Goal: Contribute content: Add original content to the website for others to see

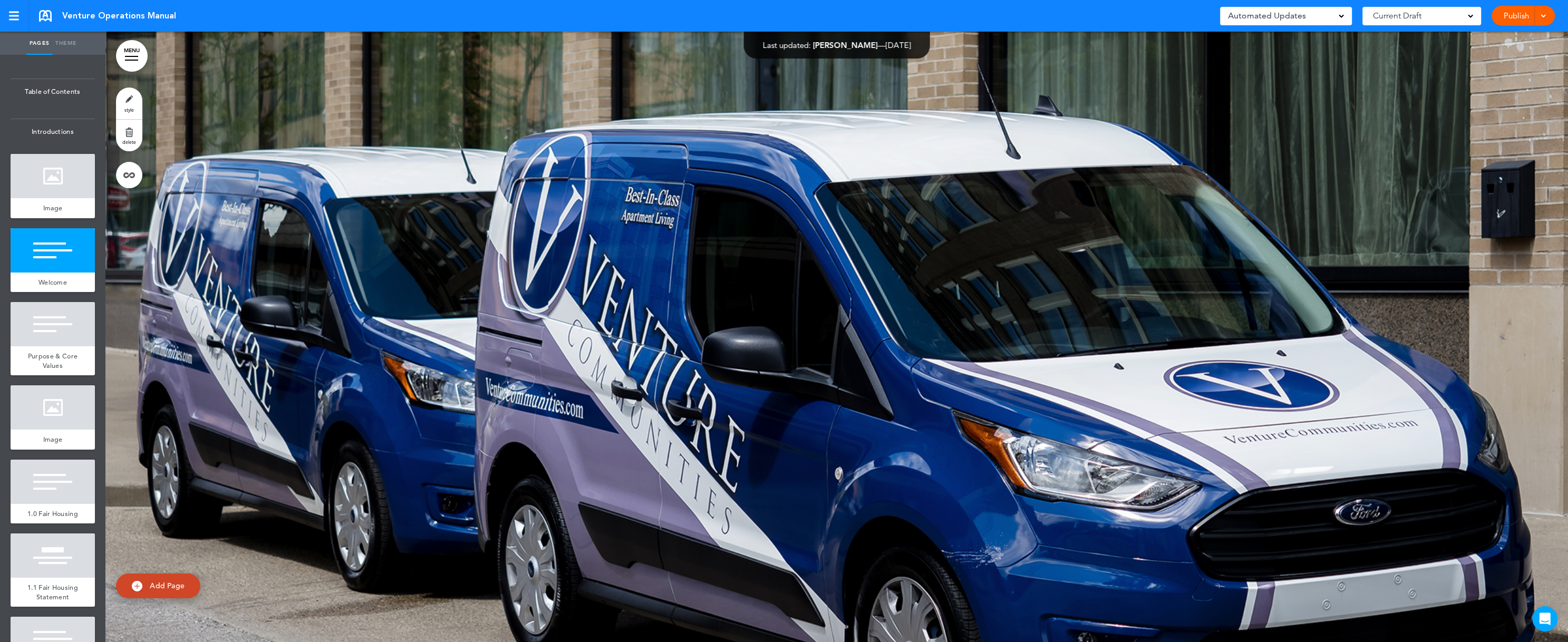
scroll to position [948, 0]
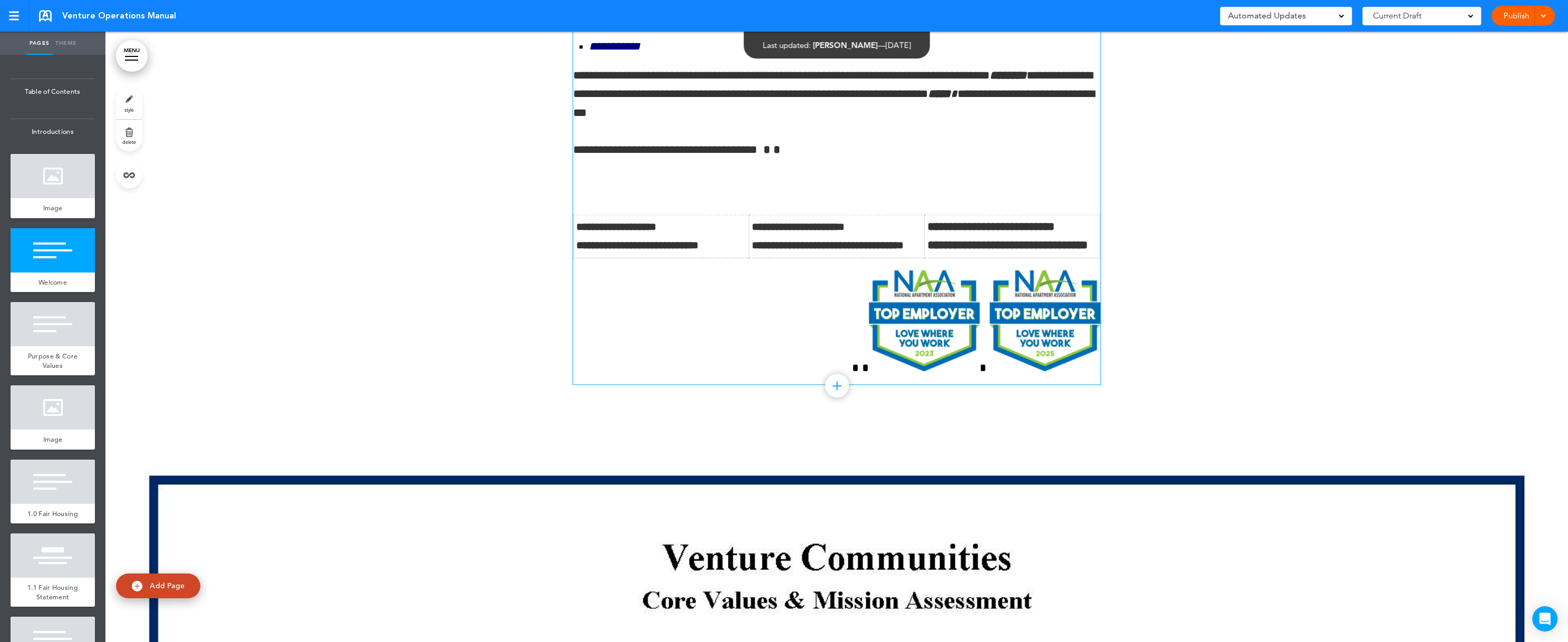
click at [604, 196] on p at bounding box center [837, 187] width 527 height 18
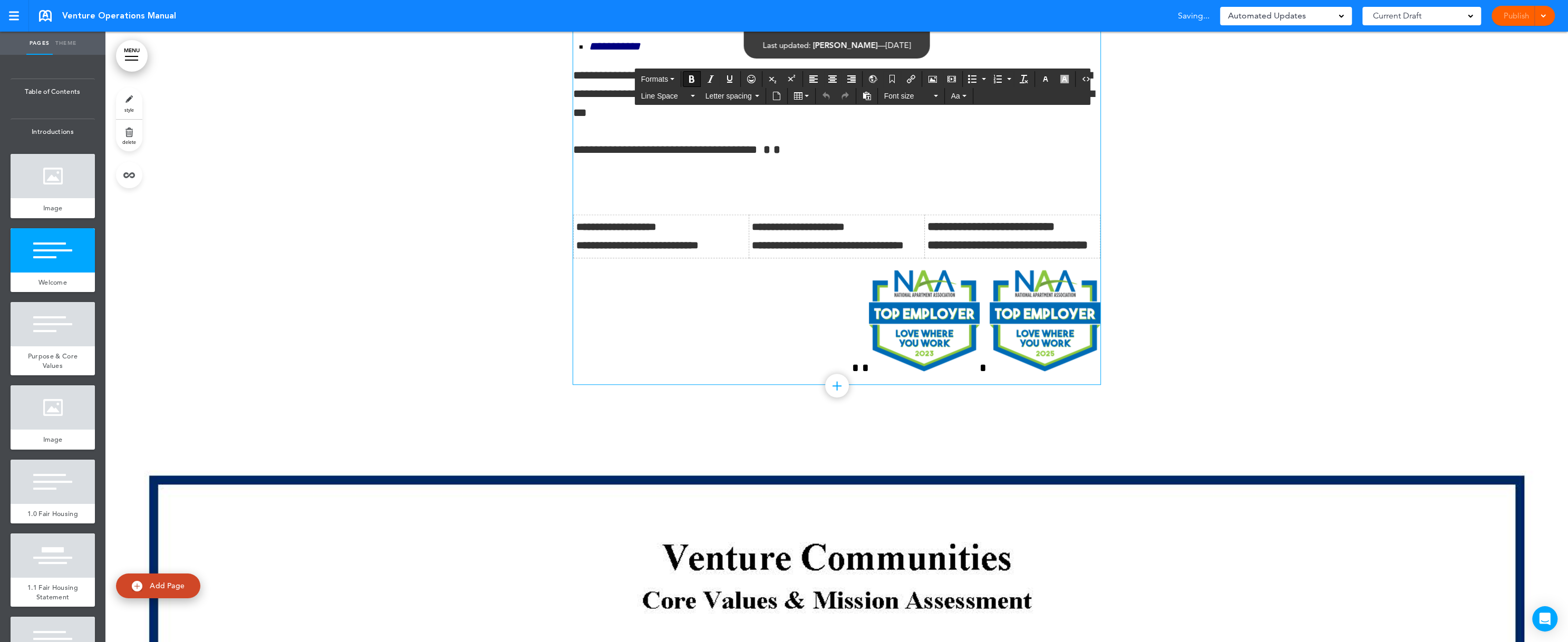
click at [1405, 388] on div at bounding box center [836, 63] width 1463 height 738
click at [797, 98] on icon "Table" at bounding box center [798, 96] width 9 height 9
drag, startPoint x: 880, startPoint y: 110, endPoint x: 699, endPoint y: 184, distance: 195.5
click at [880, 110] on link at bounding box center [880, 111] width 8 height 8
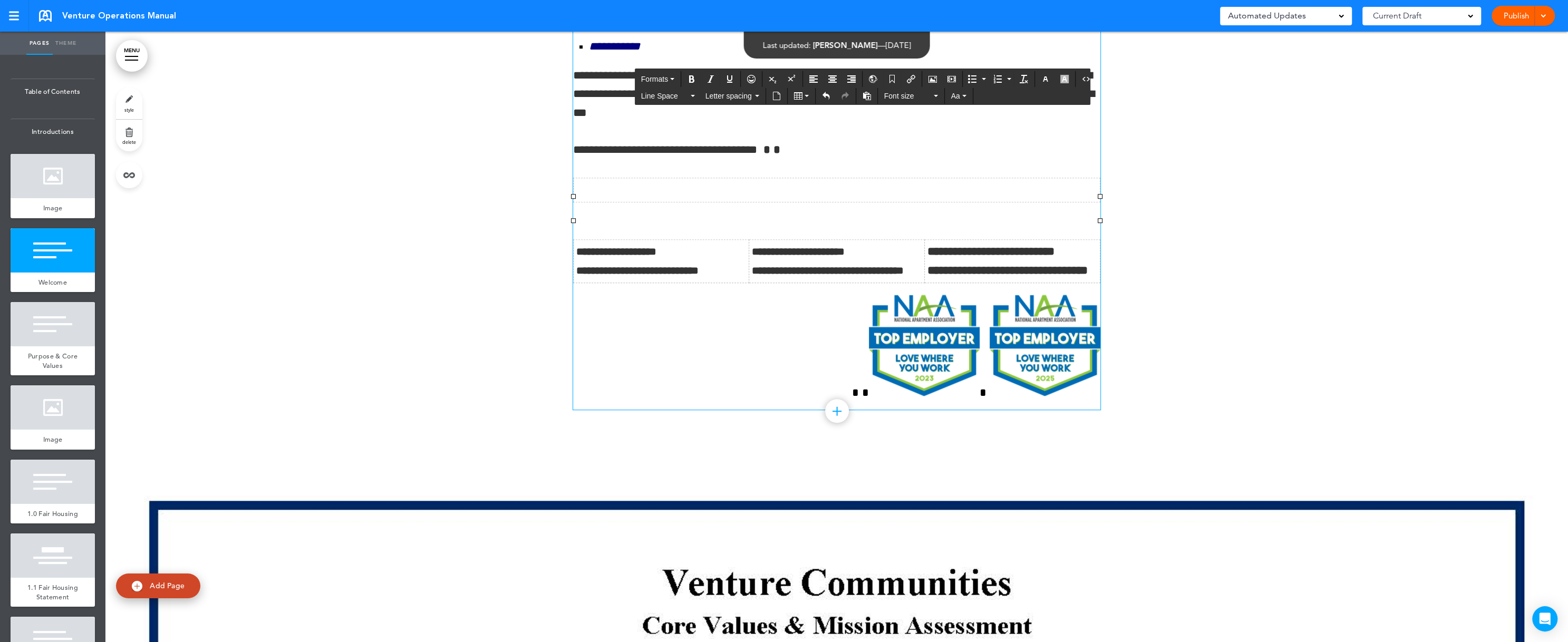
click at [605, 203] on td at bounding box center [836, 190] width 527 height 24
paste div
click at [604, 221] on p at bounding box center [837, 212] width 527 height 18
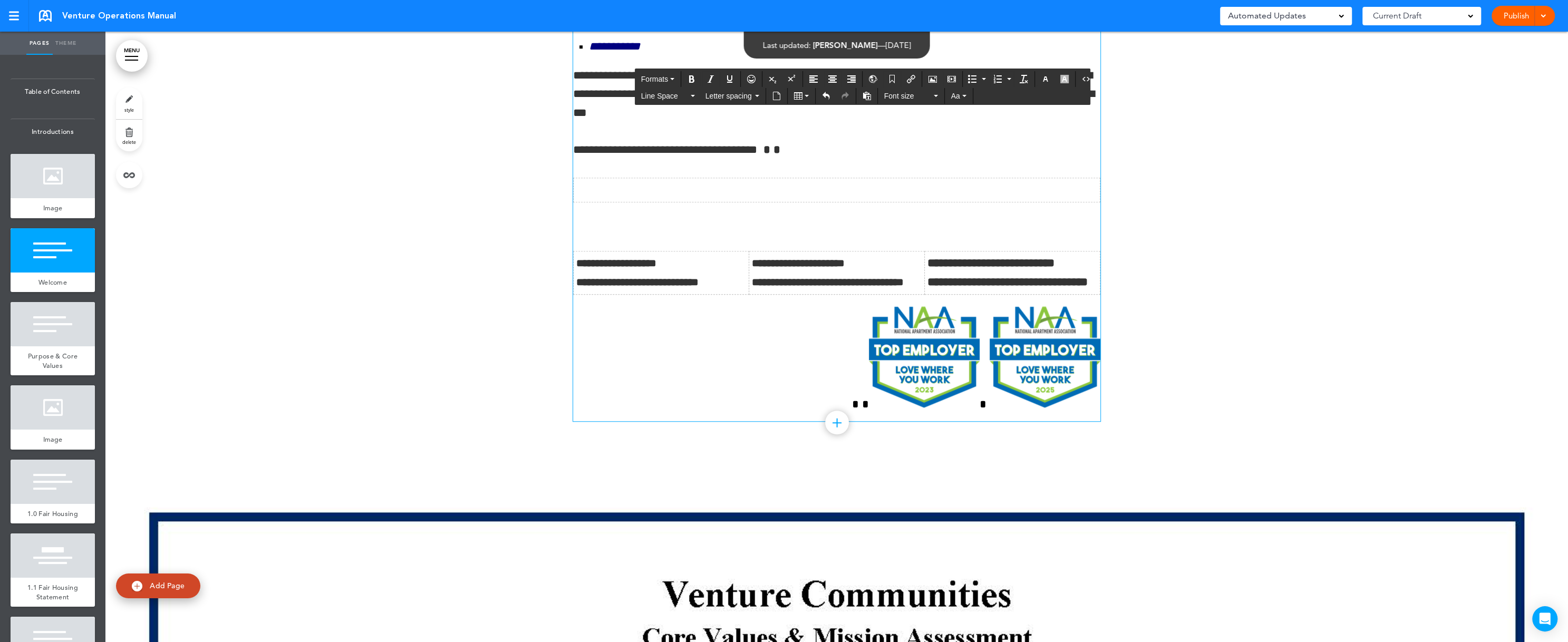
drag, startPoint x: 564, startPoint y: 232, endPoint x: 945, endPoint y: 249, distance: 381.4
click at [945, 232] on p at bounding box center [837, 223] width 527 height 18
drag, startPoint x: 618, startPoint y: 204, endPoint x: 950, endPoint y: 203, distance: 332.0
click at [950, 199] on div at bounding box center [837, 190] width 521 height 18
click at [600, 232] on p at bounding box center [837, 223] width 527 height 18
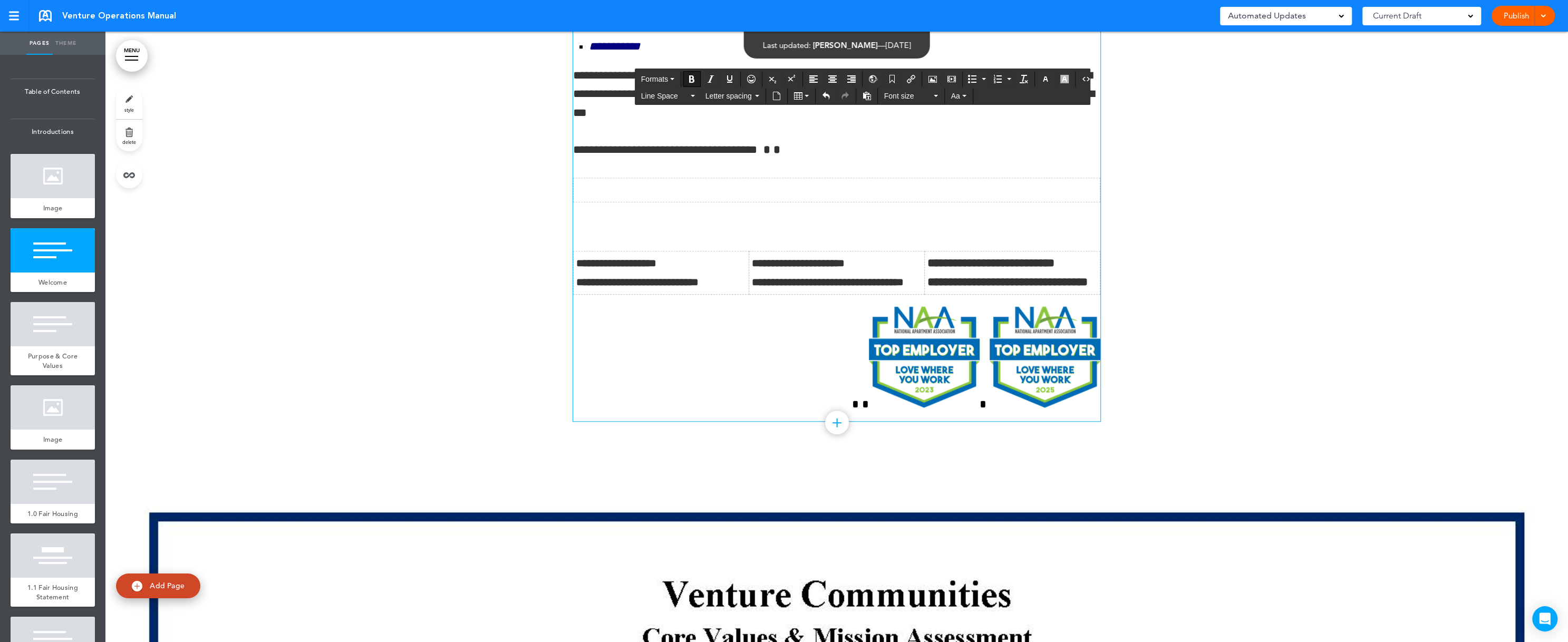
drag, startPoint x: 601, startPoint y: 234, endPoint x: 741, endPoint y: 242, distance: 140.2
click at [741, 232] on p at bounding box center [837, 223] width 527 height 18
click at [1041, 80] on icon "button" at bounding box center [1046, 79] width 9 height 9
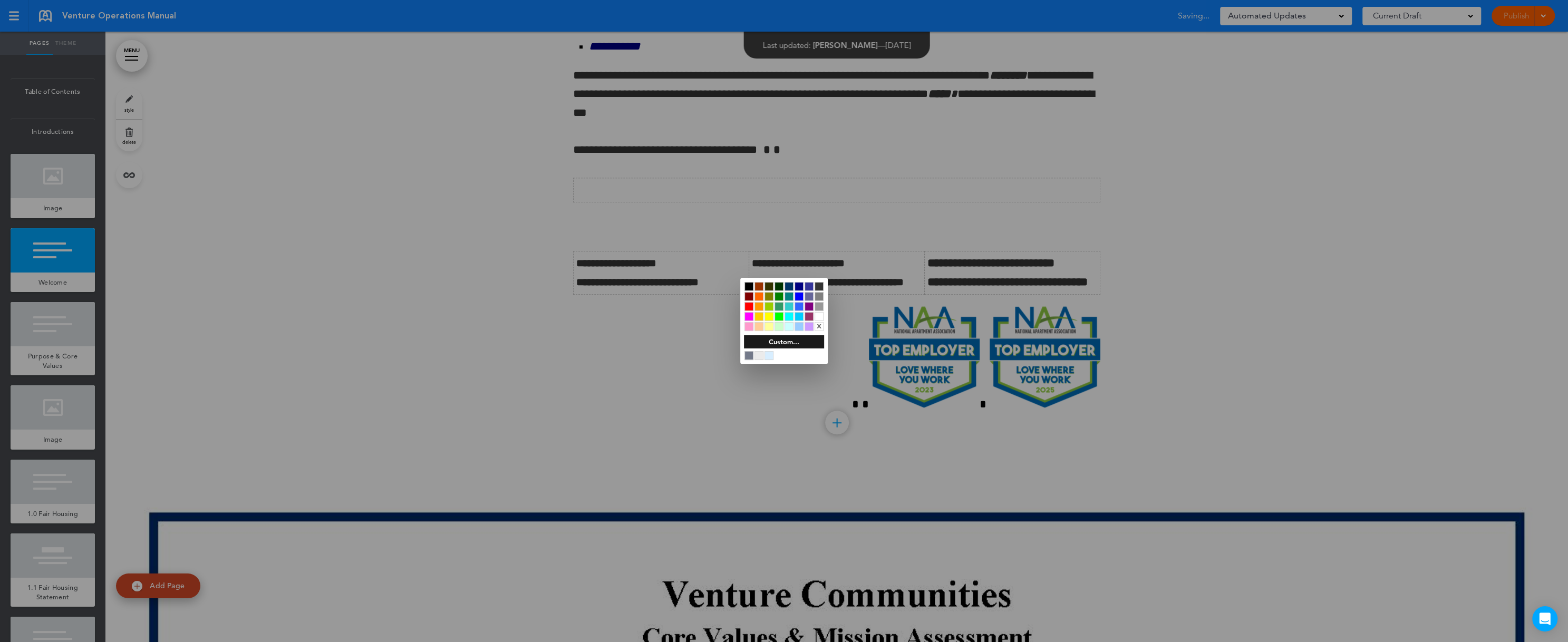
click at [822, 284] on div at bounding box center [819, 286] width 9 height 9
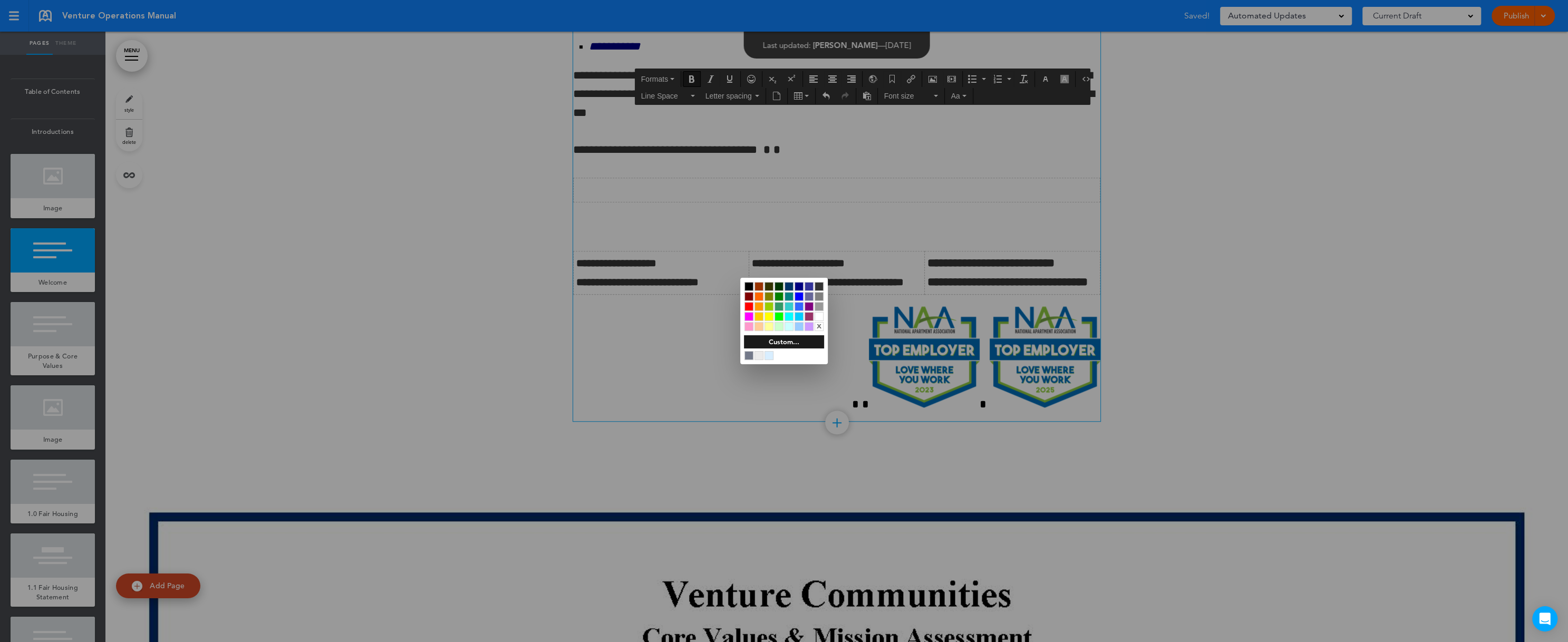
drag, startPoint x: 573, startPoint y: 205, endPoint x: 578, endPoint y: 207, distance: 5.4
click at [573, 203] on div at bounding box center [784, 321] width 1568 height 642
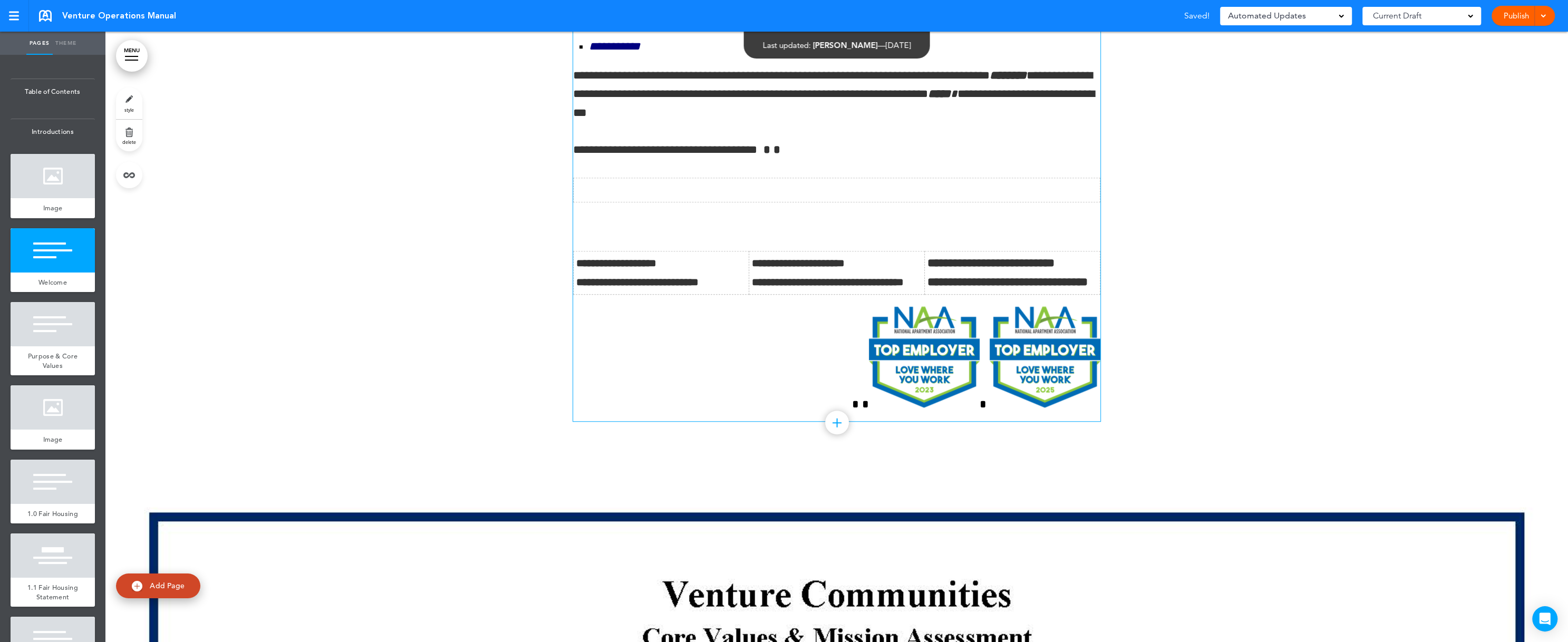
click at [593, 232] on p "﻿" at bounding box center [837, 223] width 527 height 18
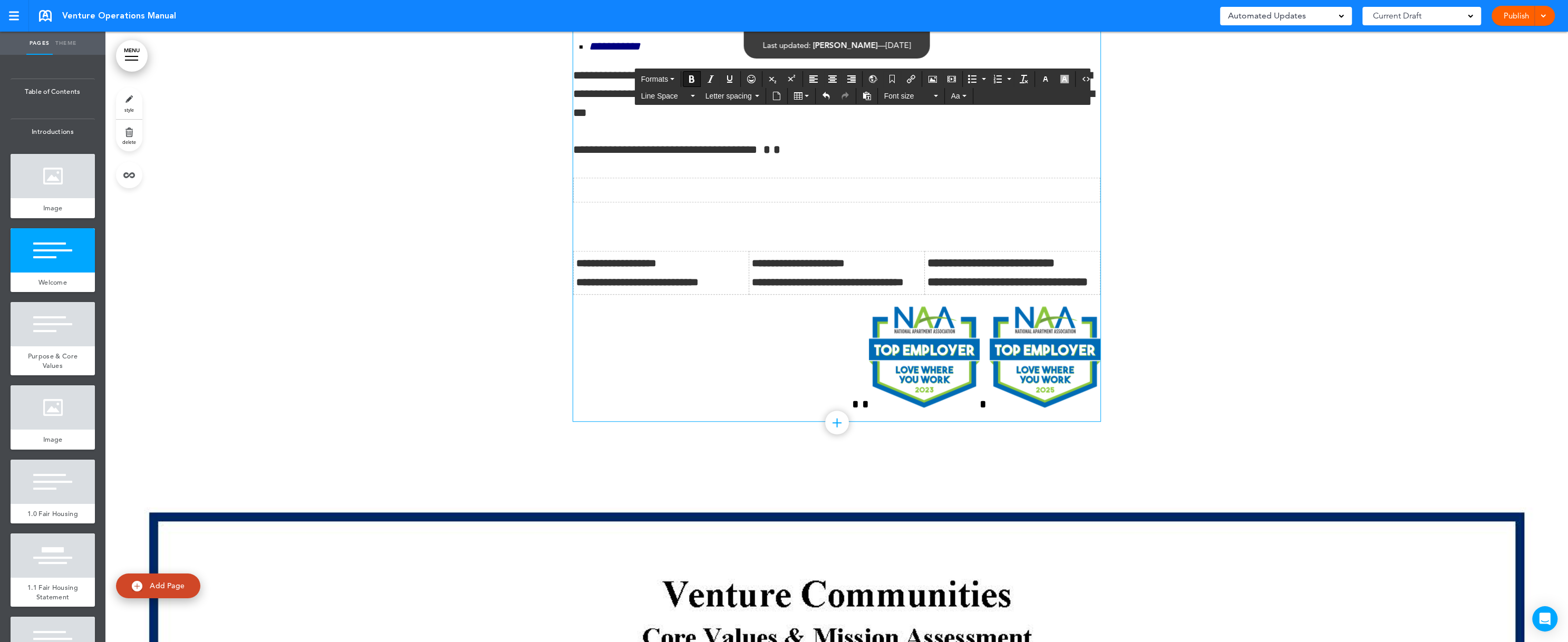
click at [604, 199] on div at bounding box center [837, 190] width 521 height 18
click at [621, 199] on div at bounding box center [837, 190] width 521 height 18
click at [774, 232] on icon "Delete table" at bounding box center [776, 231] width 9 height 9
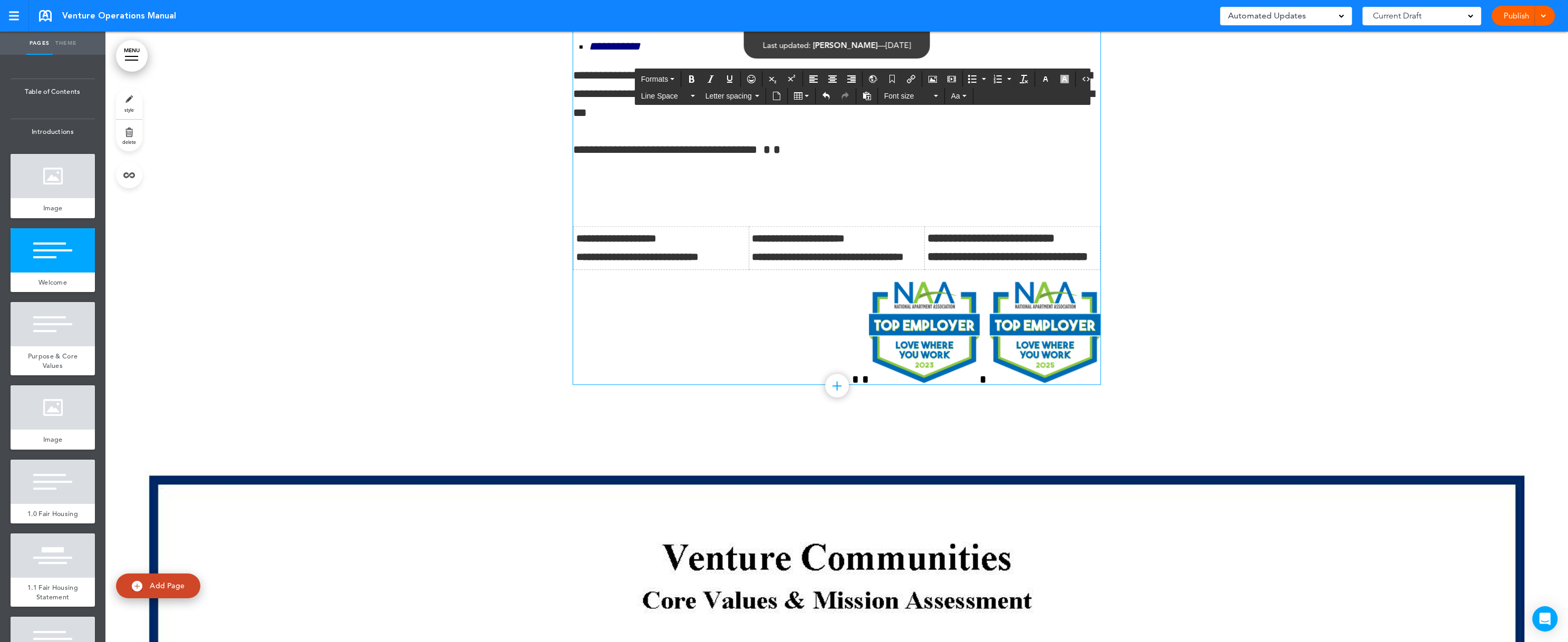
click at [1283, 259] on div at bounding box center [836, 63] width 1463 height 738
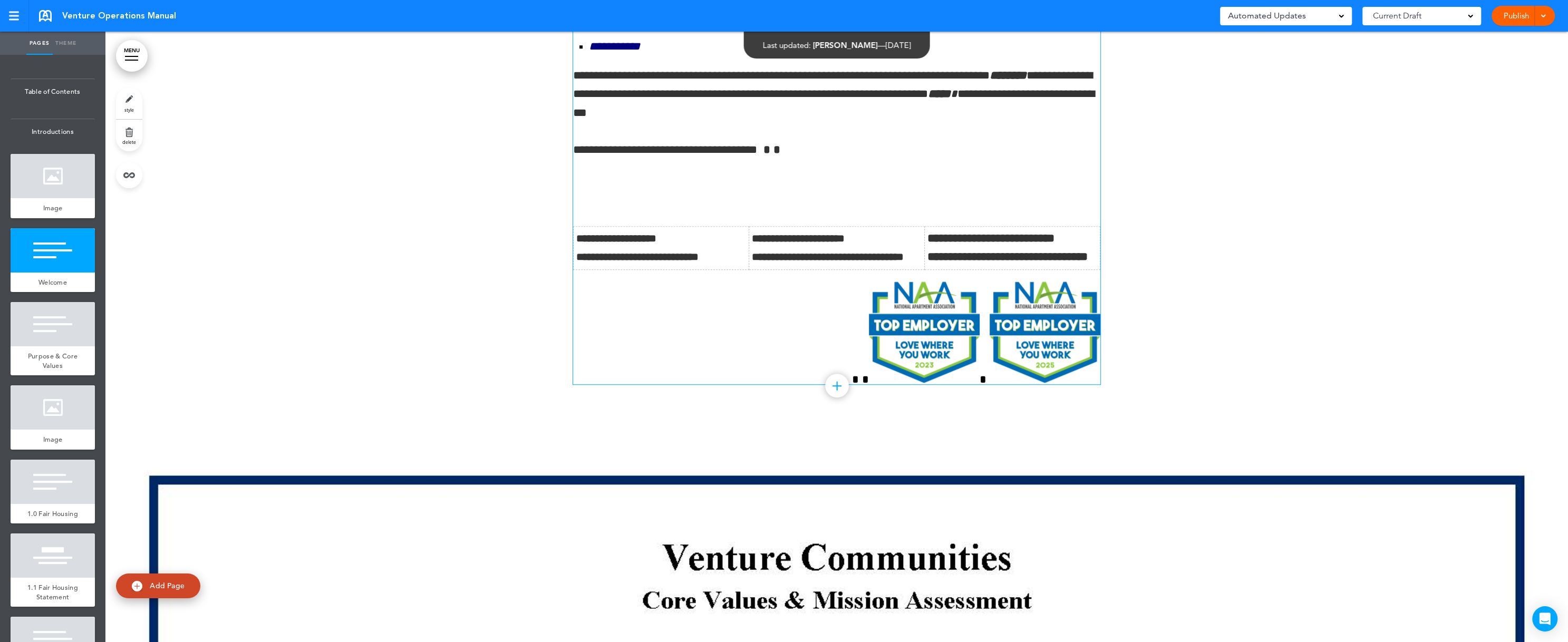
click at [583, 189] on div at bounding box center [837, 183] width 527 height 12
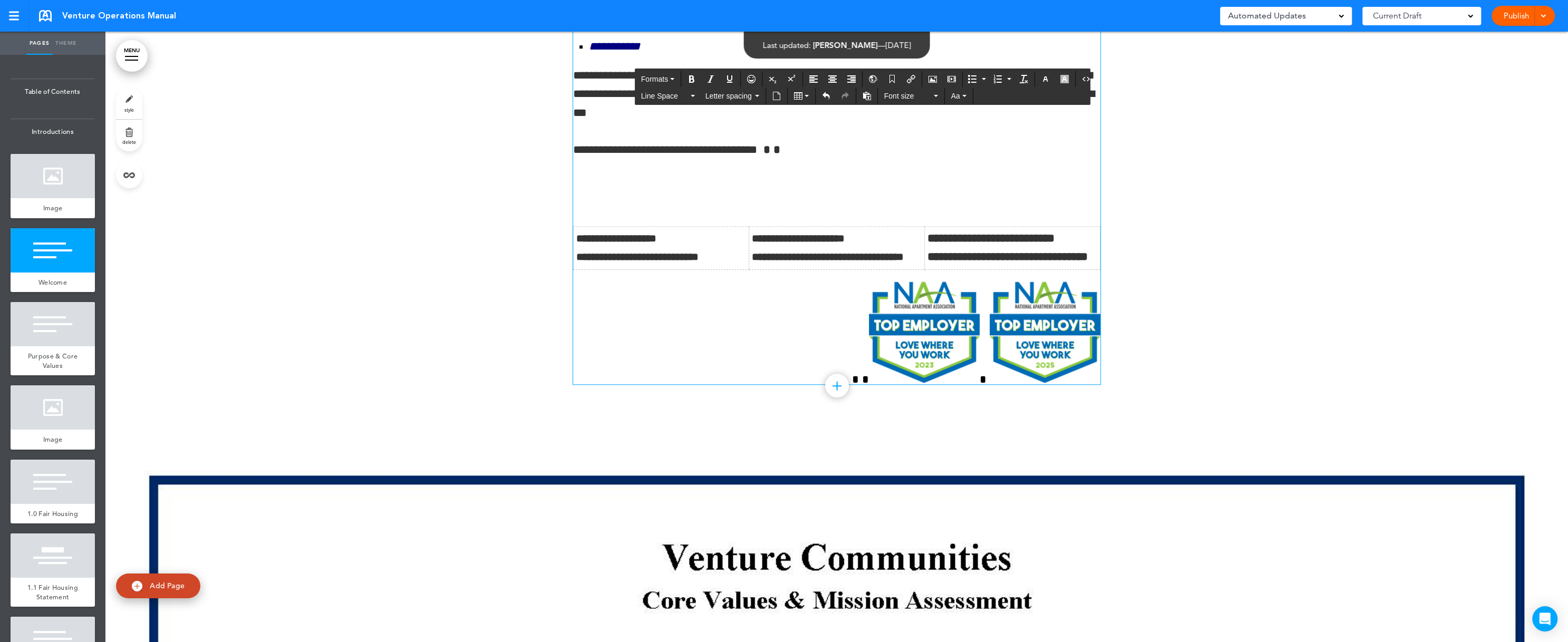
click at [585, 208] on p at bounding box center [837, 198] width 527 height 18
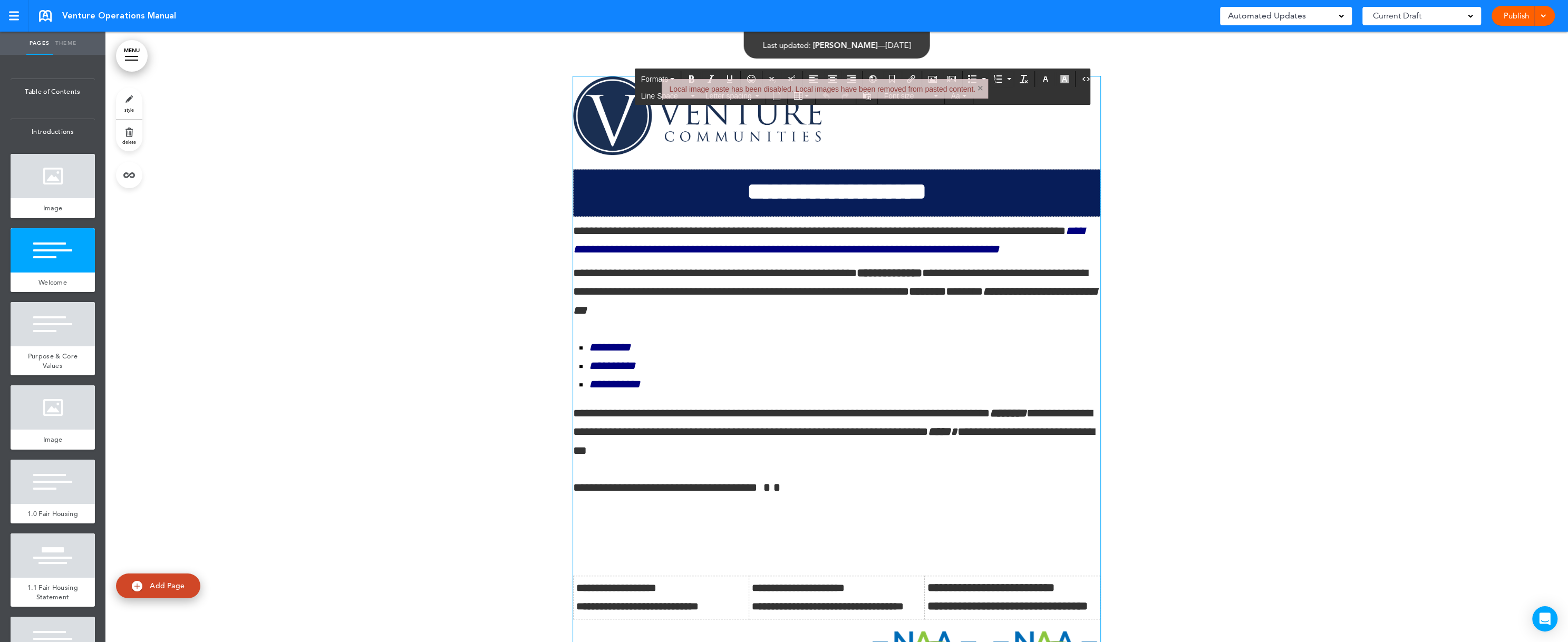
click at [573, 539] on div at bounding box center [837, 532] width 527 height 12
click at [579, 539] on div at bounding box center [837, 532] width 527 height 12
click at [601, 527] on div at bounding box center [837, 521] width 527 height 12
click at [810, 92] on div "Local image paste has been disabled. Local images have been removed from pasted…" at bounding box center [822, 89] width 306 height 9
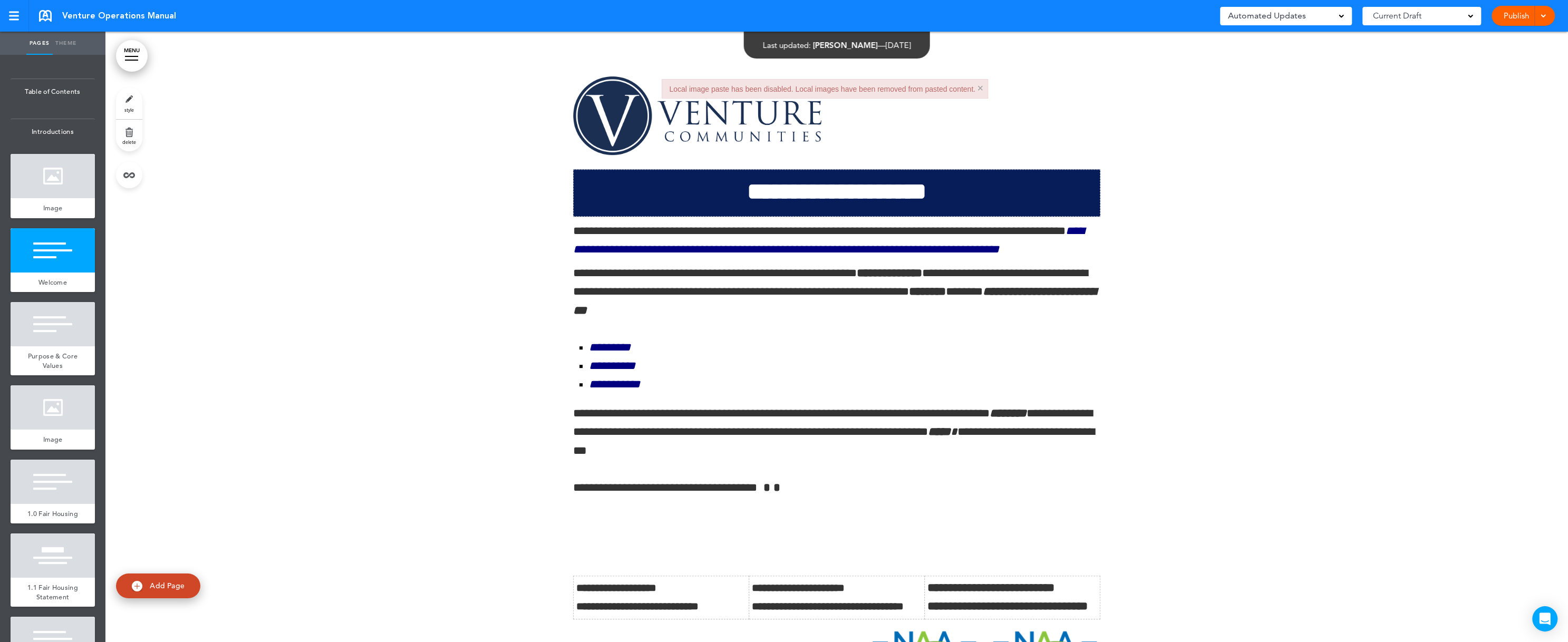
click at [981, 89] on button "×" at bounding box center [980, 88] width 6 height 10
click at [576, 557] on p at bounding box center [837, 548] width 527 height 18
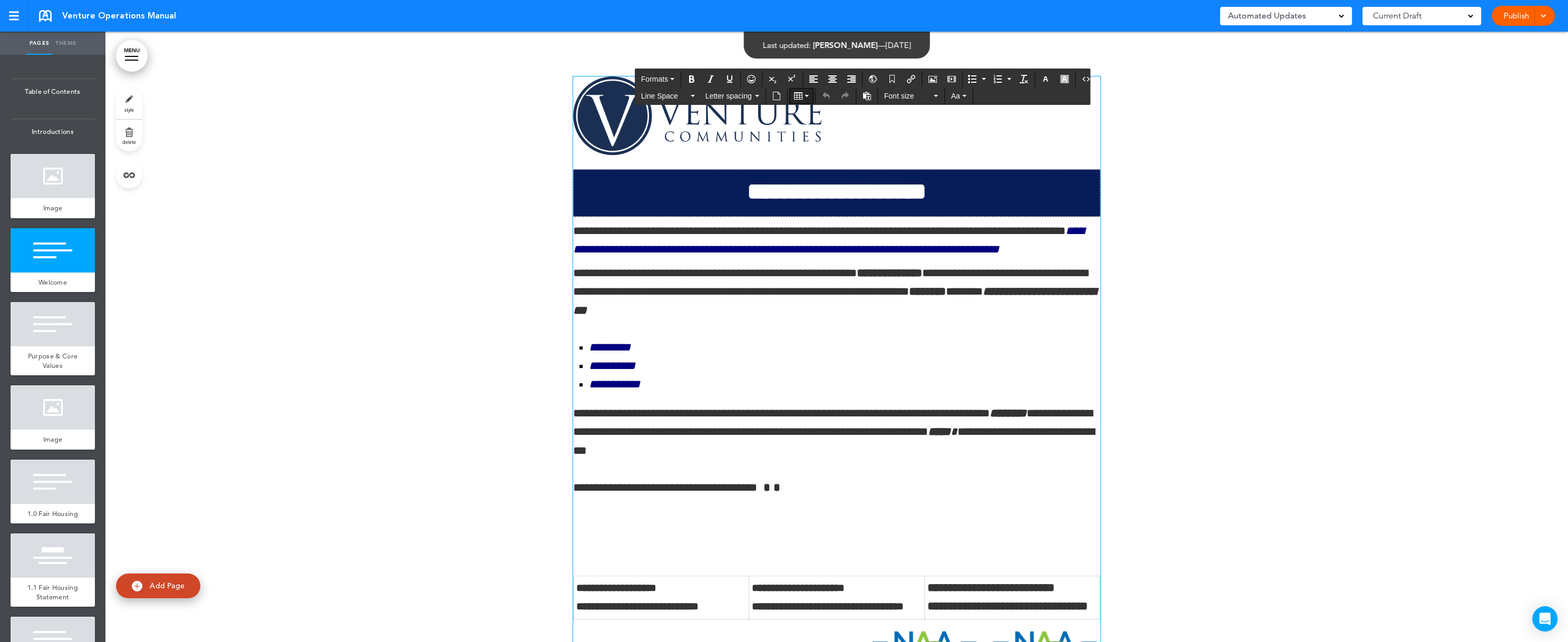
click at [794, 96] on icon "Table" at bounding box center [798, 96] width 9 height 9
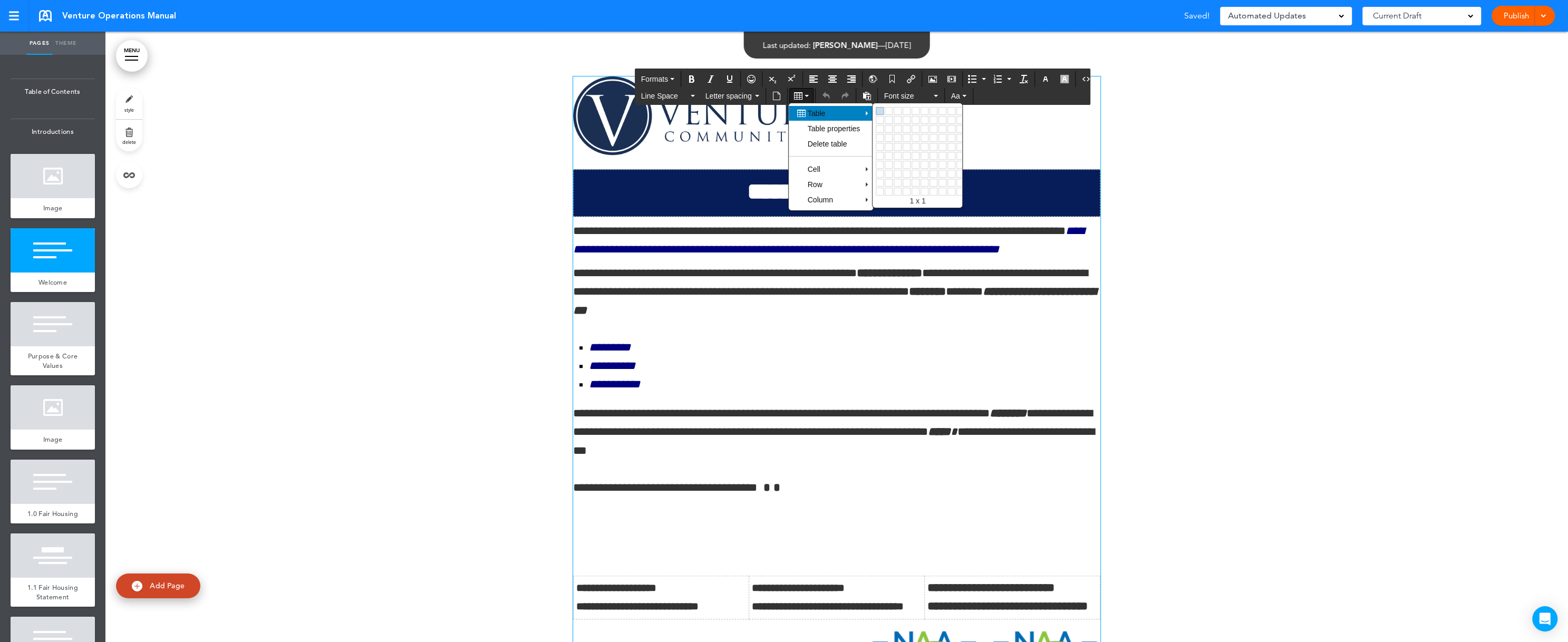
drag, startPoint x: 879, startPoint y: 112, endPoint x: 612, endPoint y: 528, distance: 494.3
click at [879, 112] on link at bounding box center [880, 111] width 8 height 8
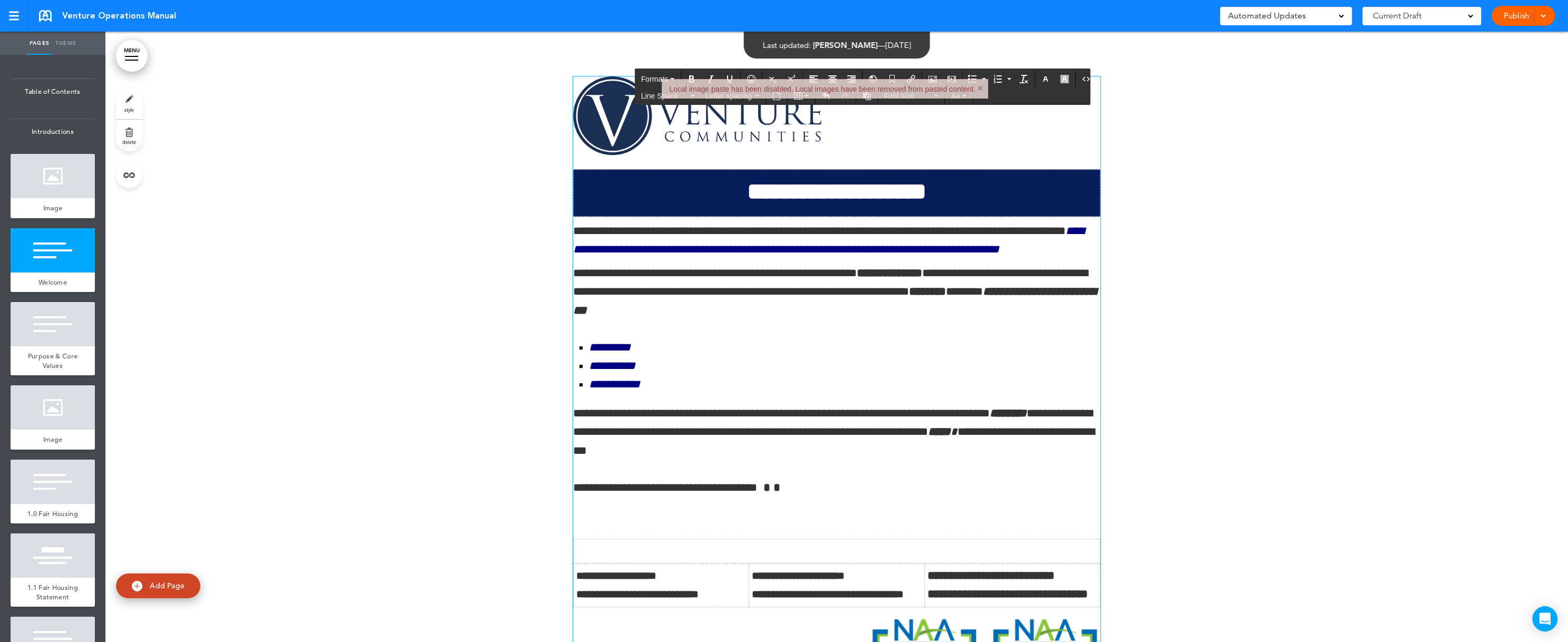
click at [714, 563] on td at bounding box center [836, 551] width 527 height 24
click at [775, 593] on icon "Delete table" at bounding box center [776, 591] width 9 height 9
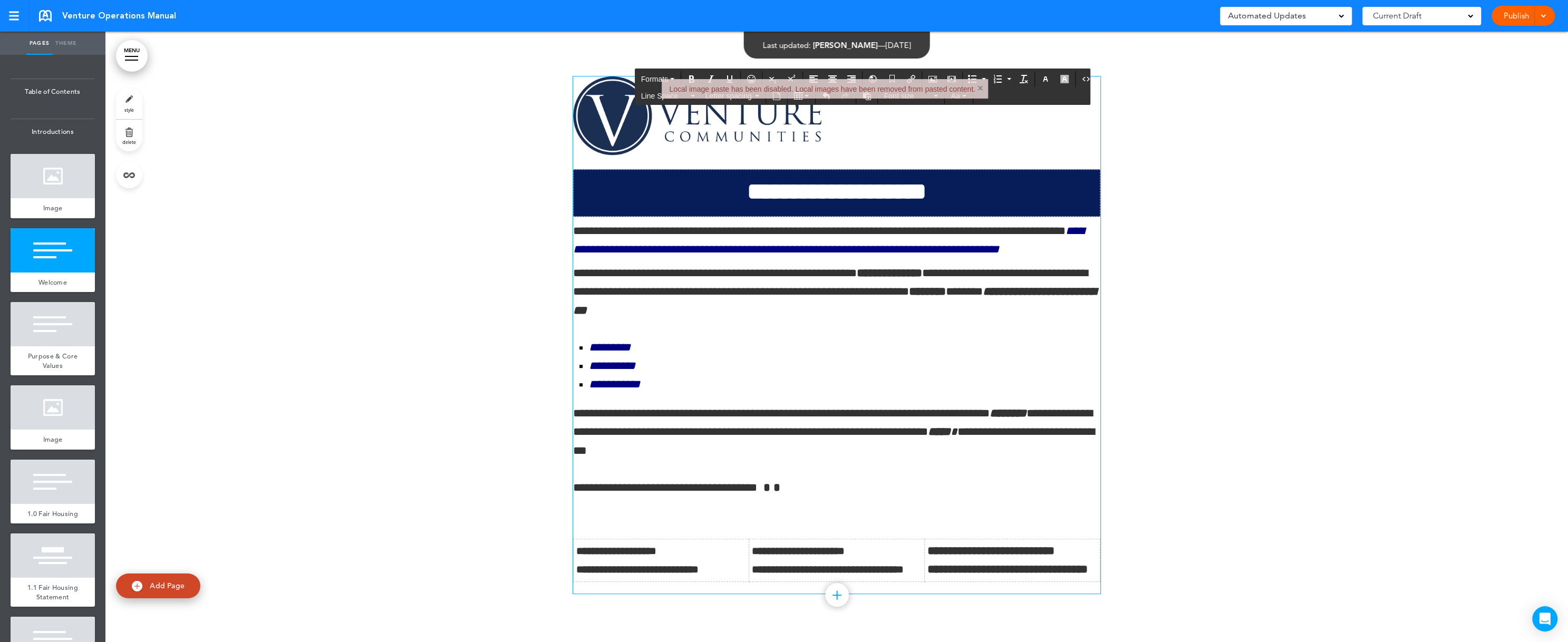
click at [573, 527] on div at bounding box center [837, 521] width 527 height 12
drag, startPoint x: 572, startPoint y: 537, endPoint x: 1269, endPoint y: 343, distance: 723.5
click at [1269, 343] on div at bounding box center [836, 336] width 1463 height 609
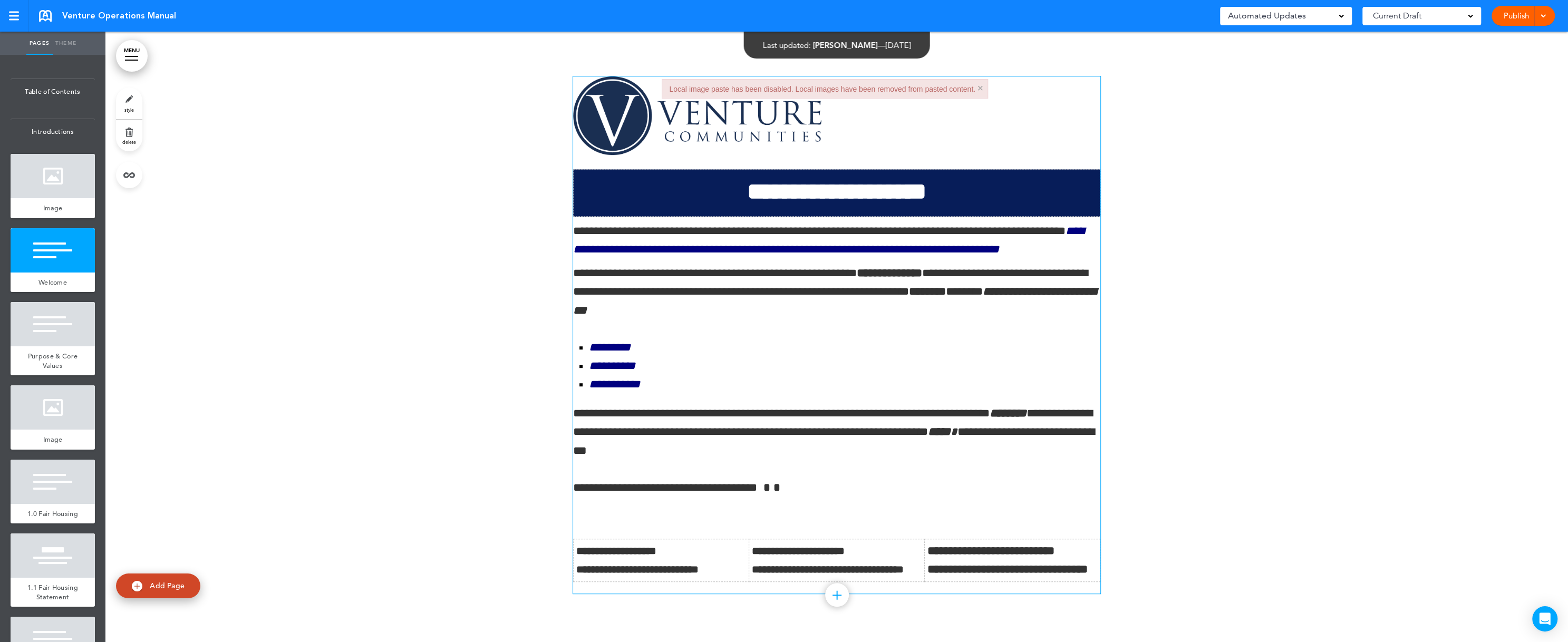
click at [587, 531] on div "**********" at bounding box center [837, 335] width 527 height 517
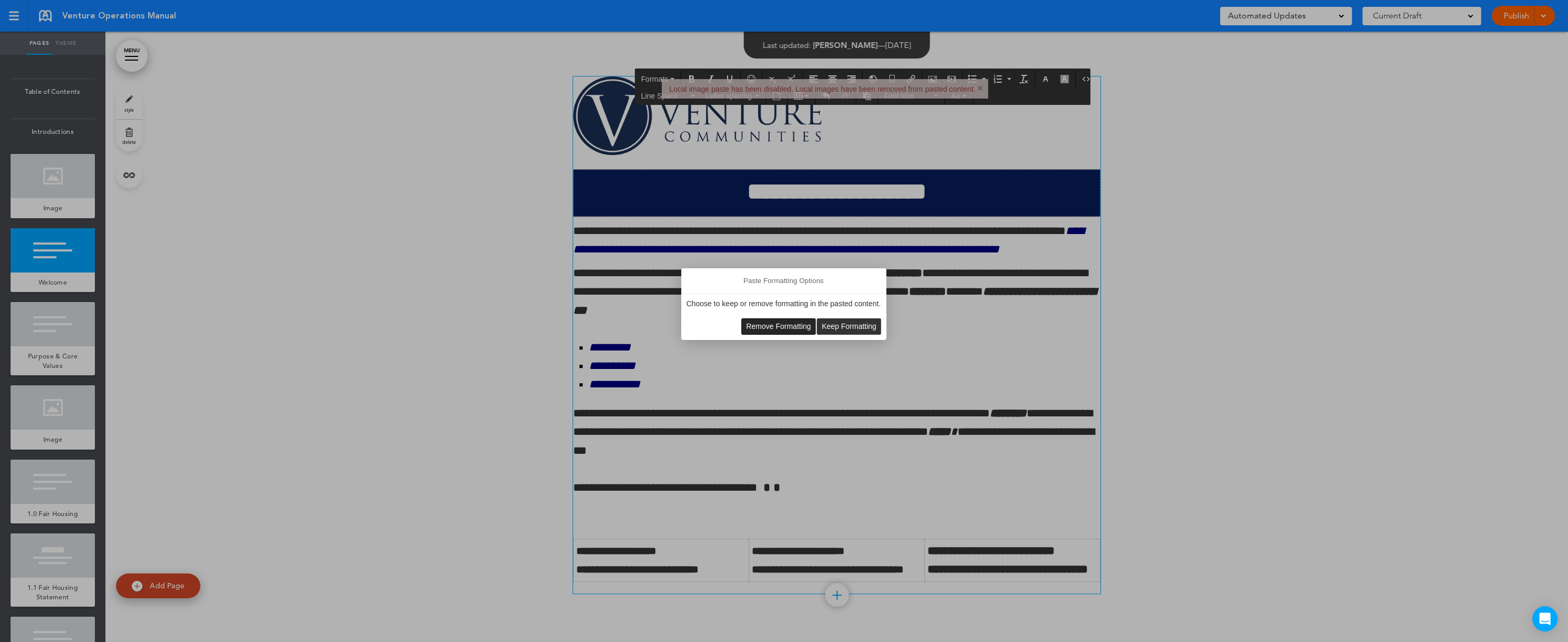
click at [802, 330] on button "Remove Formatting" at bounding box center [779, 326] width 73 height 15
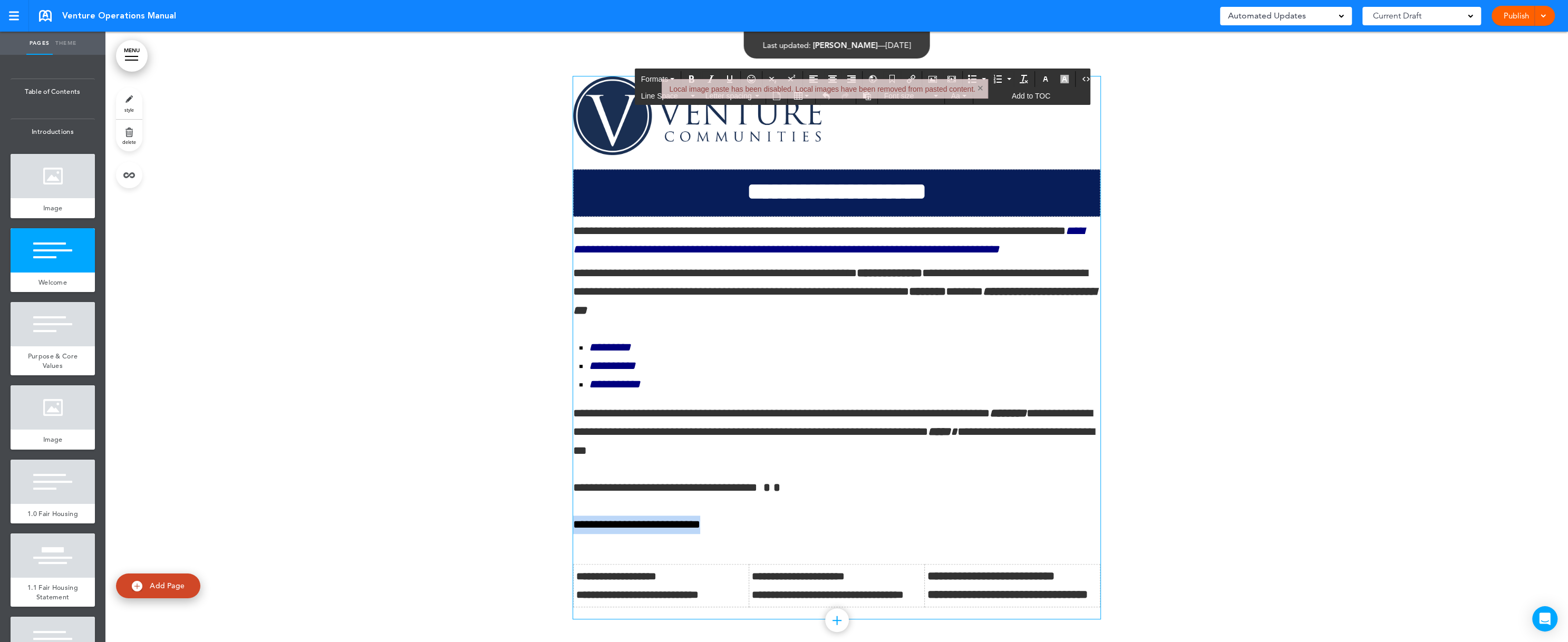
drag, startPoint x: 707, startPoint y: 546, endPoint x: 564, endPoint y: 543, distance: 143.0
click at [573, 534] on p "**********" at bounding box center [837, 525] width 527 height 18
click at [606, 600] on span "**********" at bounding box center [637, 594] width 122 height 10
click at [781, 600] on span "**********" at bounding box center [827, 594] width 152 height 10
click at [958, 601] on span "**********" at bounding box center [1007, 595] width 160 height 12
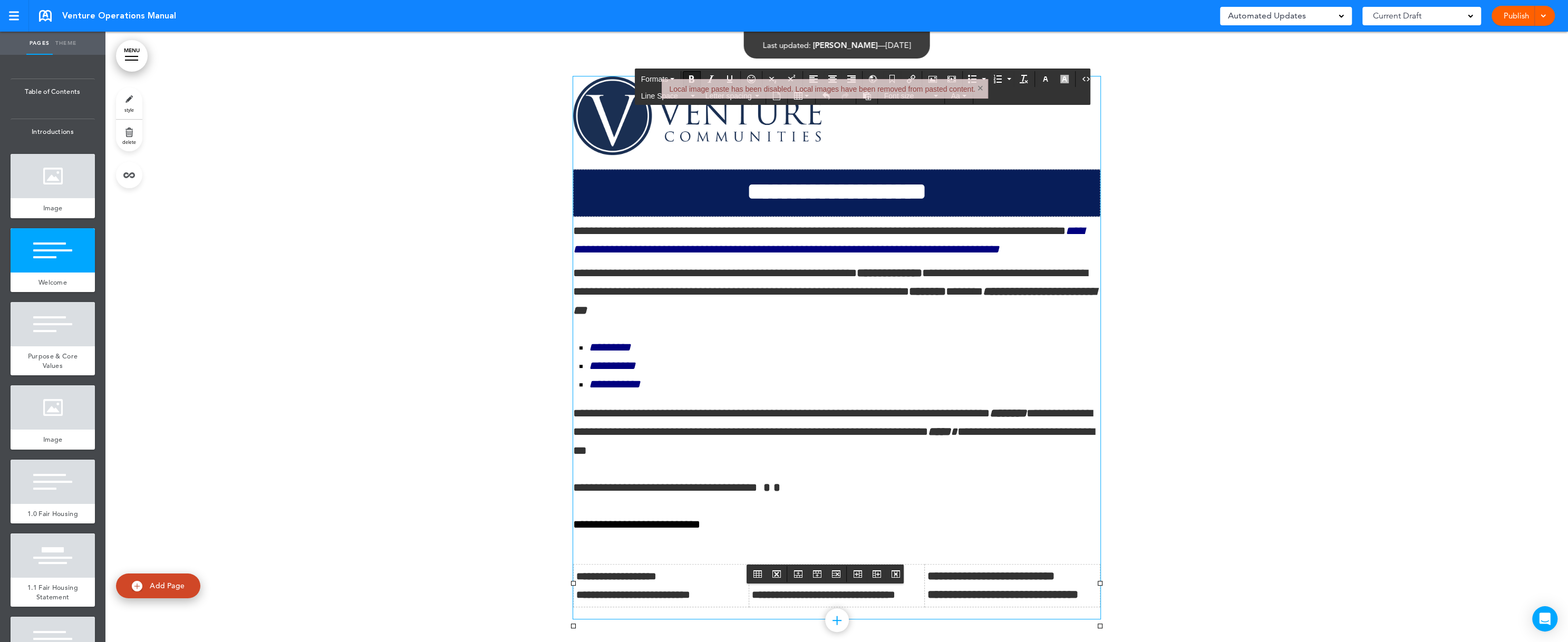
click at [713, 534] on p "**********" at bounding box center [837, 525] width 527 height 18
click at [1549, 15] on div "Publish Publish Preview Draft" at bounding box center [1523, 16] width 63 height 20
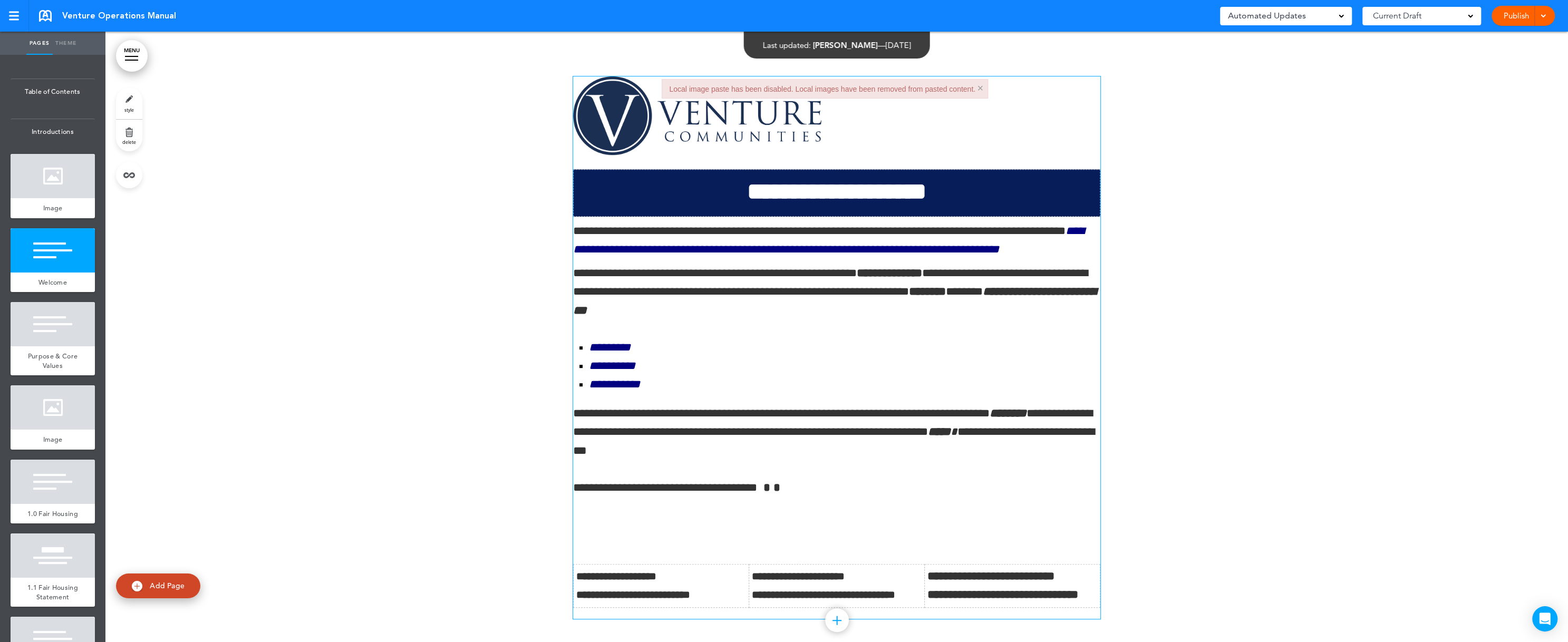
click at [1547, 18] on div "Publish Publish Preview Draft" at bounding box center [1523, 16] width 63 height 20
click at [1545, 18] on div at bounding box center [1541, 16] width 10 height 20
click at [1500, 65] on span "Preview Draft" at bounding box center [1493, 63] width 44 height 10
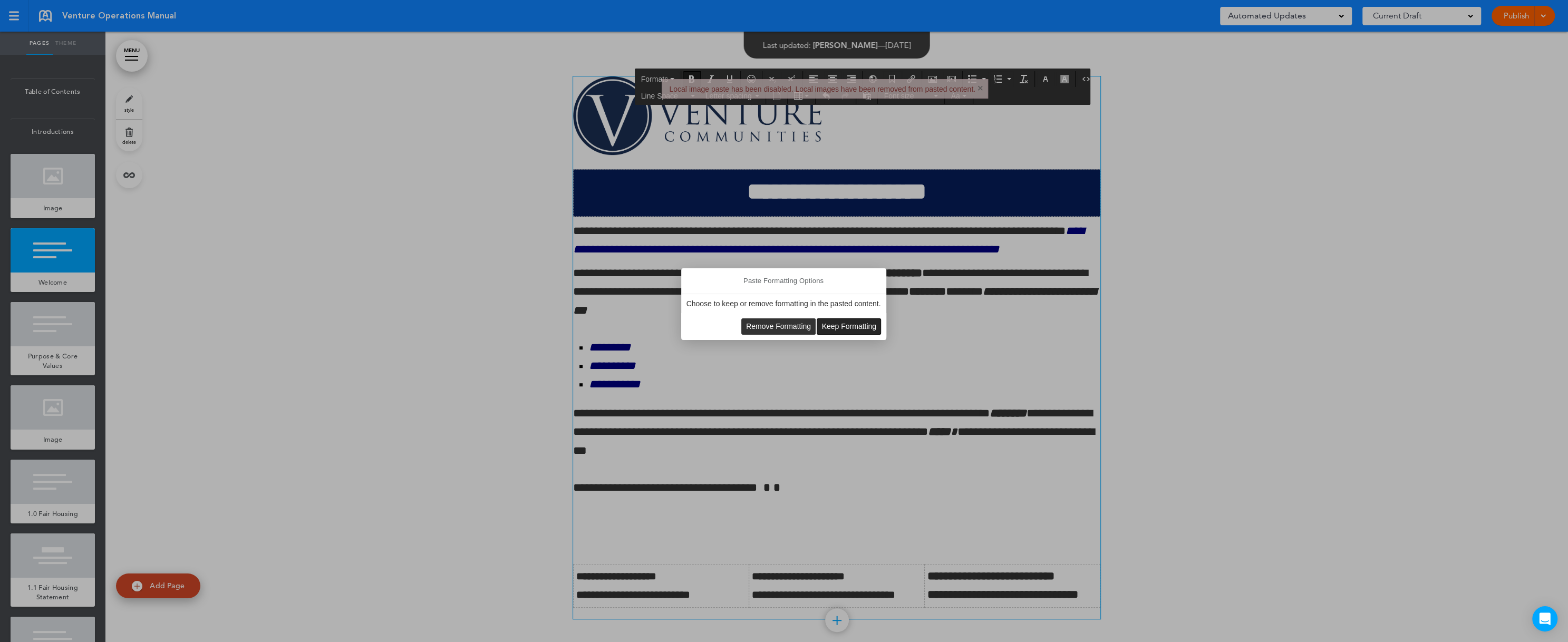
click at [831, 327] on span "Keep Formatting" at bounding box center [849, 326] width 55 height 9
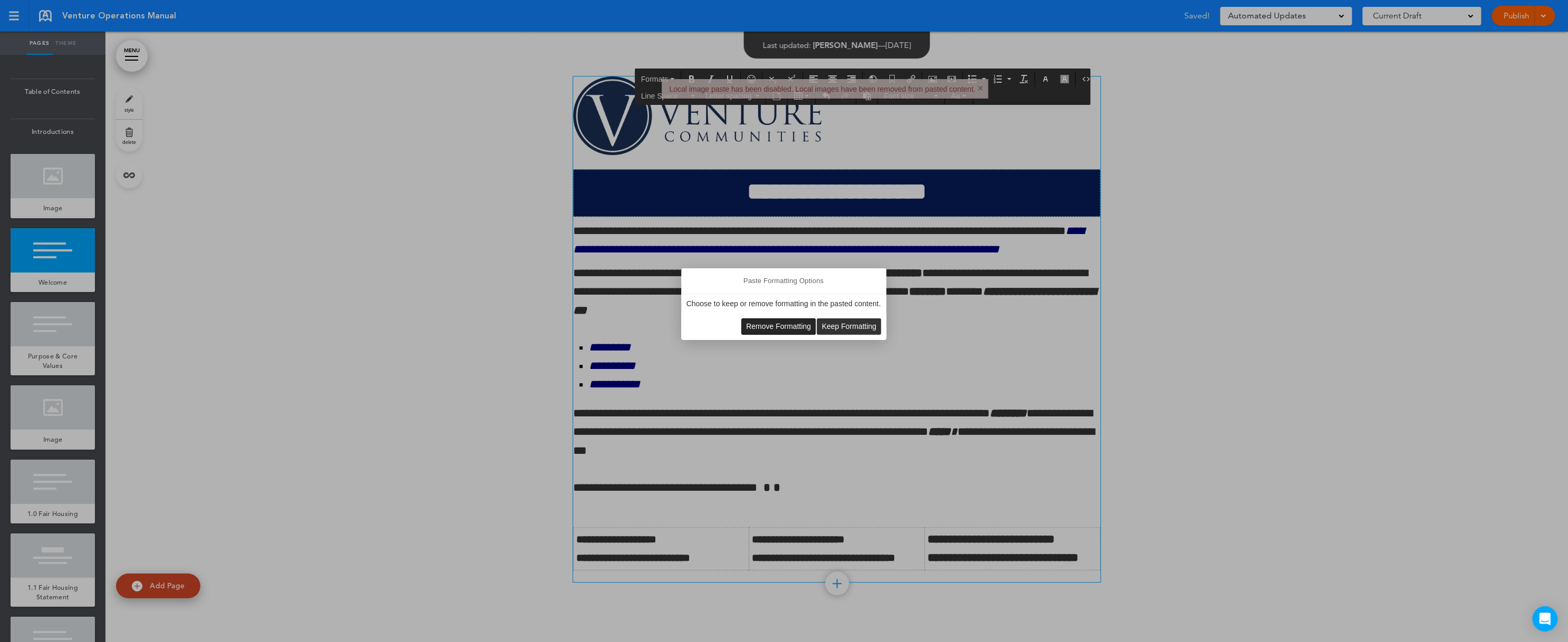
click at [769, 325] on span "Remove Formatting" at bounding box center [779, 326] width 65 height 9
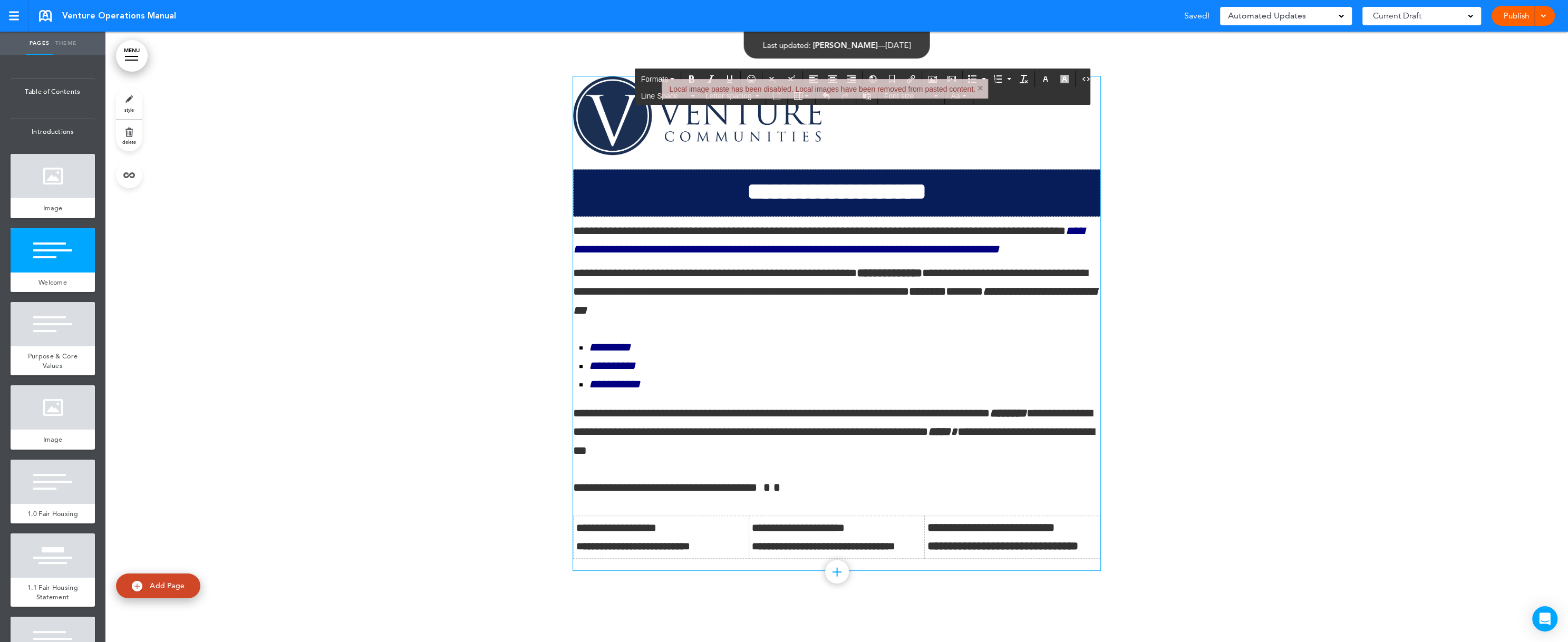
click at [802, 497] on p "**********" at bounding box center [837, 487] width 527 height 18
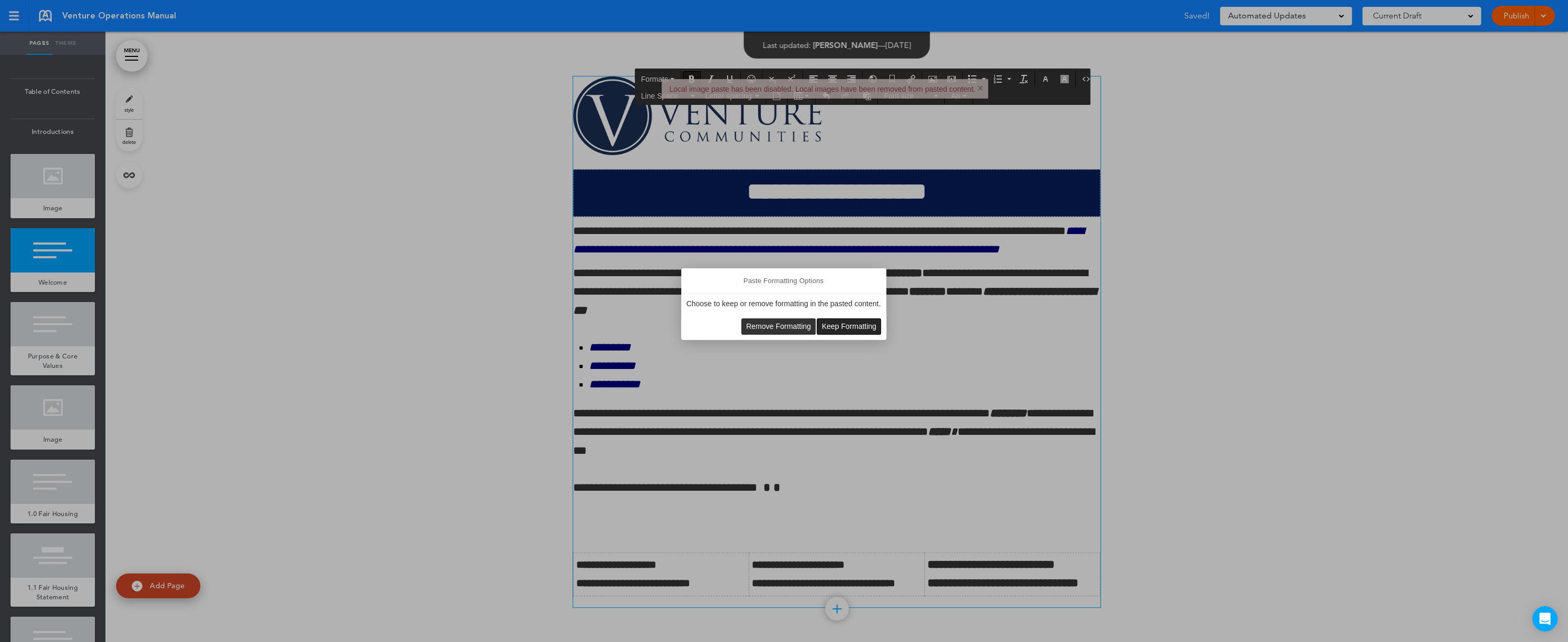
click at [852, 329] on span "Keep Formatting" at bounding box center [849, 326] width 55 height 9
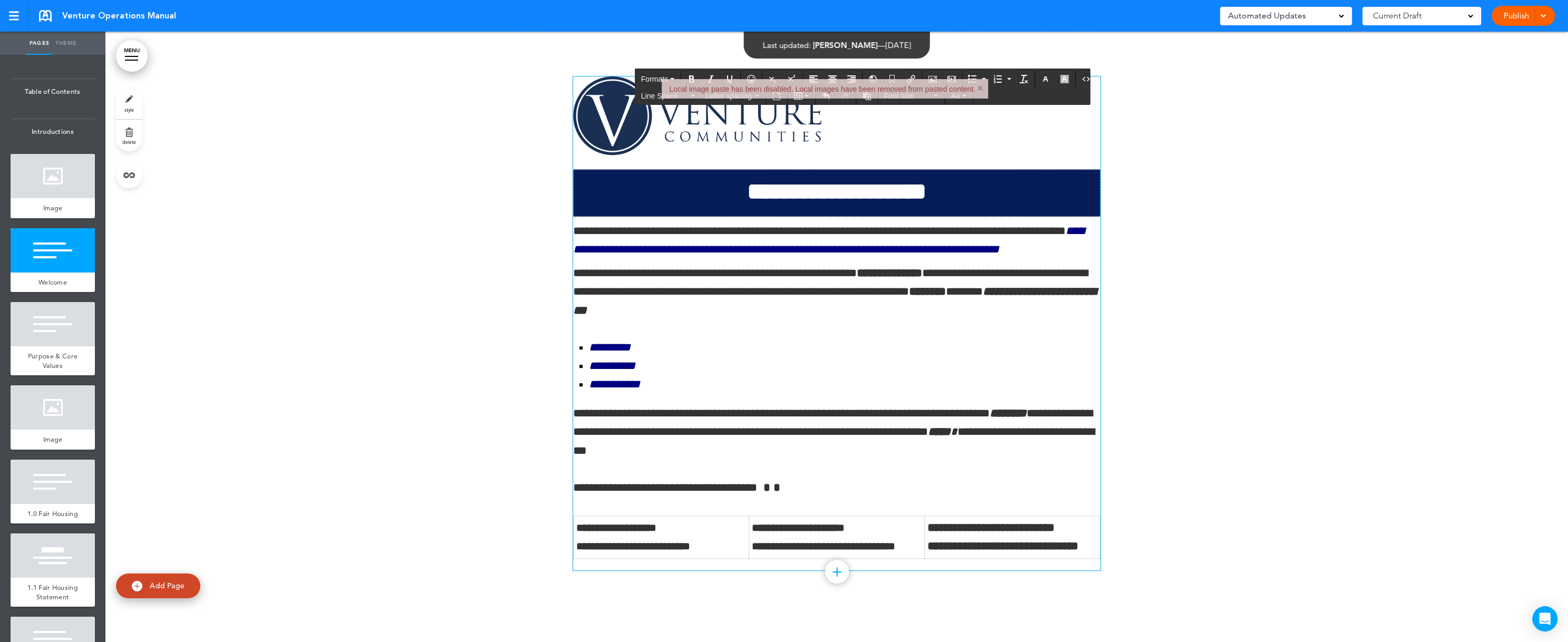
click at [825, 497] on p "**********" at bounding box center [837, 487] width 527 height 18
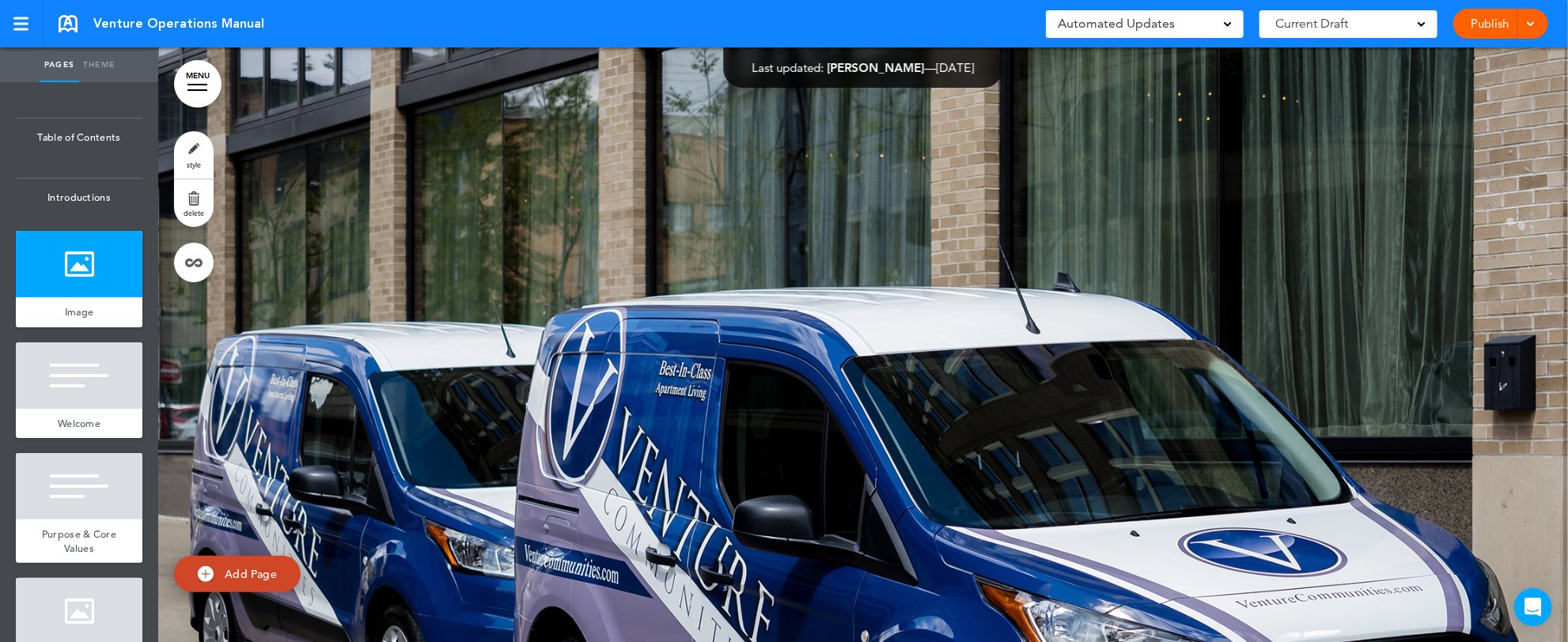
drag, startPoint x: 0, startPoint y: 0, endPoint x: 698, endPoint y: 210, distance: 728.9
click at [1001, 159] on div at bounding box center [863, 505] width 1410 height 916
click at [60, 405] on div at bounding box center [79, 375] width 127 height 67
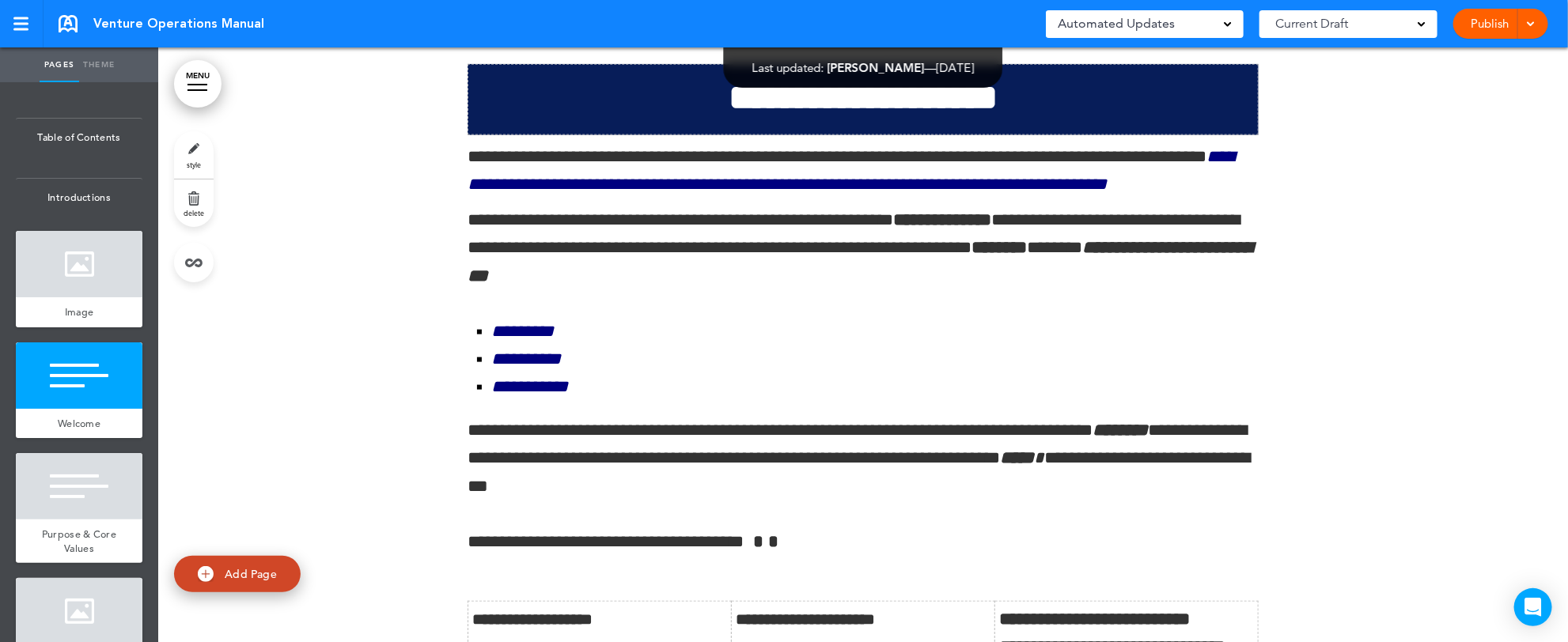
scroll to position [1169, 0]
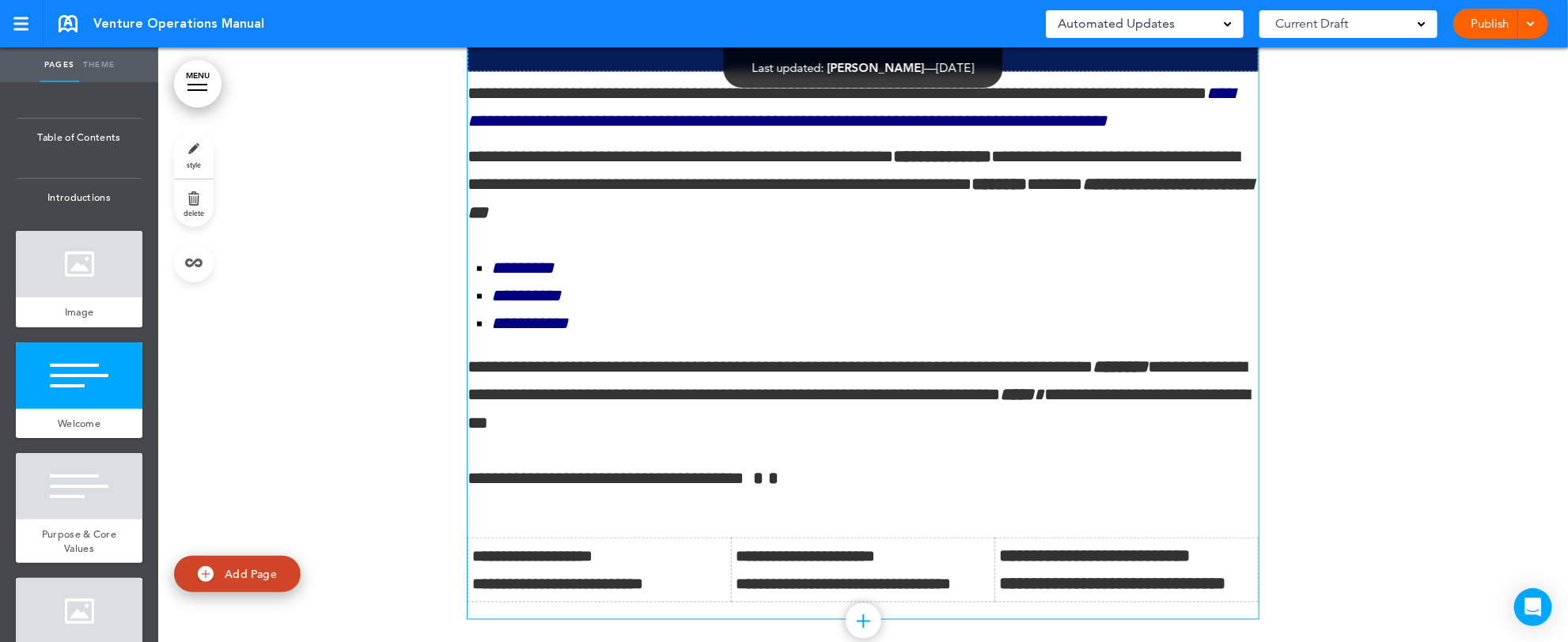
click at [899, 493] on p "**********" at bounding box center [863, 479] width 791 height 27
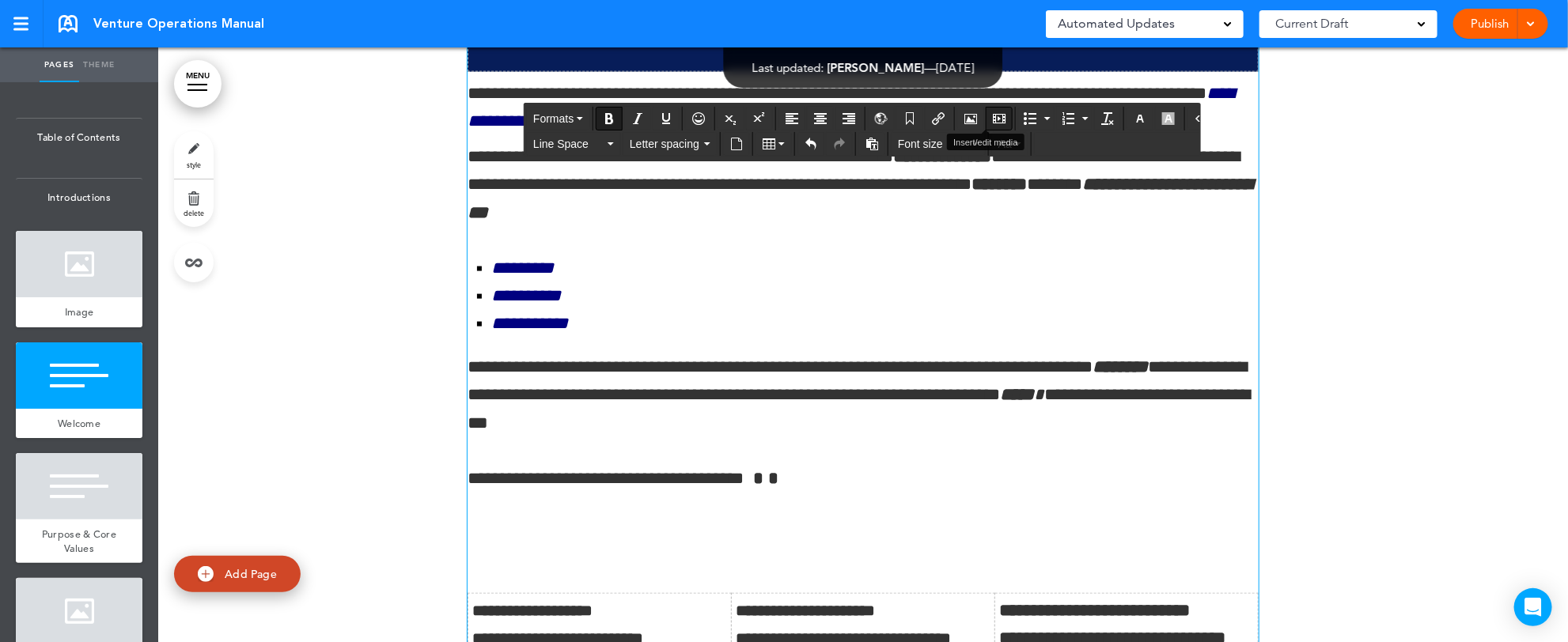
click at [993, 117] on icon "Insert/edit media" at bounding box center [999, 119] width 13 height 13
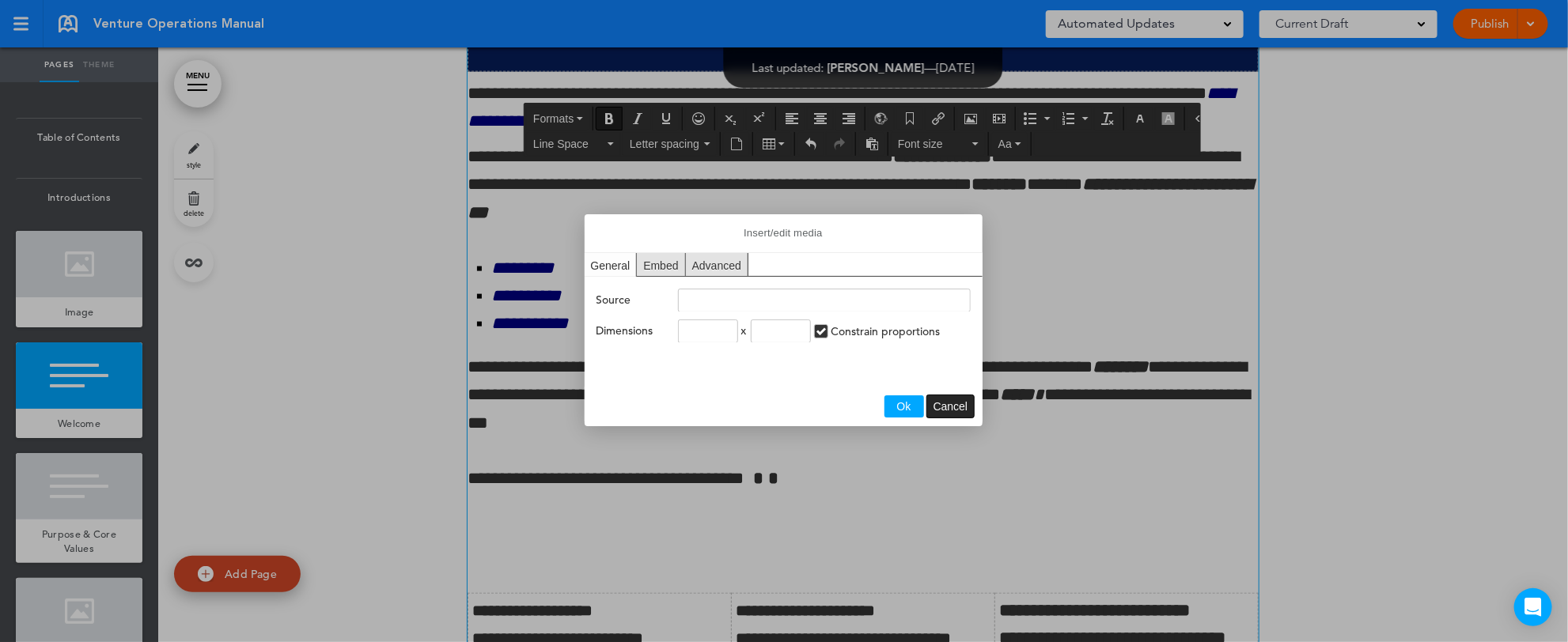
click at [952, 405] on span "Cancel" at bounding box center [951, 406] width 35 height 13
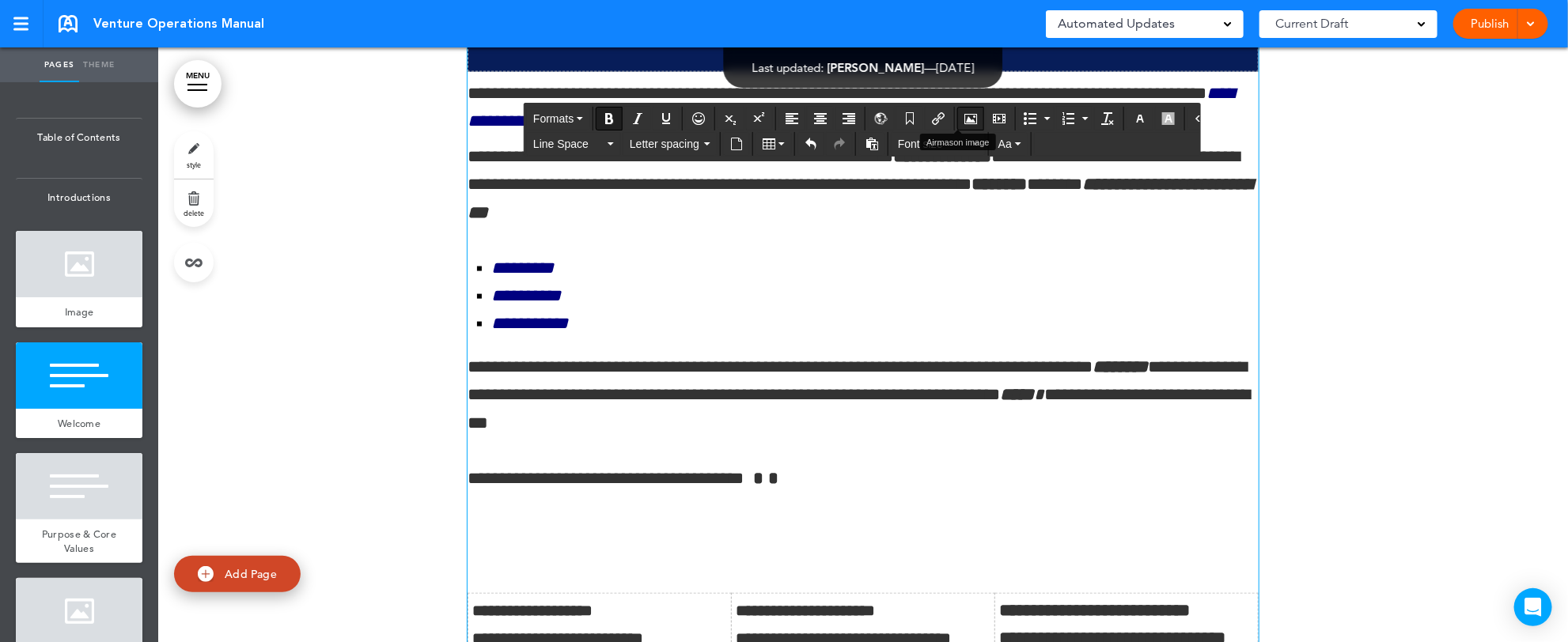
click at [964, 120] on icon "Airmason image" at bounding box center [971, 119] width 13 height 13
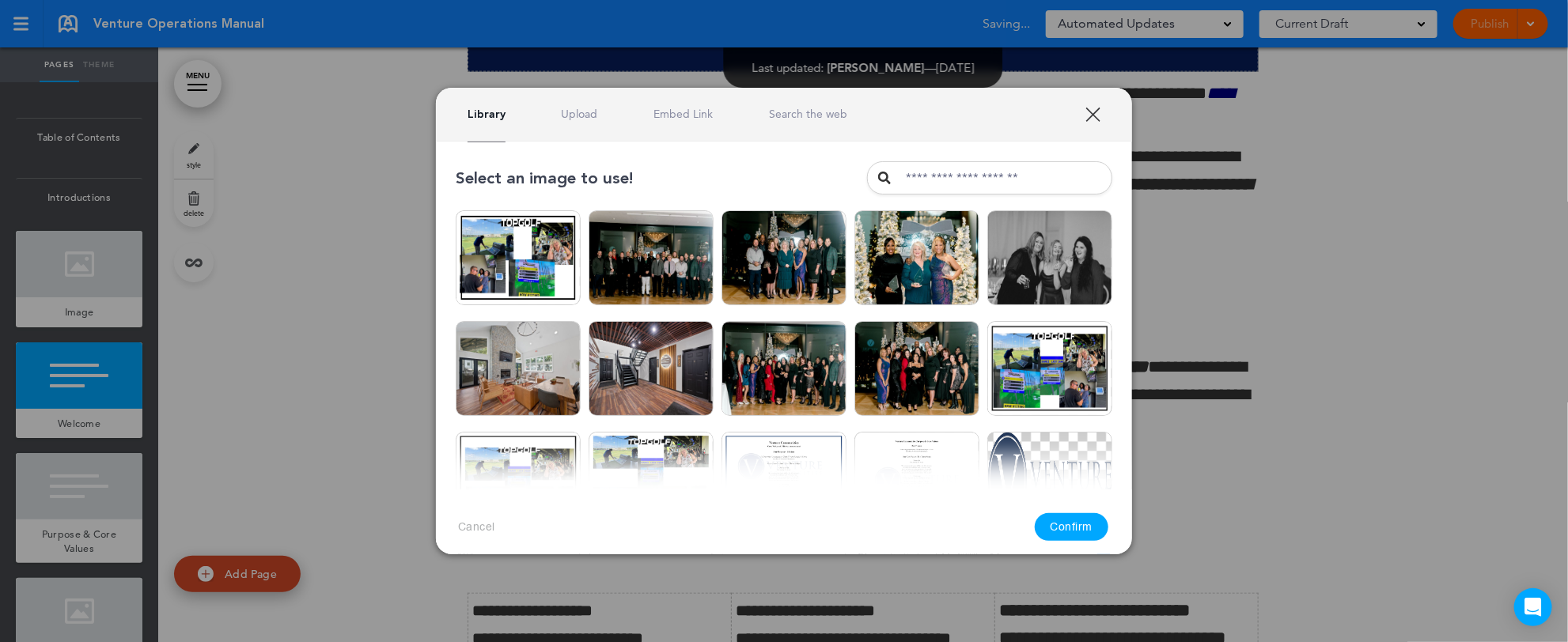
click at [585, 107] on link "Upload" at bounding box center [580, 114] width 37 height 15
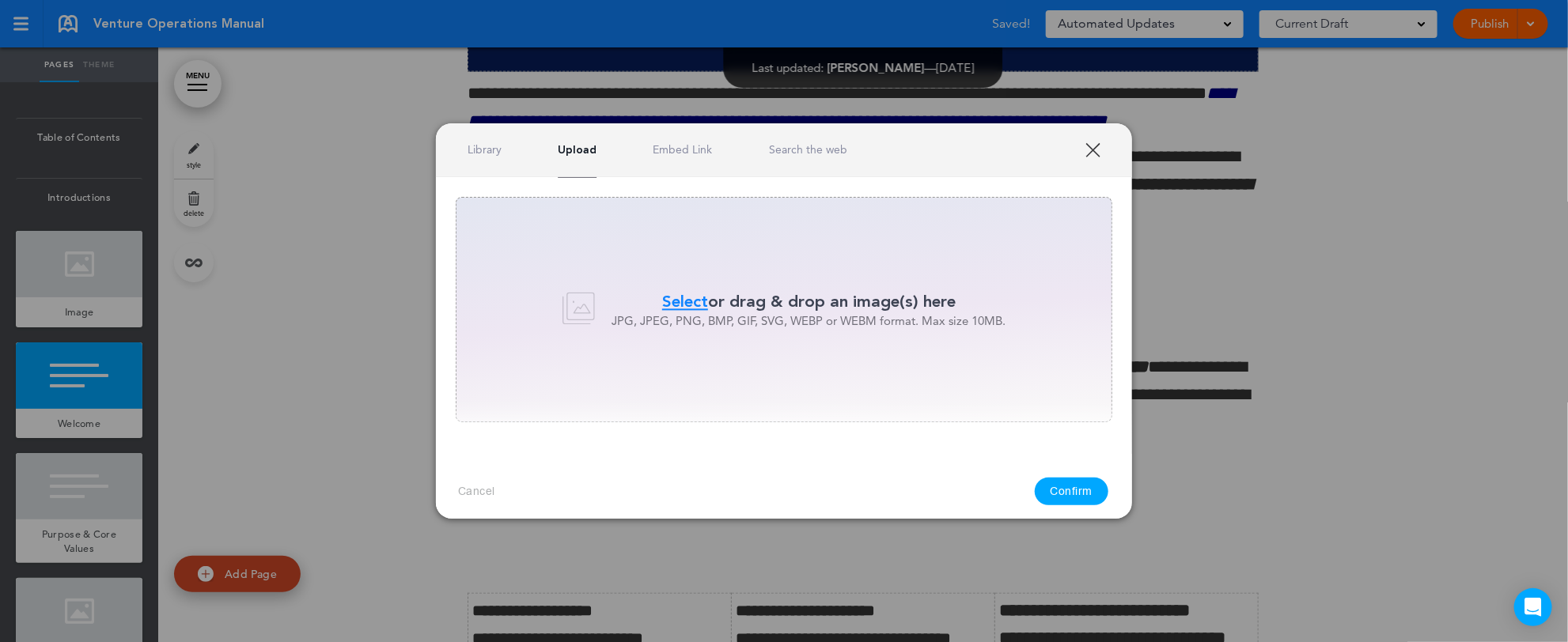
click at [671, 298] on span "Select" at bounding box center [685, 301] width 46 height 23
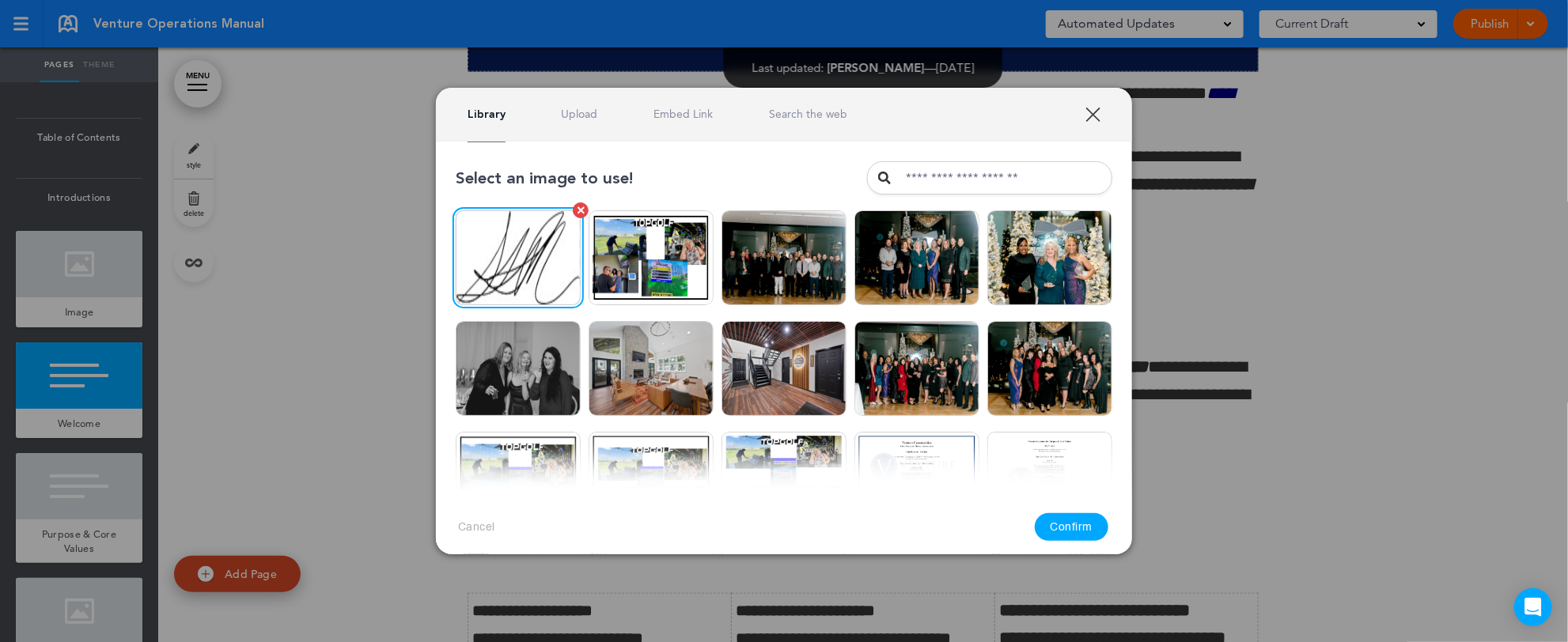
click at [497, 250] on img at bounding box center [518, 258] width 125 height 95
click at [1079, 522] on button "Confirm" at bounding box center [1071, 527] width 74 height 27
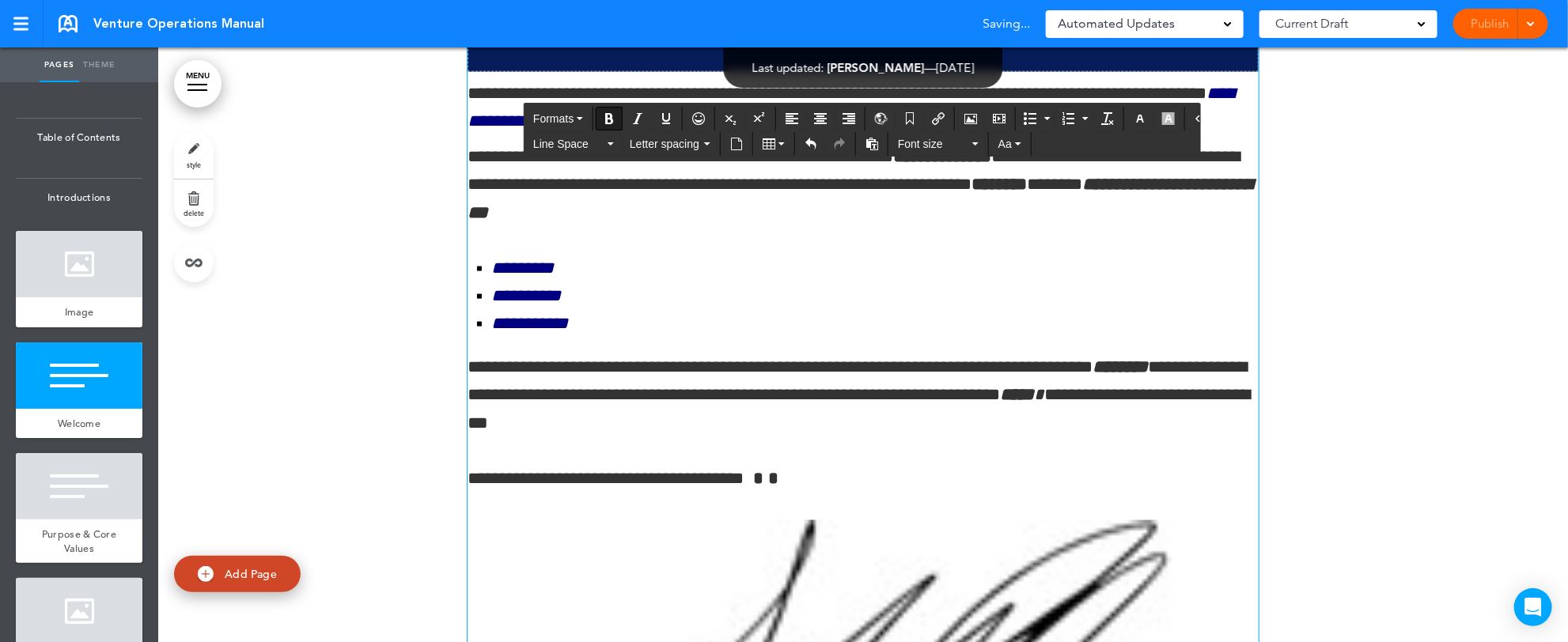
drag, startPoint x: 1552, startPoint y: 88, endPoint x: 1557, endPoint y: 111, distance: 23.5
click at [1557, 111] on div "**********" at bounding box center [784, 321] width 1568 height 642
drag, startPoint x: 1556, startPoint y: 98, endPoint x: 1567, endPoint y: 278, distance: 180.3
click at [1559, 113] on div "**********" at bounding box center [784, 321] width 1568 height 642
click at [1555, 624] on div "**********" at bounding box center [784, 321] width 1568 height 642
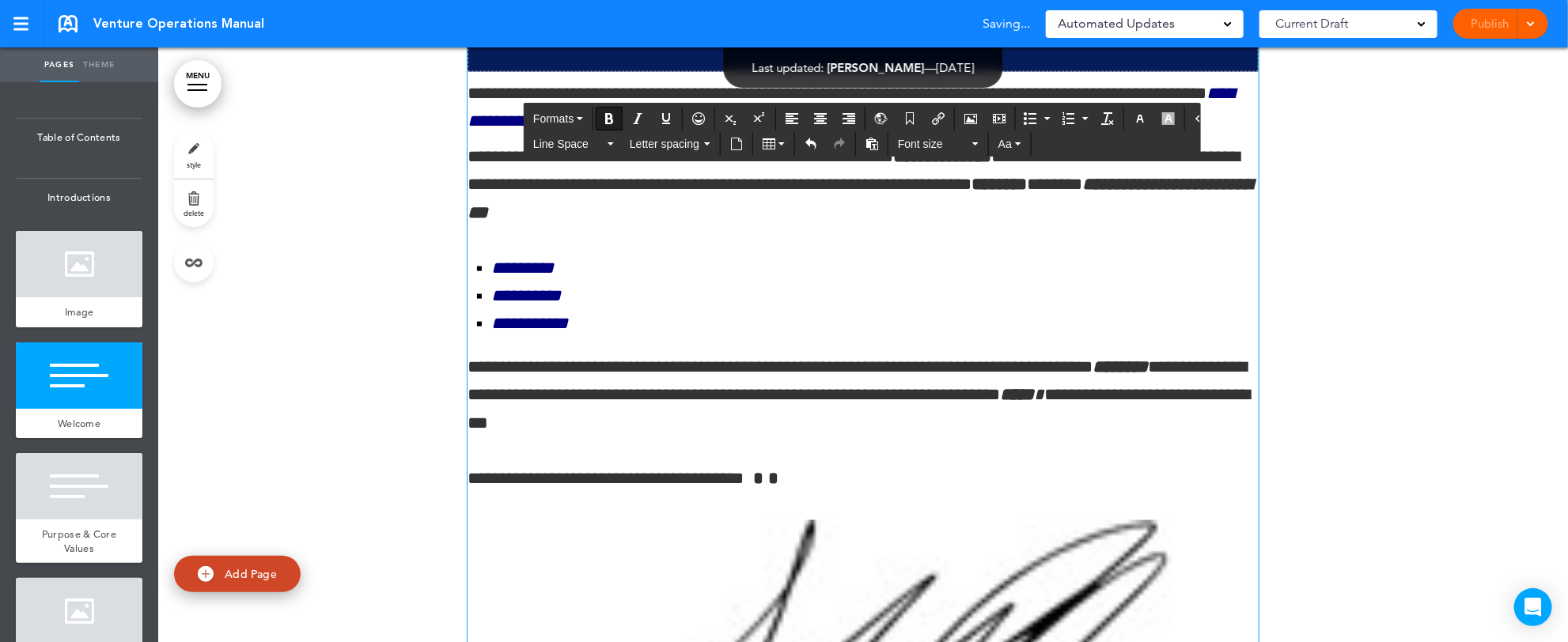
click at [1555, 624] on div "**********" at bounding box center [784, 321] width 1568 height 642
click at [1031, 601] on div "**********" at bounding box center [784, 321] width 1568 height 642
click at [805, 142] on div "Select an image to use! Are you sure? Delete Are you sure? Delete Are you sure?…" at bounding box center [784, 356] width 724 height 445
click at [805, 142] on icon "Undo" at bounding box center [811, 144] width 13 height 13
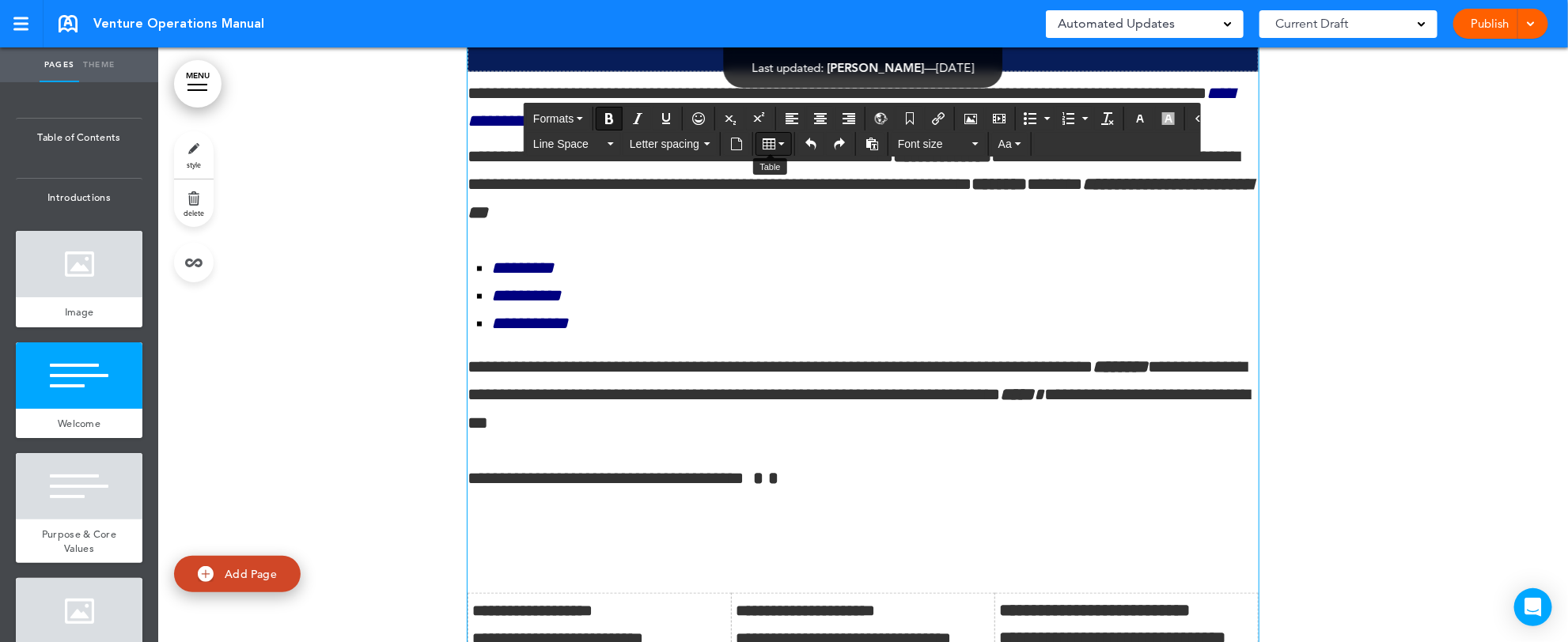
click at [777, 145] on button "Table" at bounding box center [773, 144] width 35 height 22
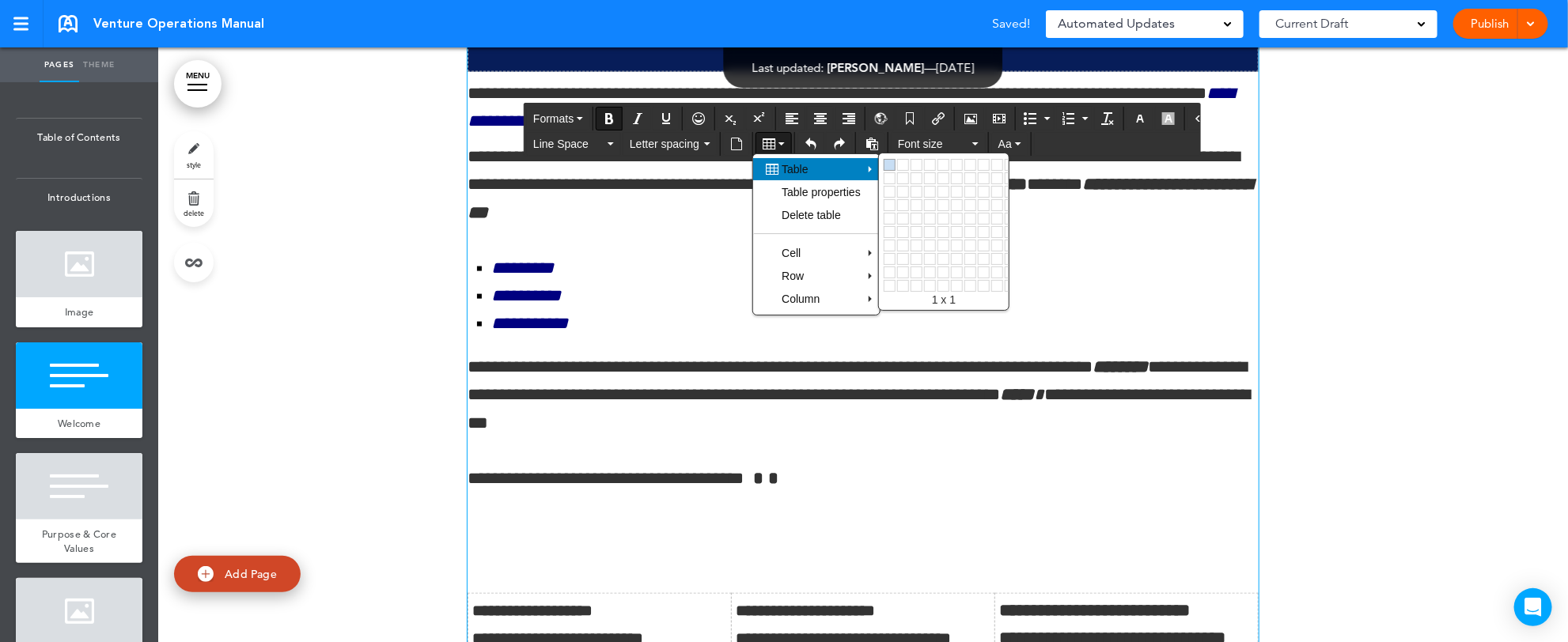
click at [887, 163] on link at bounding box center [889, 164] width 12 height 12
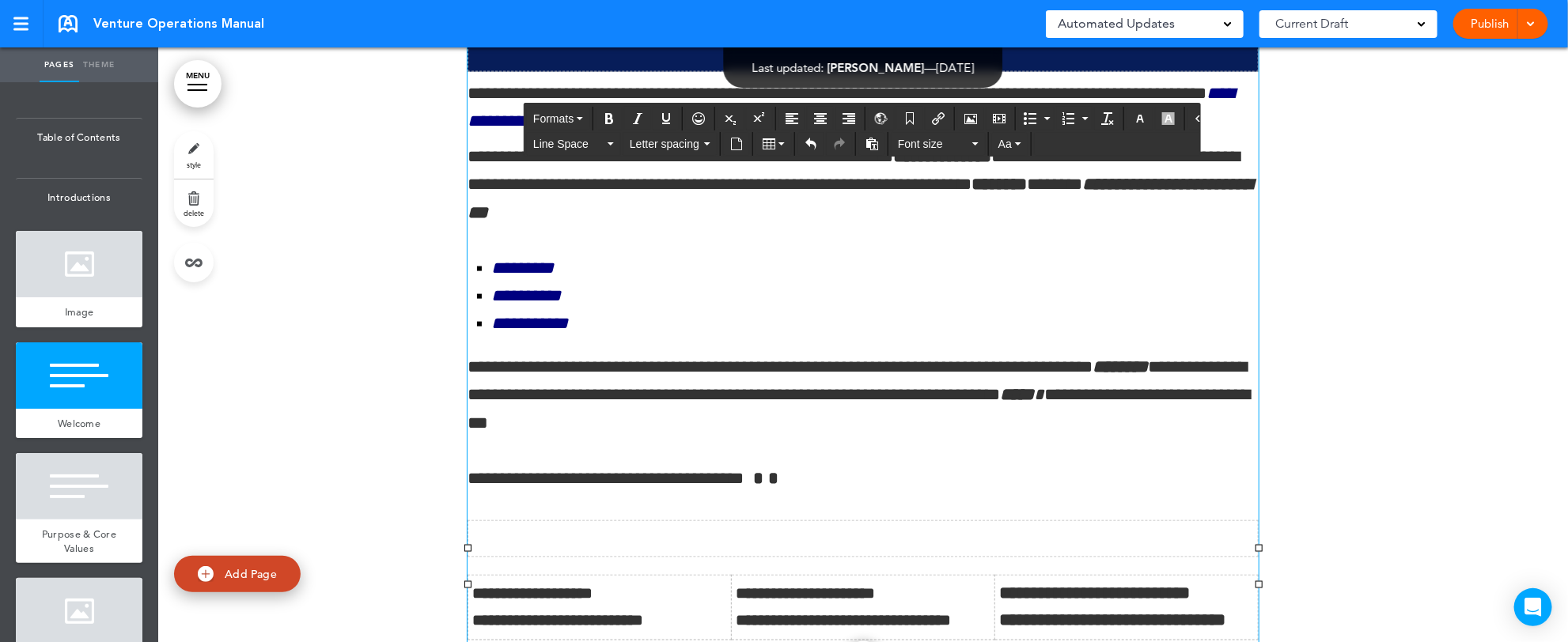
drag, startPoint x: 500, startPoint y: 565, endPoint x: 481, endPoint y: 571, distance: 19.9
click at [481, 558] on td at bounding box center [863, 540] width 790 height 37
click at [964, 114] on icon "Airmason image" at bounding box center [971, 119] width 13 height 13
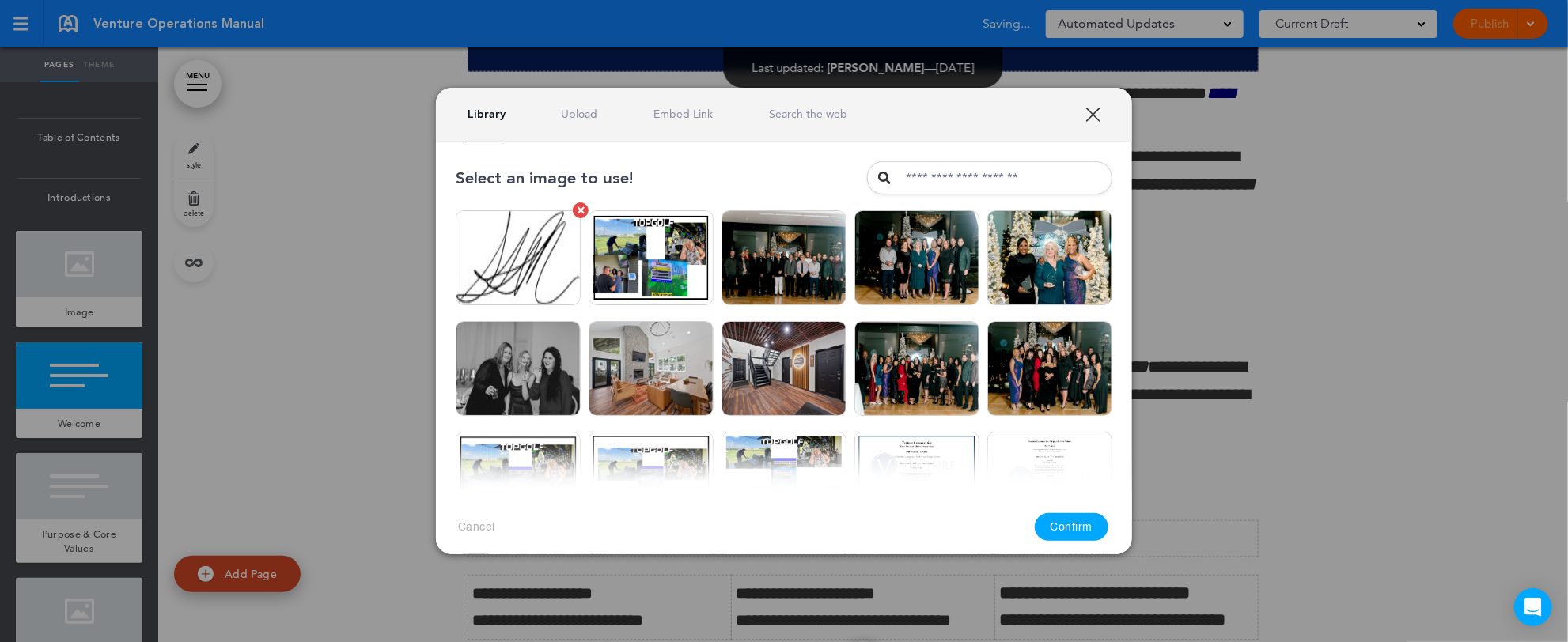
click at [523, 256] on img at bounding box center [518, 258] width 125 height 95
click at [1057, 521] on button "Confirm" at bounding box center [1071, 527] width 74 height 27
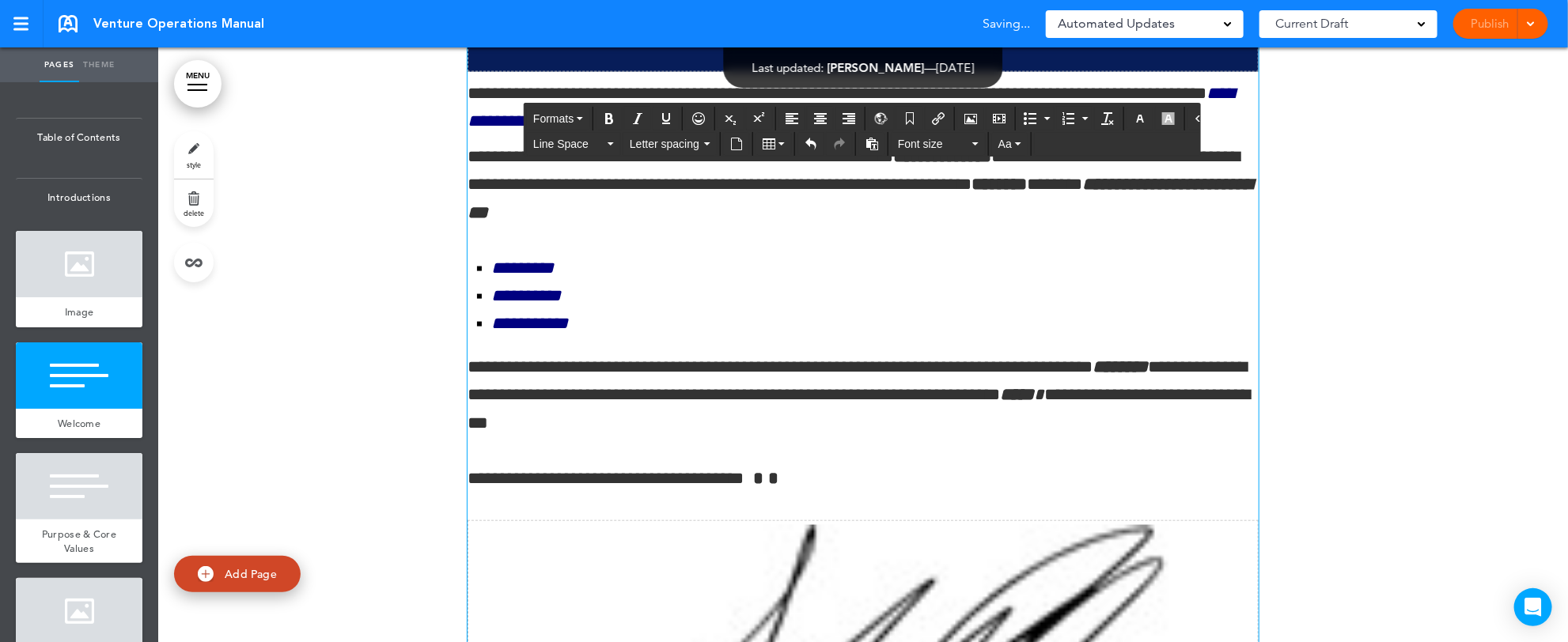
click at [1557, 628] on div "**********" at bounding box center [784, 321] width 1568 height 642
click at [1007, 583] on div "**********" at bounding box center [784, 321] width 1568 height 642
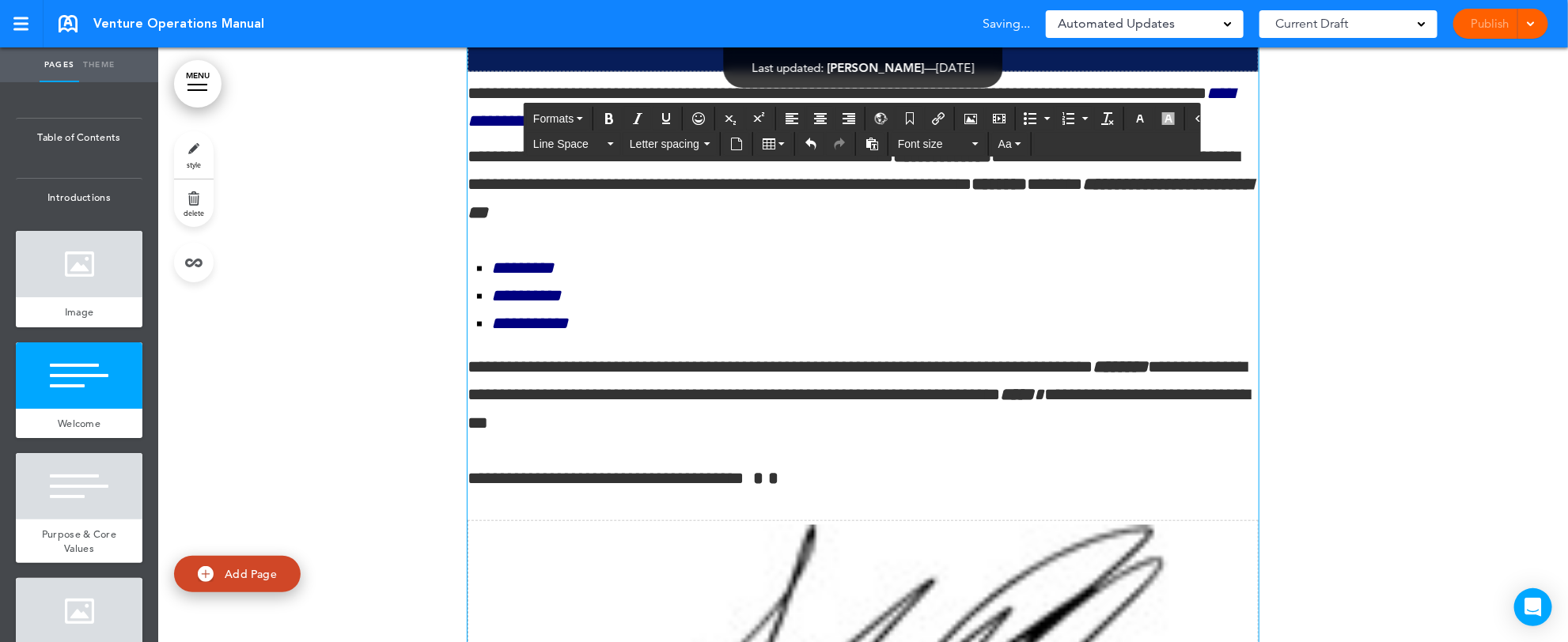
click at [1105, 484] on div "Select an image to use! Are you sure? Delete Are you sure? Delete Are you sure?…" at bounding box center [784, 356] width 724 height 445
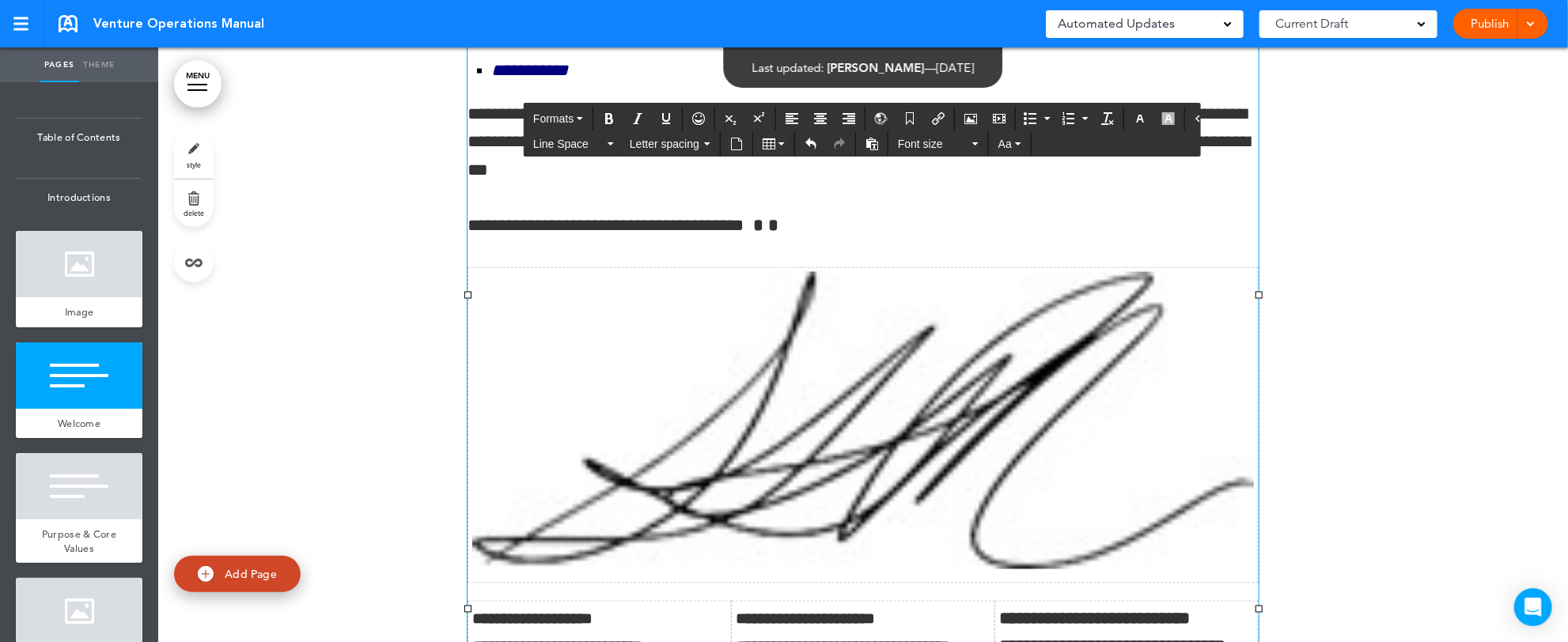
scroll to position [1486, 0]
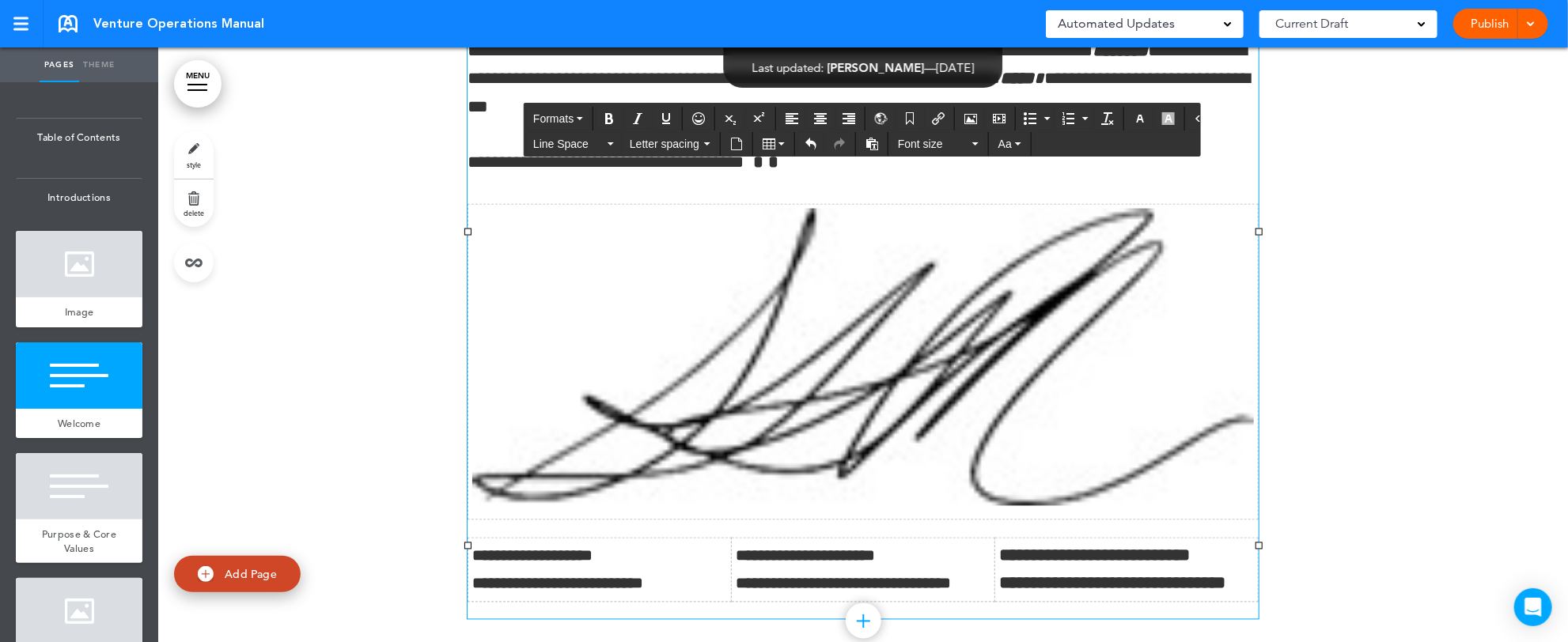
click at [951, 446] on img at bounding box center [863, 358] width 782 height 298
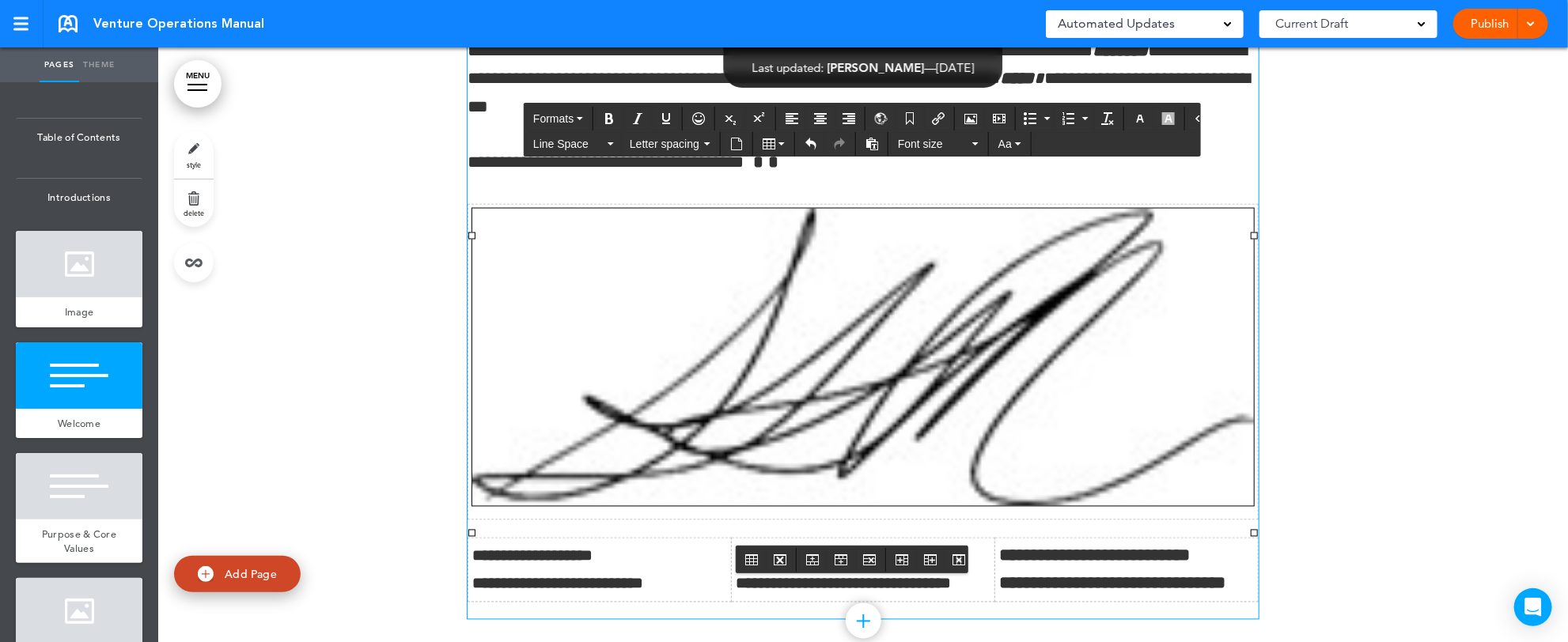
click at [984, 449] on img at bounding box center [863, 358] width 782 height 298
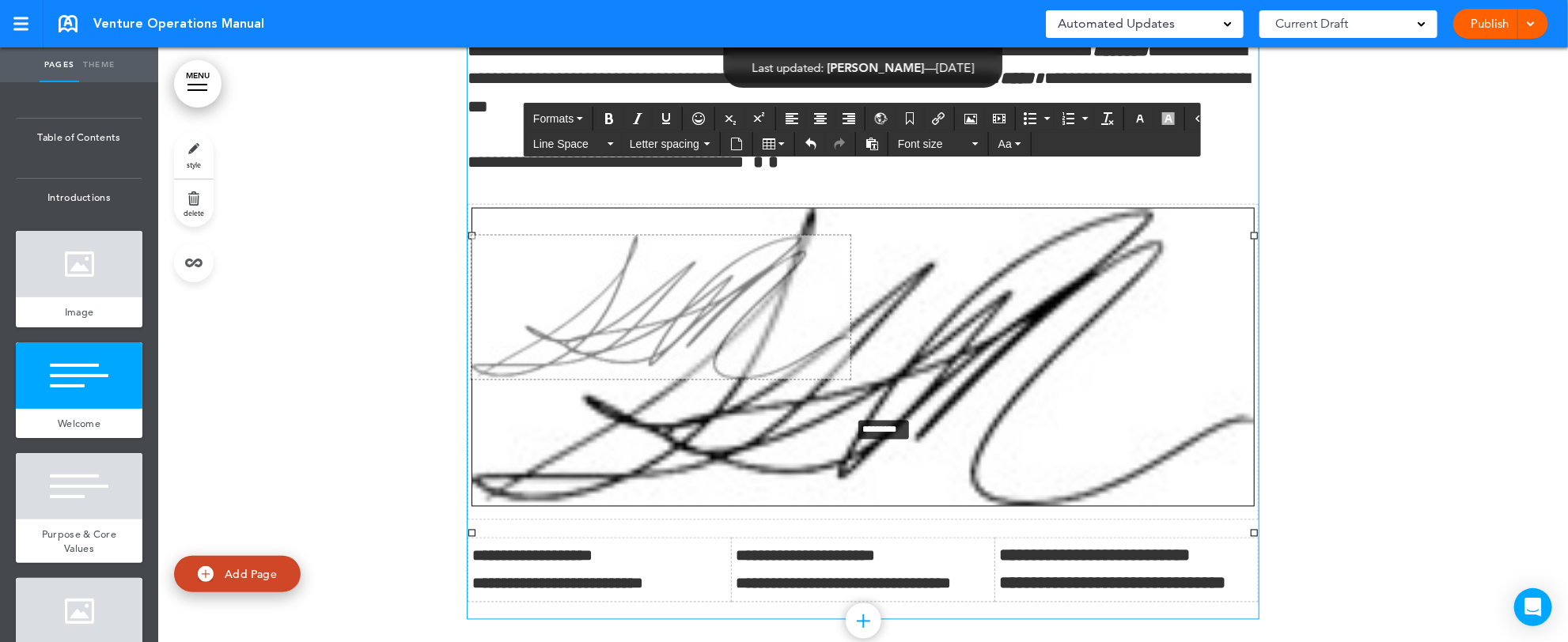
drag, startPoint x: 1242, startPoint y: 532, endPoint x: 435, endPoint y: 299, distance: 840.0
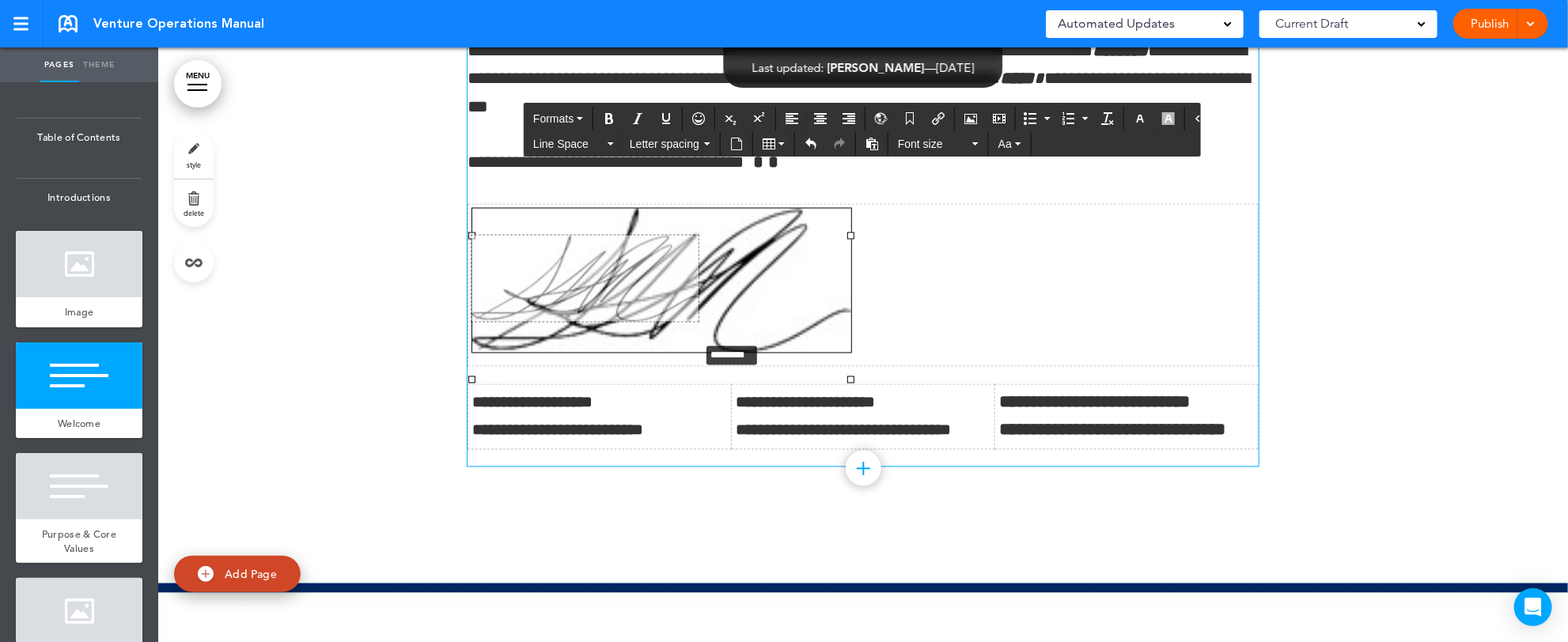
drag, startPoint x: 840, startPoint y: 379, endPoint x: 514, endPoint y: 297, distance: 336.2
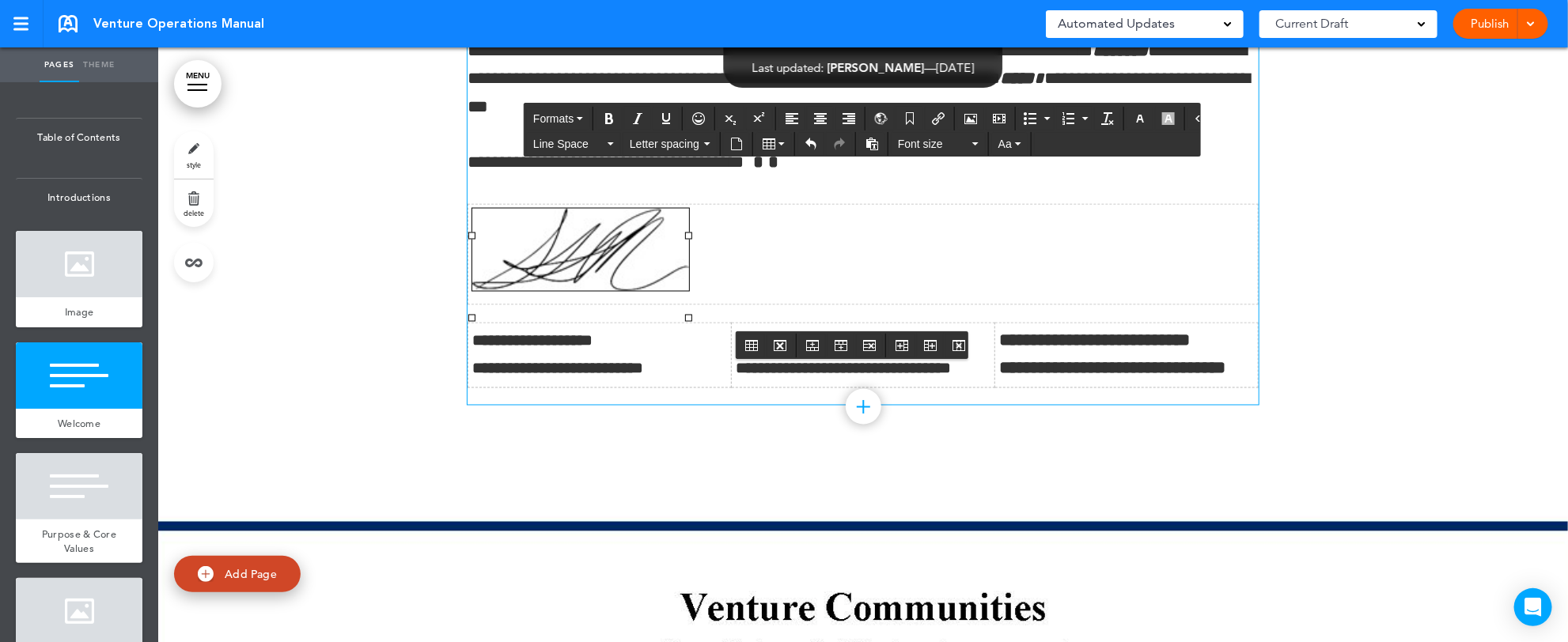
click at [730, 300] on td at bounding box center [863, 255] width 790 height 100
click at [663, 291] on img at bounding box center [580, 250] width 216 height 82
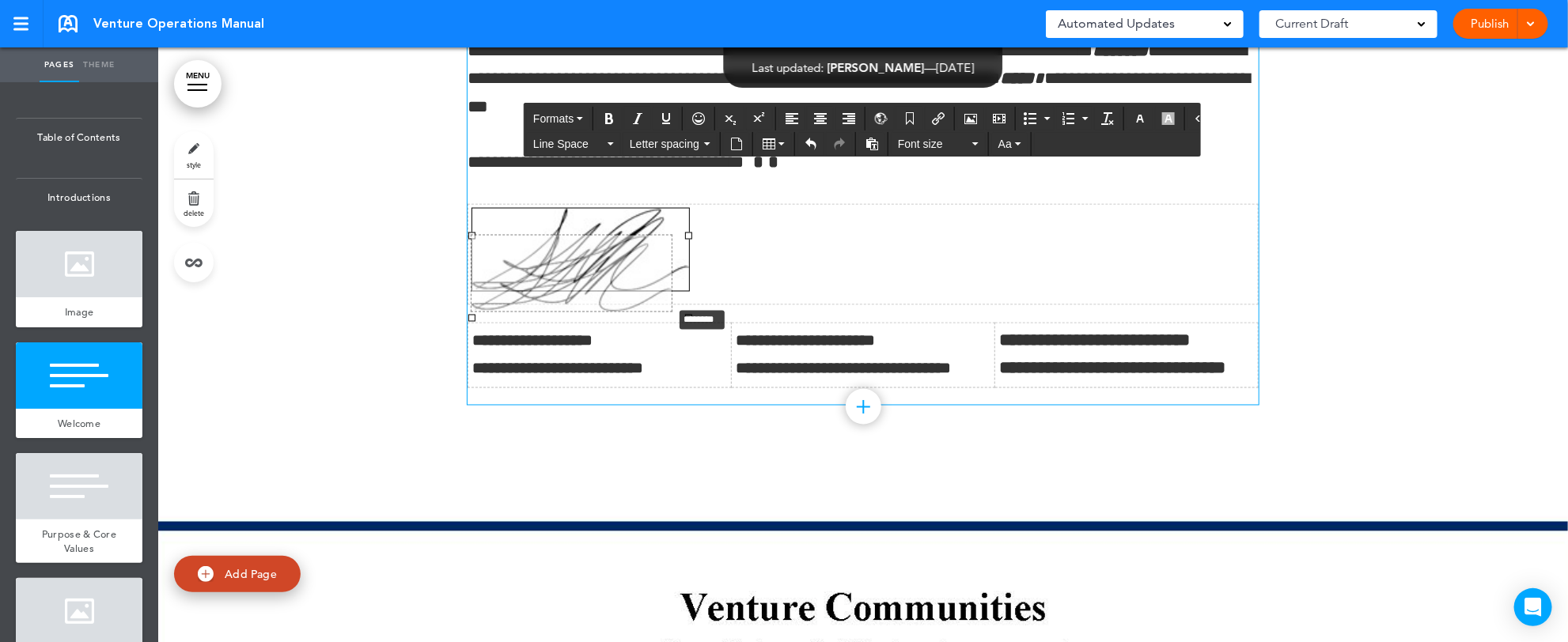
drag, startPoint x: 674, startPoint y: 317, endPoint x: 641, endPoint y: 295, distance: 39.7
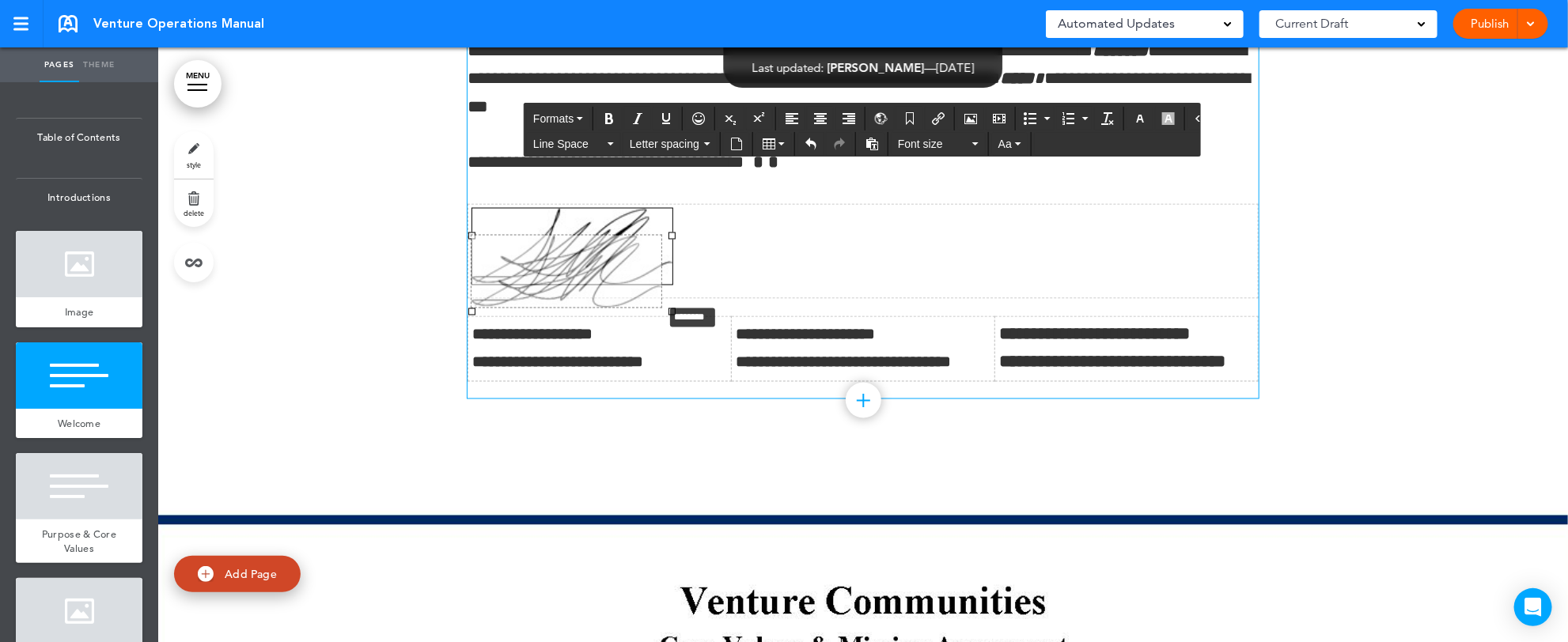
drag, startPoint x: 658, startPoint y: 312, endPoint x: 639, endPoint y: 299, distance: 23.0
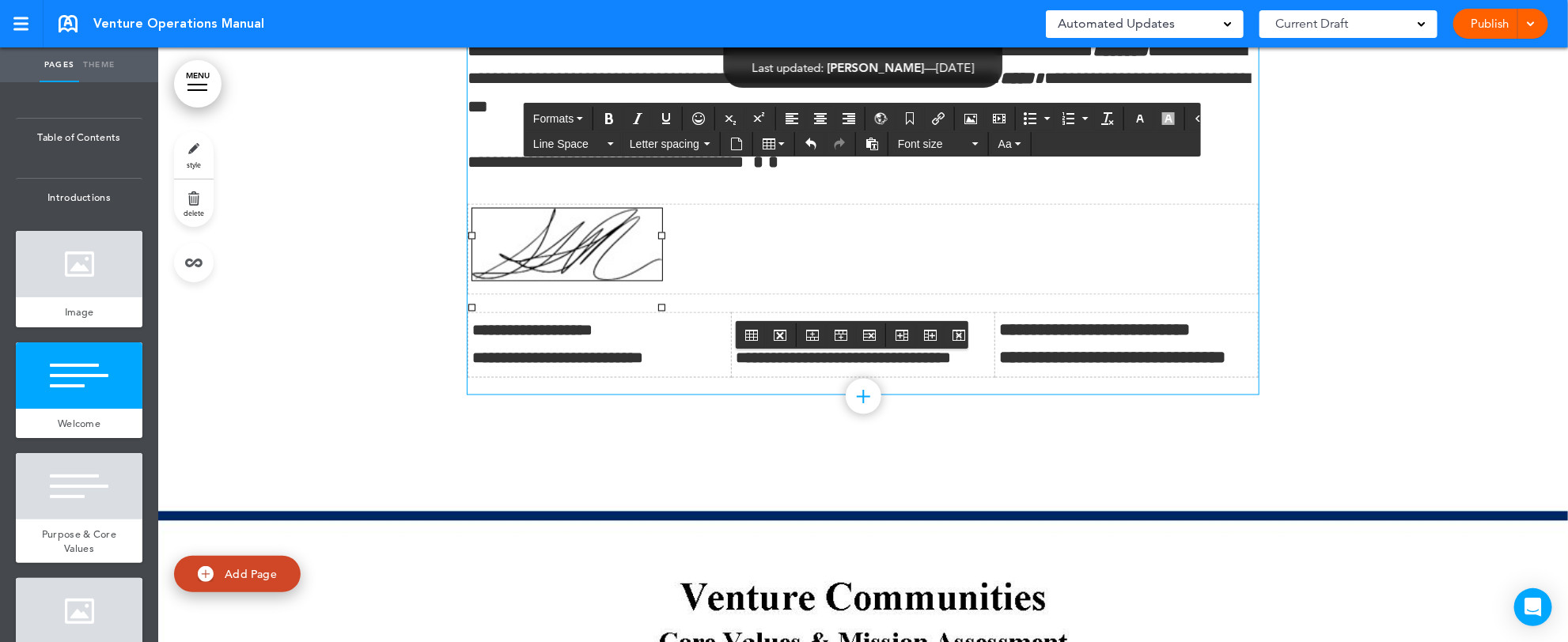
click at [752, 292] on td at bounding box center [863, 249] width 790 height 90
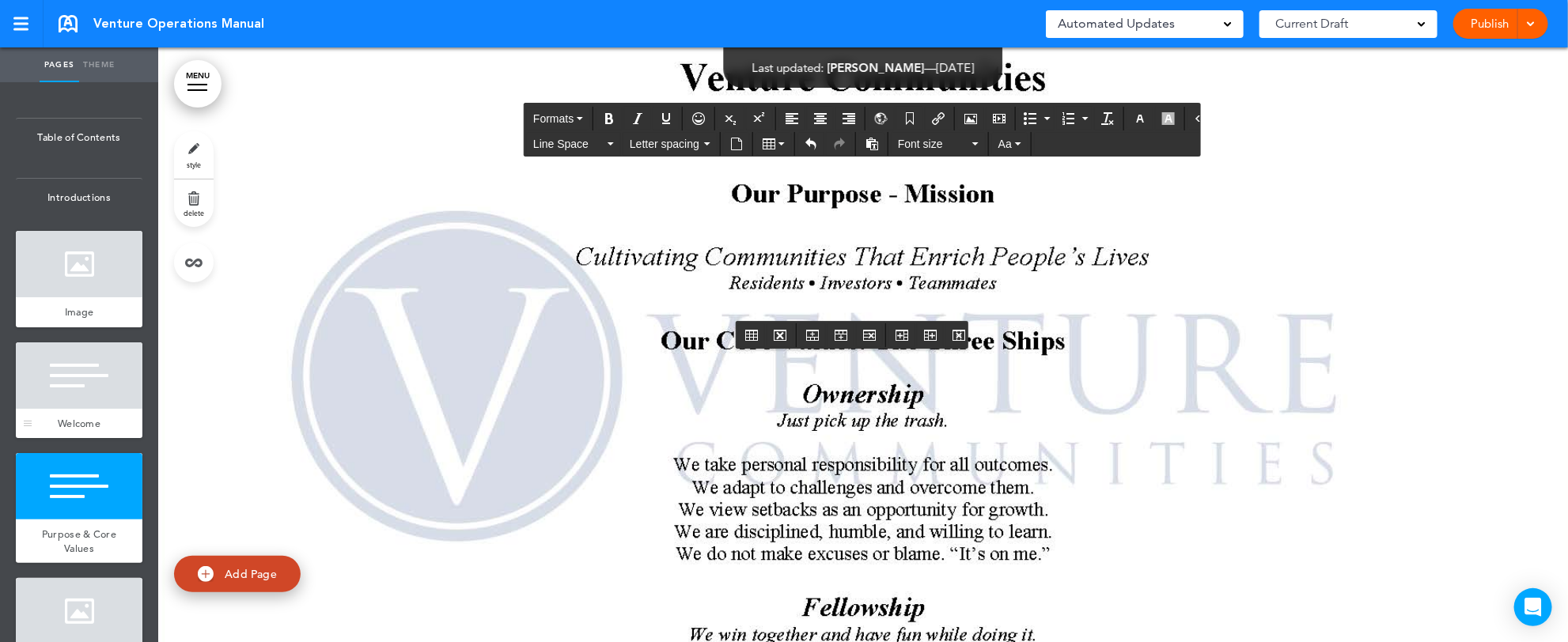
click at [86, 388] on div at bounding box center [79, 375] width 127 height 67
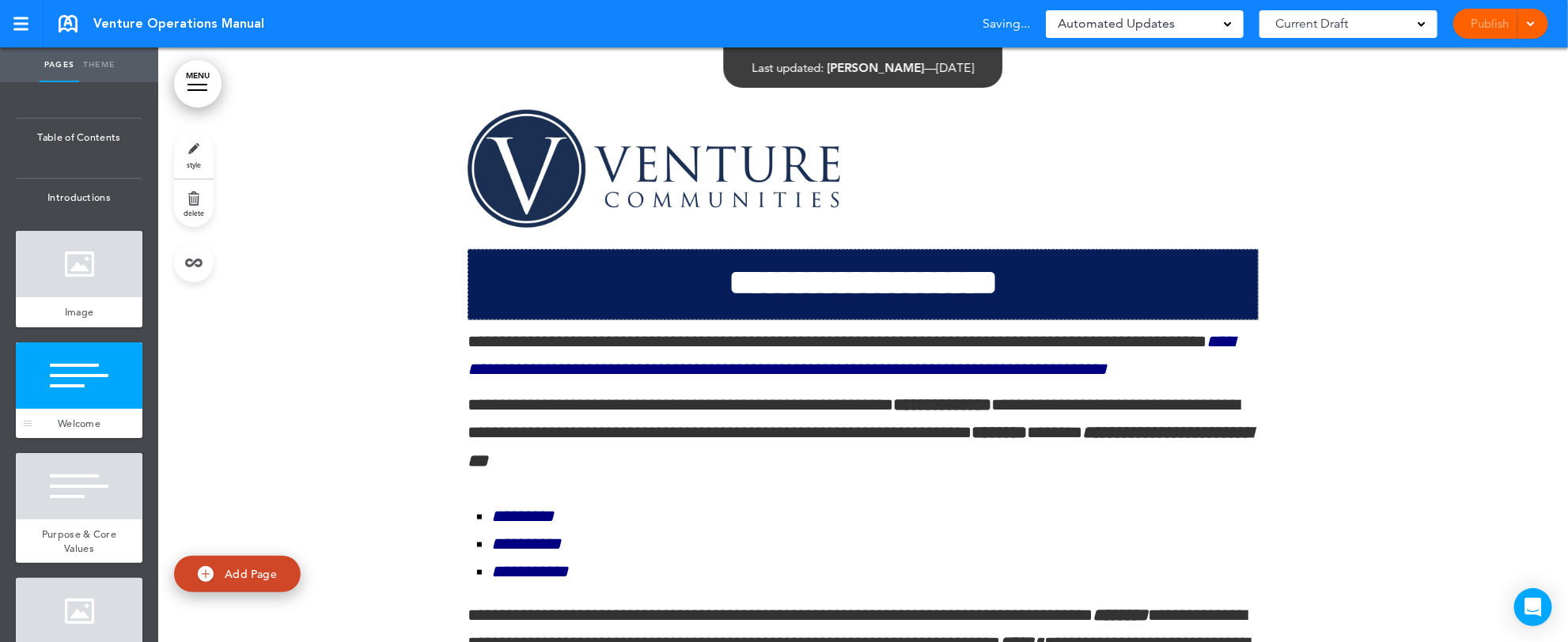
scroll to position [916, 0]
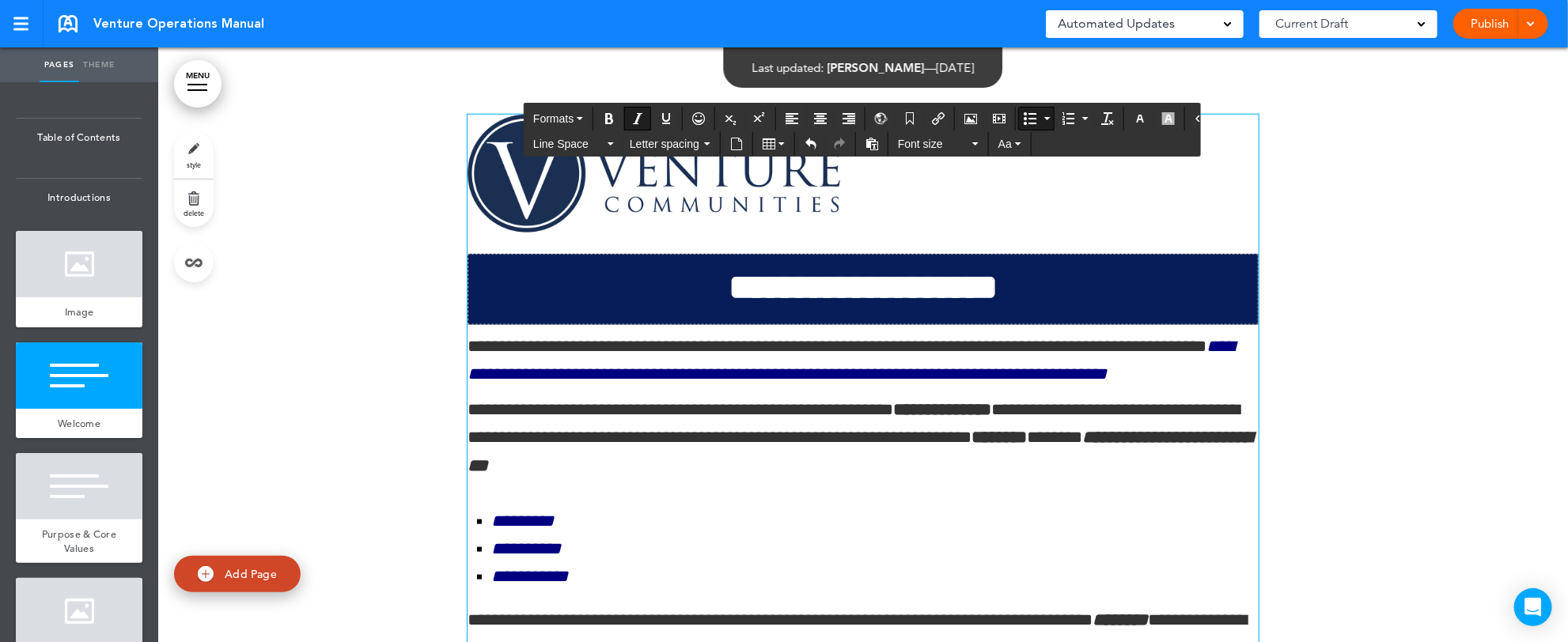
click at [1008, 535] on li "*********" at bounding box center [875, 521] width 767 height 27
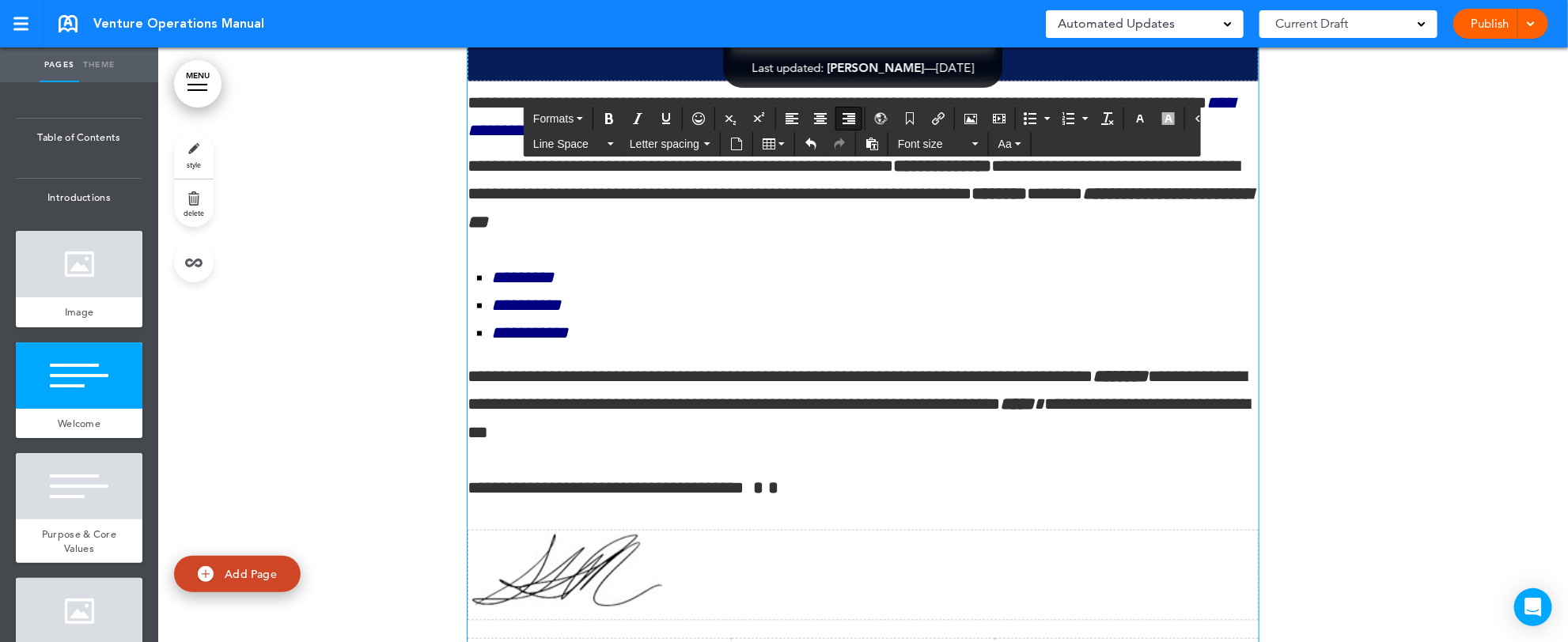
scroll to position [2, 0]
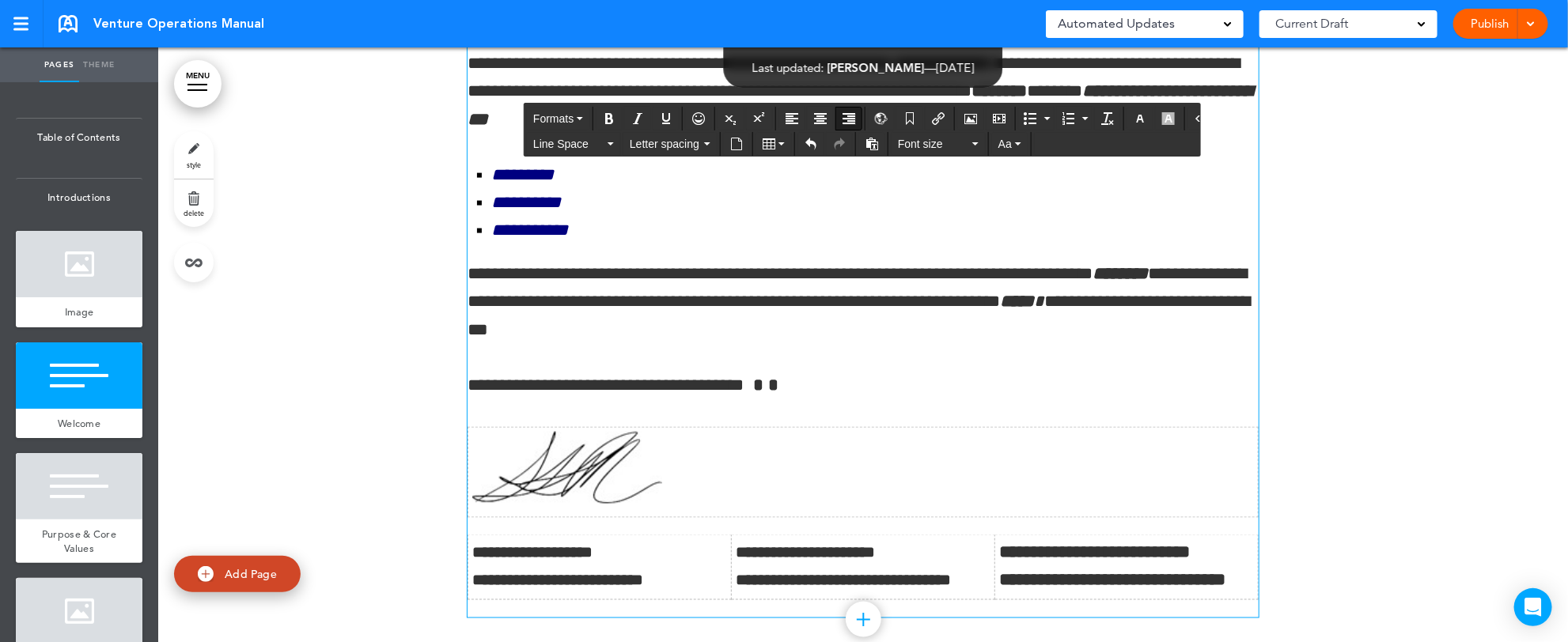
click at [561, 504] on img at bounding box center [567, 468] width 190 height 72
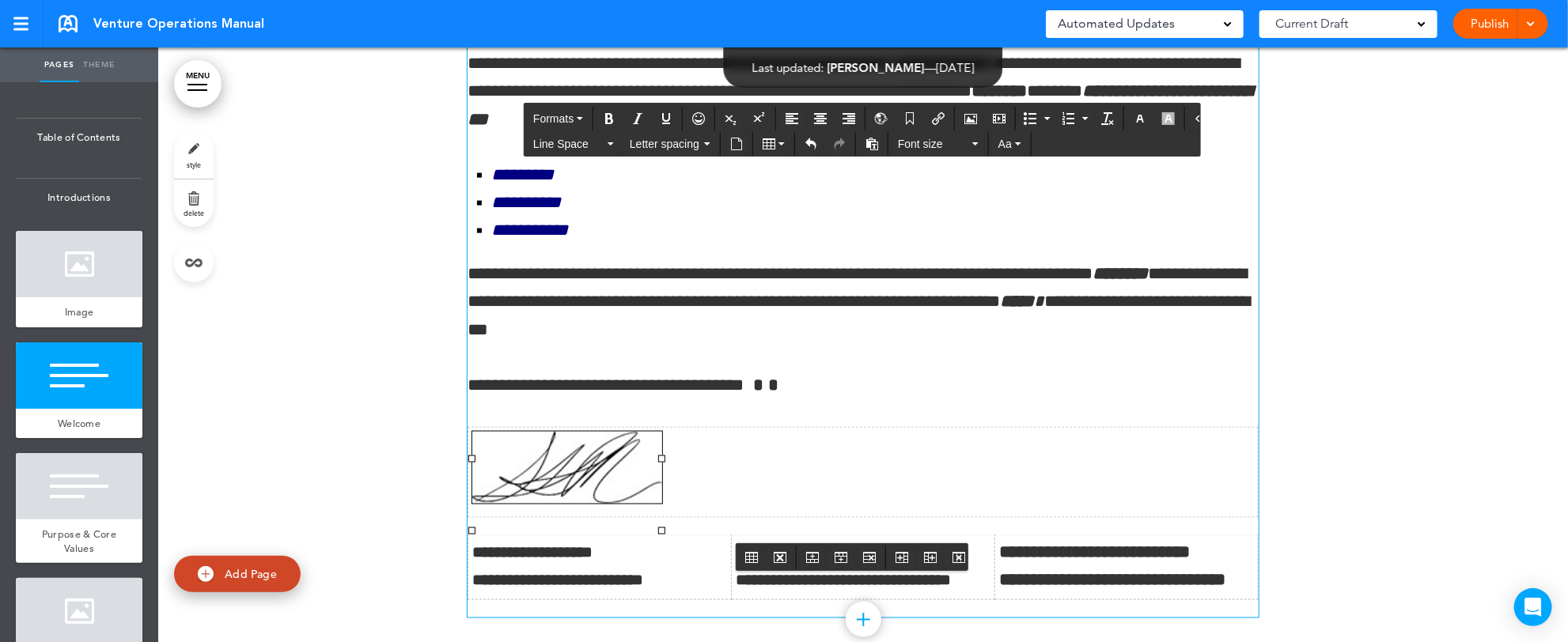
click at [720, 510] on td at bounding box center [863, 473] width 790 height 90
click at [1533, 25] on span at bounding box center [1530, 22] width 10 height 10
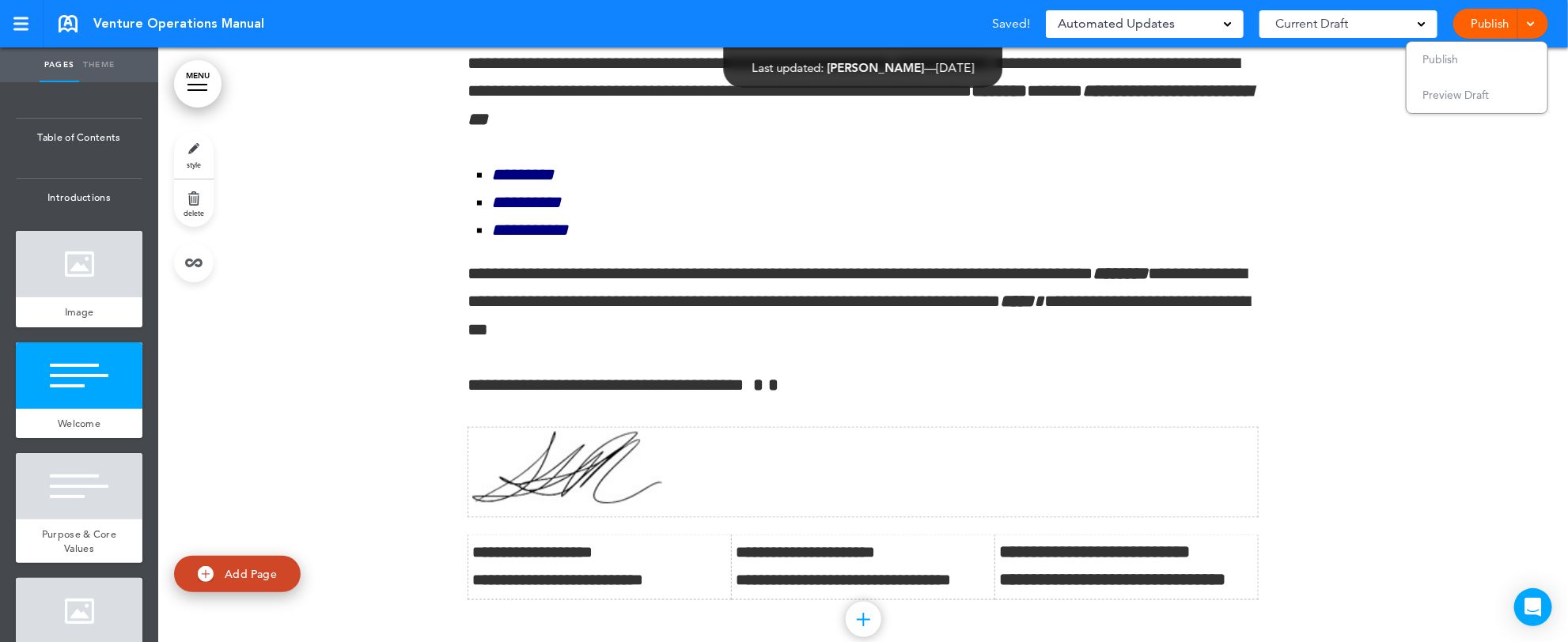
click at [1470, 100] on span "Preview Draft" at bounding box center [1455, 95] width 67 height 15
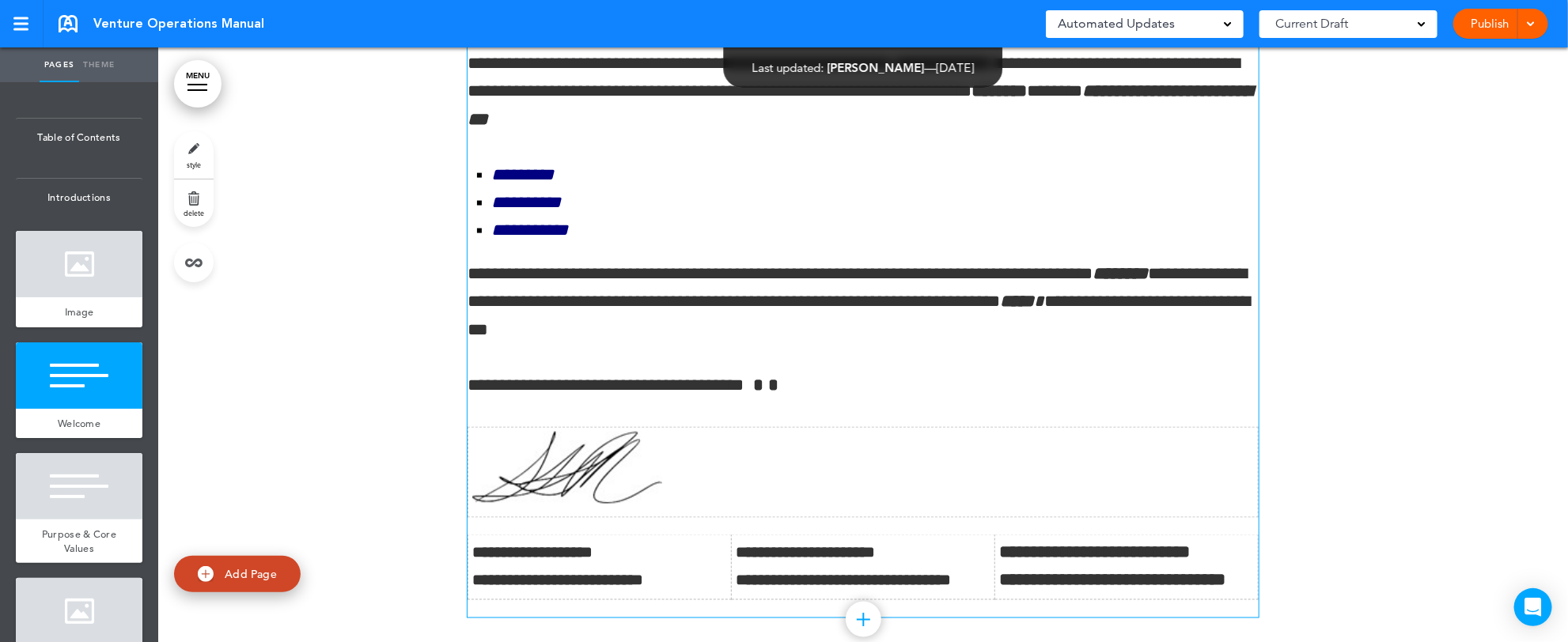
click at [574, 497] on img at bounding box center [567, 468] width 190 height 72
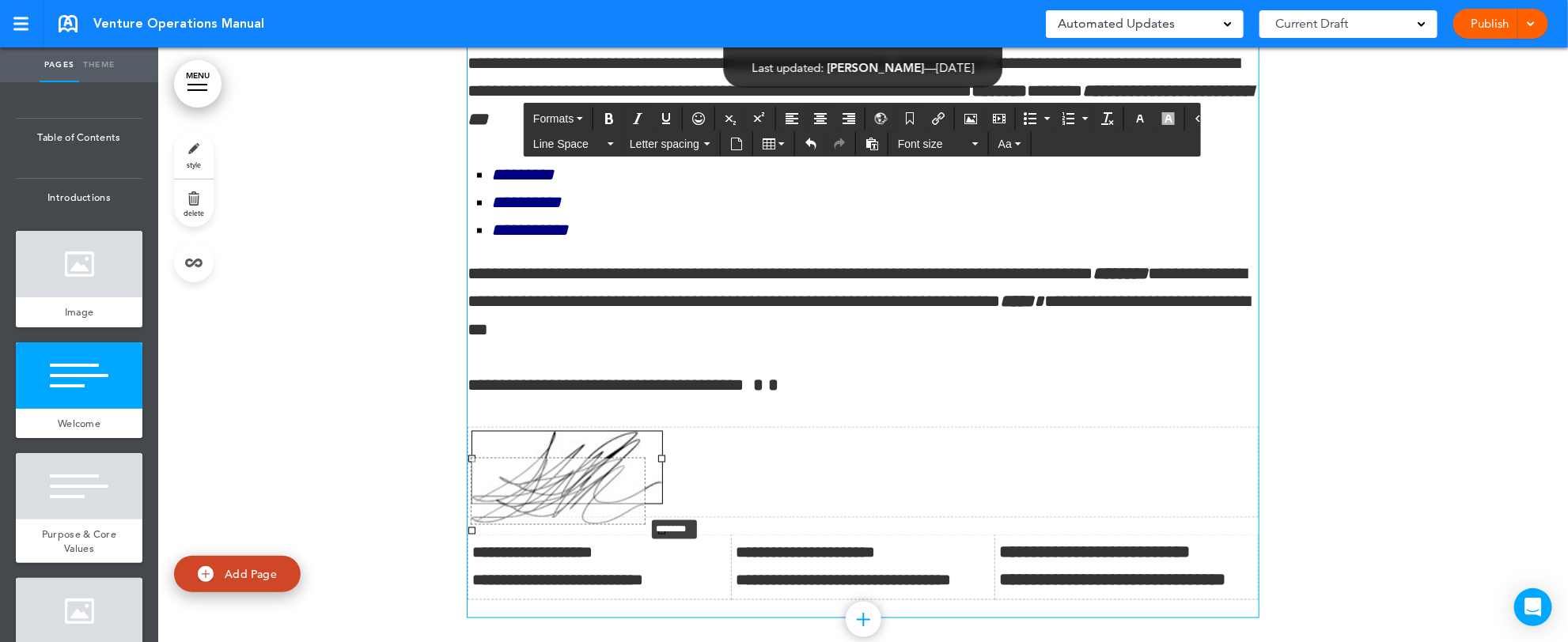
drag, startPoint x: 650, startPoint y: 528, endPoint x: 616, endPoint y: 499, distance: 44.7
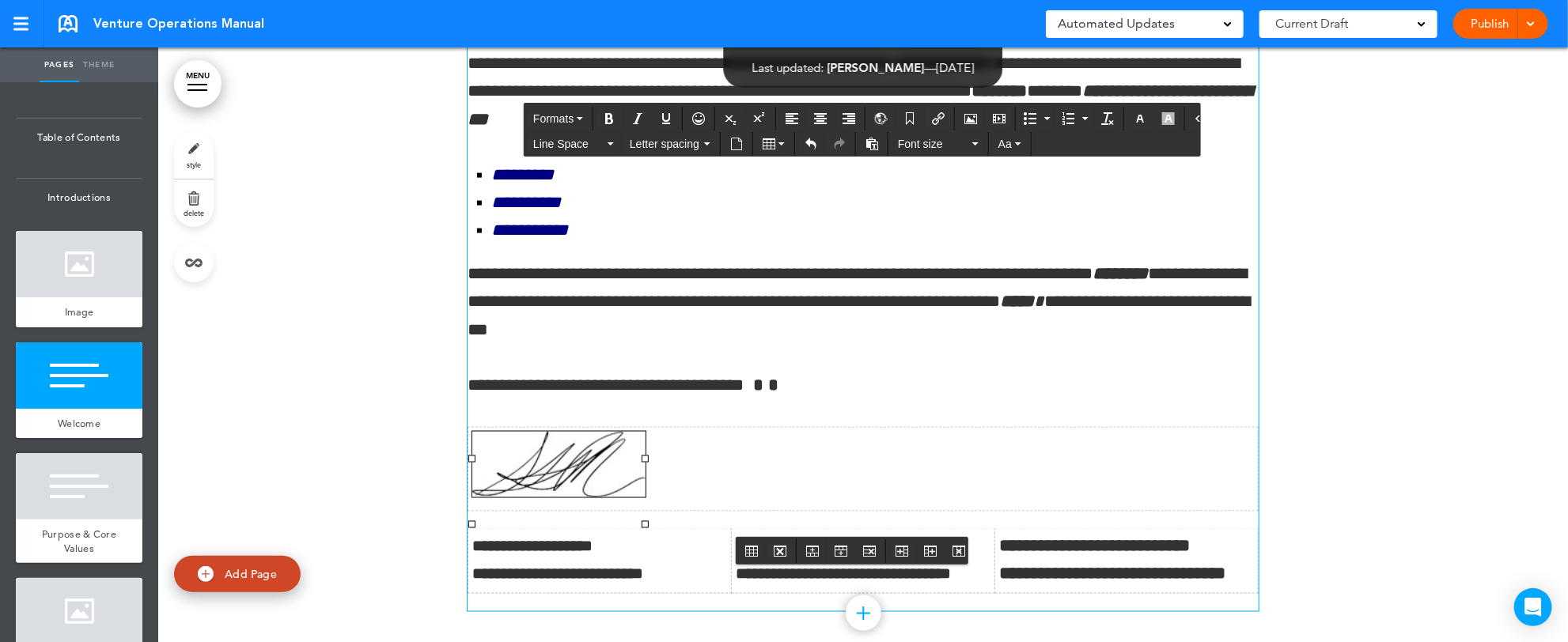
click at [1351, 367] on div at bounding box center [863, 192] width 1410 height 982
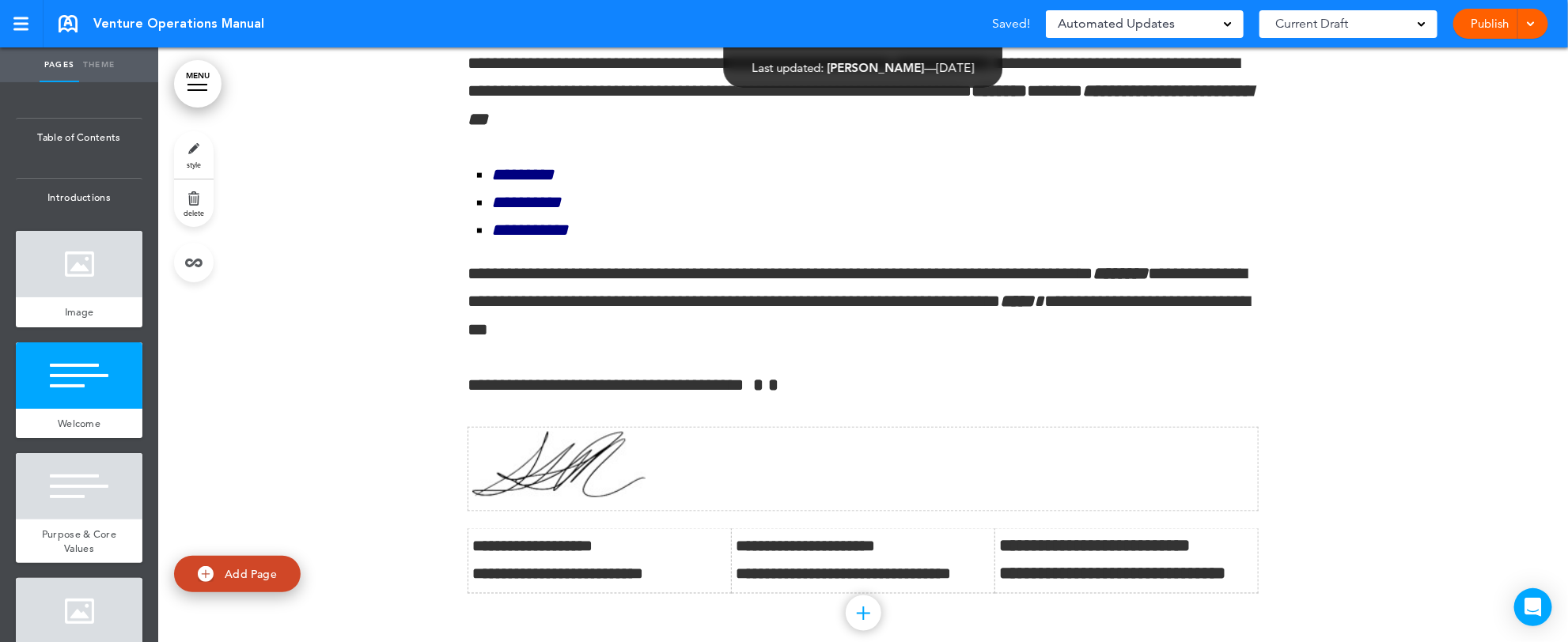
click at [1532, 17] on span at bounding box center [1530, 22] width 10 height 10
click at [1496, 91] on li "Preview Draft" at bounding box center [1477, 95] width 141 height 36
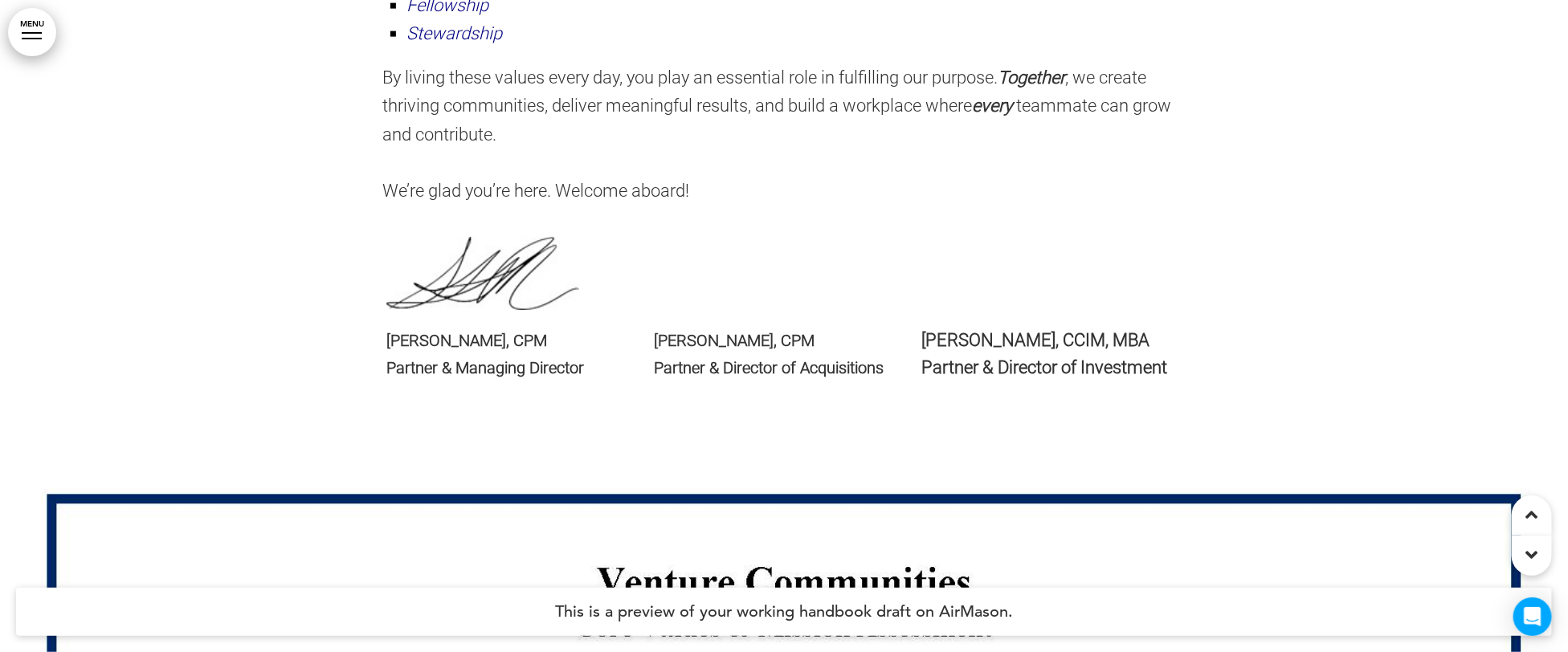
scroll to position [1221, 0]
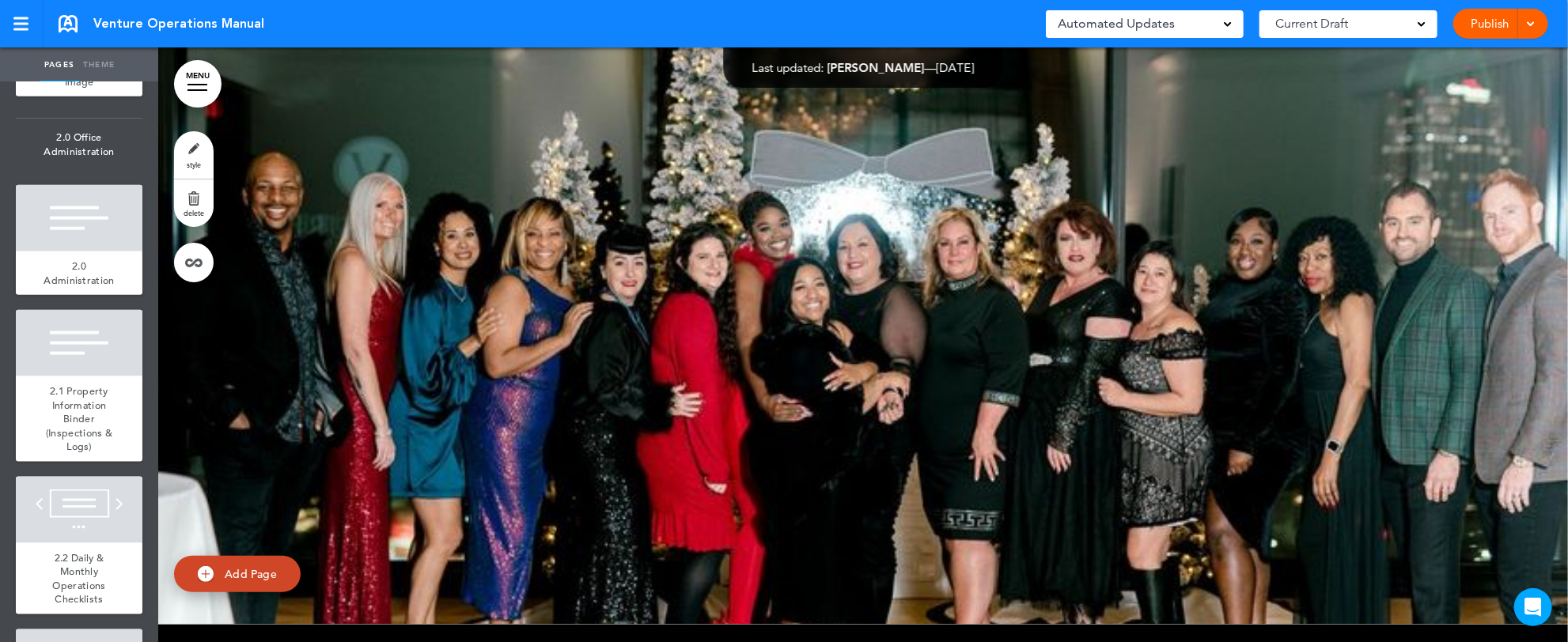
click at [192, 86] on link "MENU" at bounding box center [198, 84] width 47 height 47
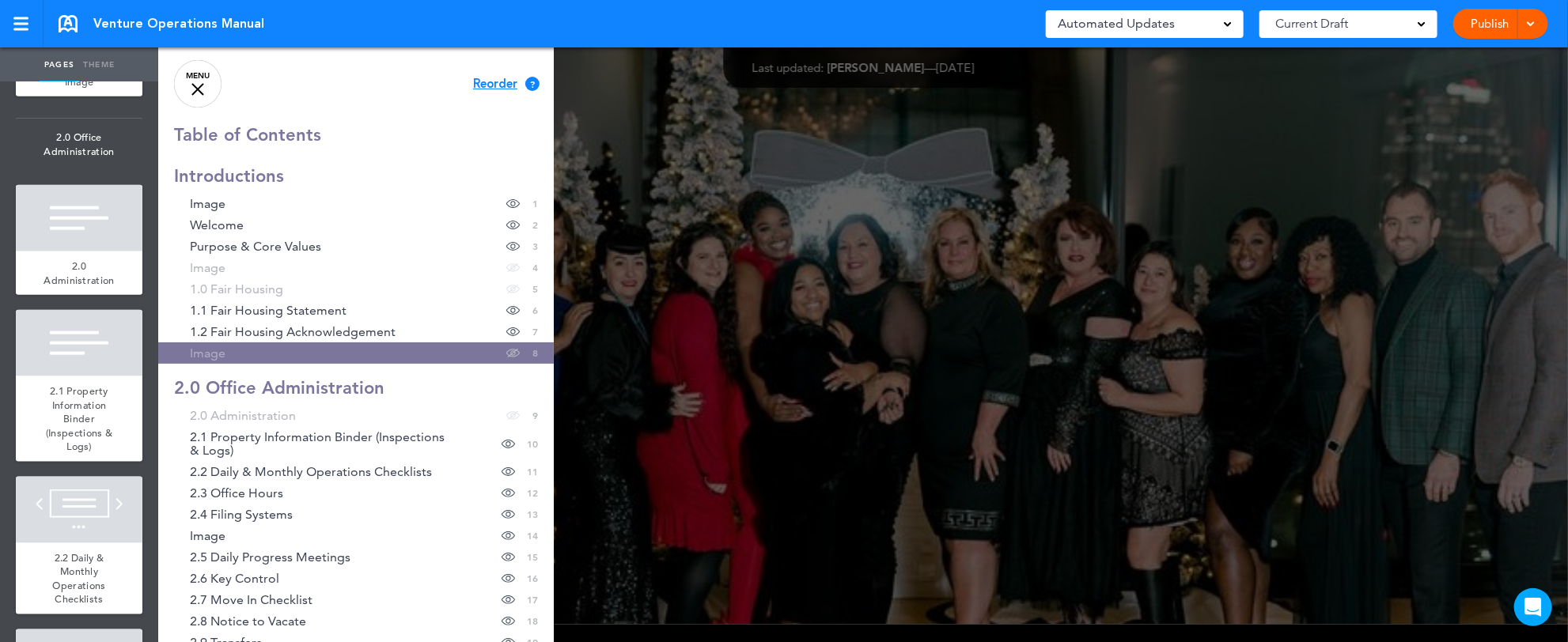
click at [681, 91] on div at bounding box center [942, 321] width 1568 height 642
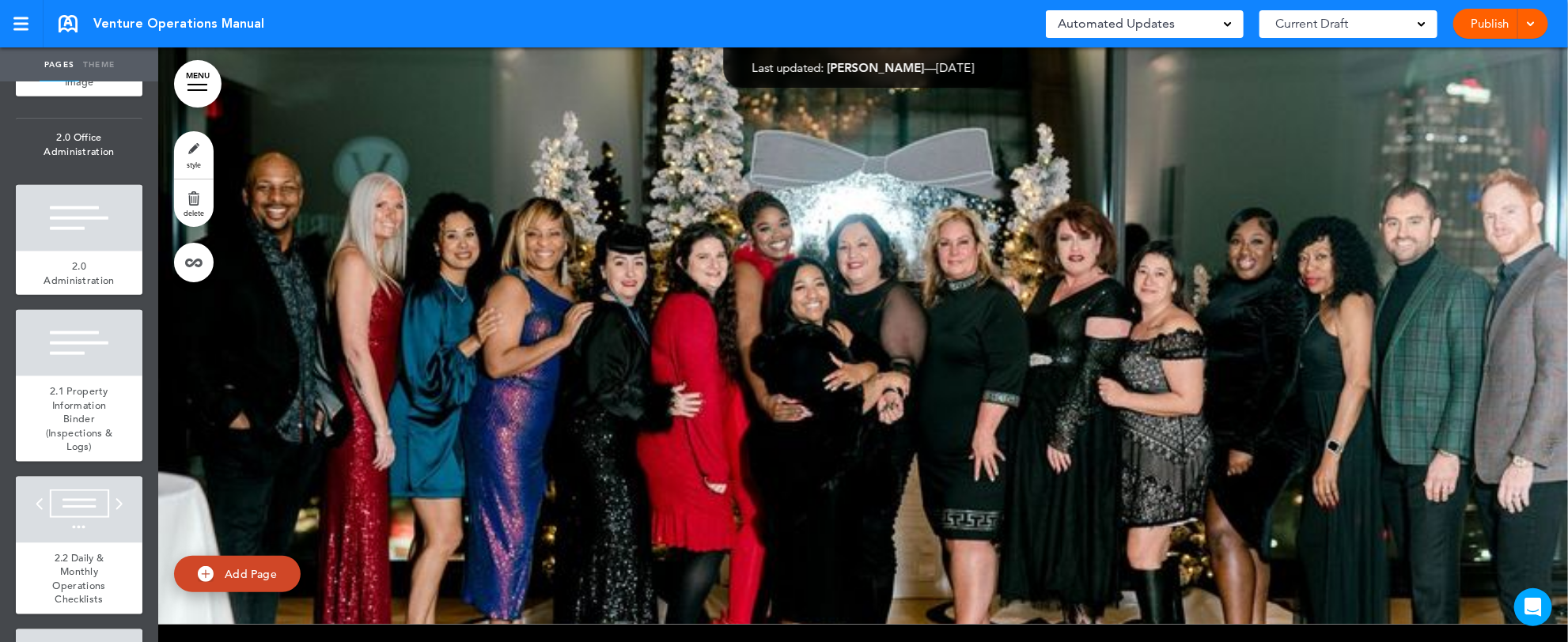
click at [199, 153] on link "style" at bounding box center [194, 155] width 39 height 47
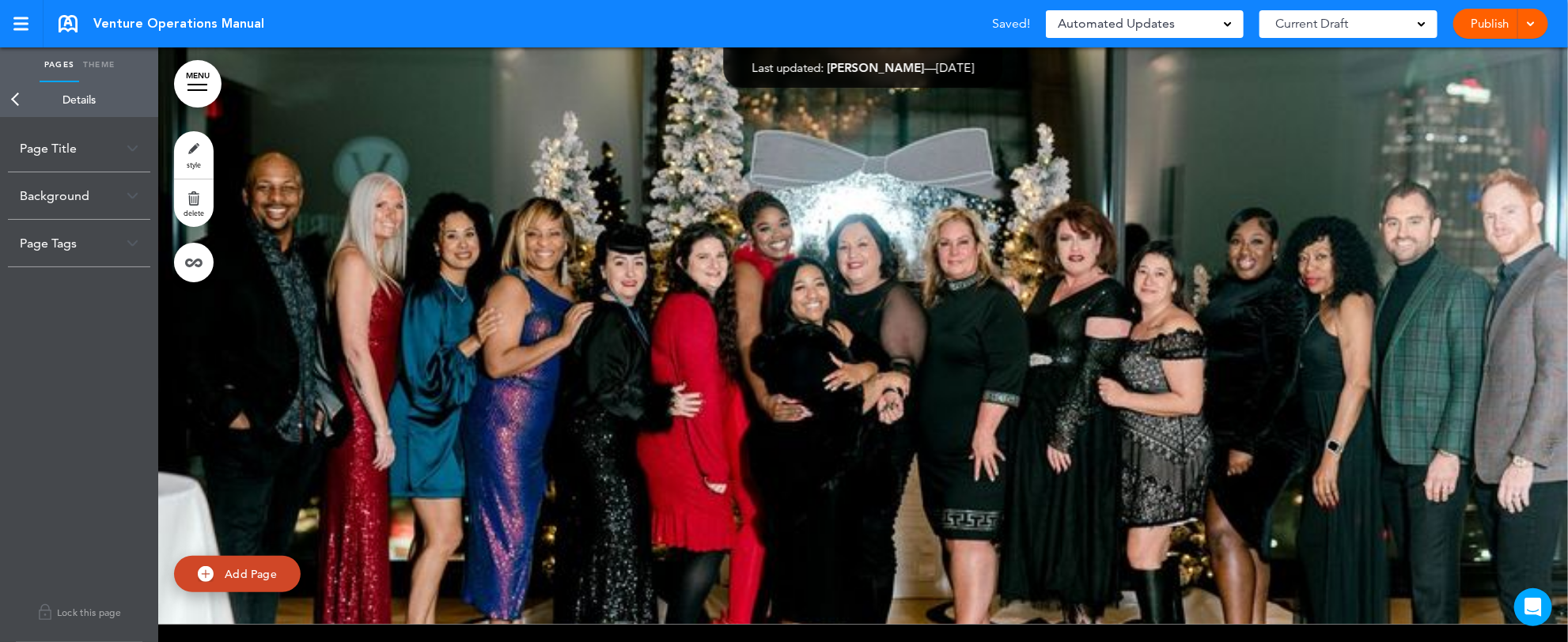
click at [127, 199] on div "Background" at bounding box center [79, 195] width 142 height 47
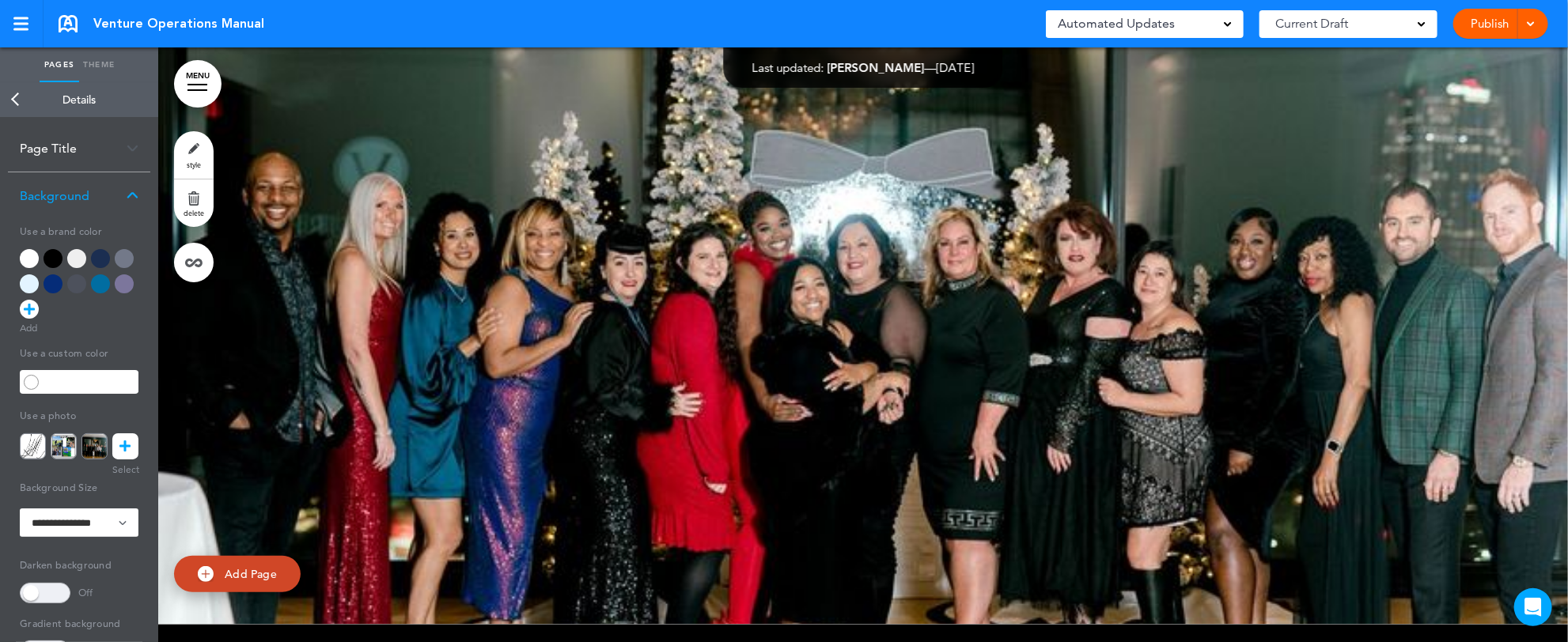
click at [124, 442] on icon at bounding box center [126, 447] width 11 height 26
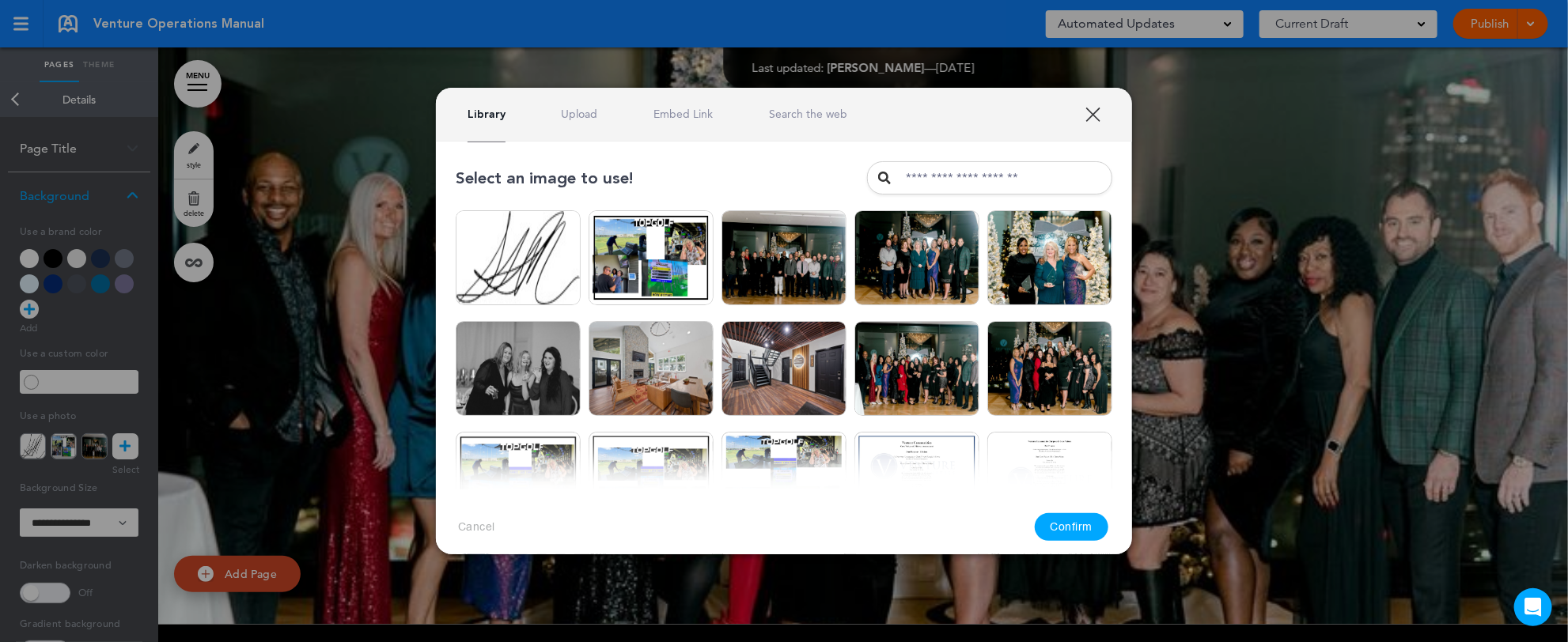
click at [590, 112] on link "Upload" at bounding box center [580, 114] width 37 height 15
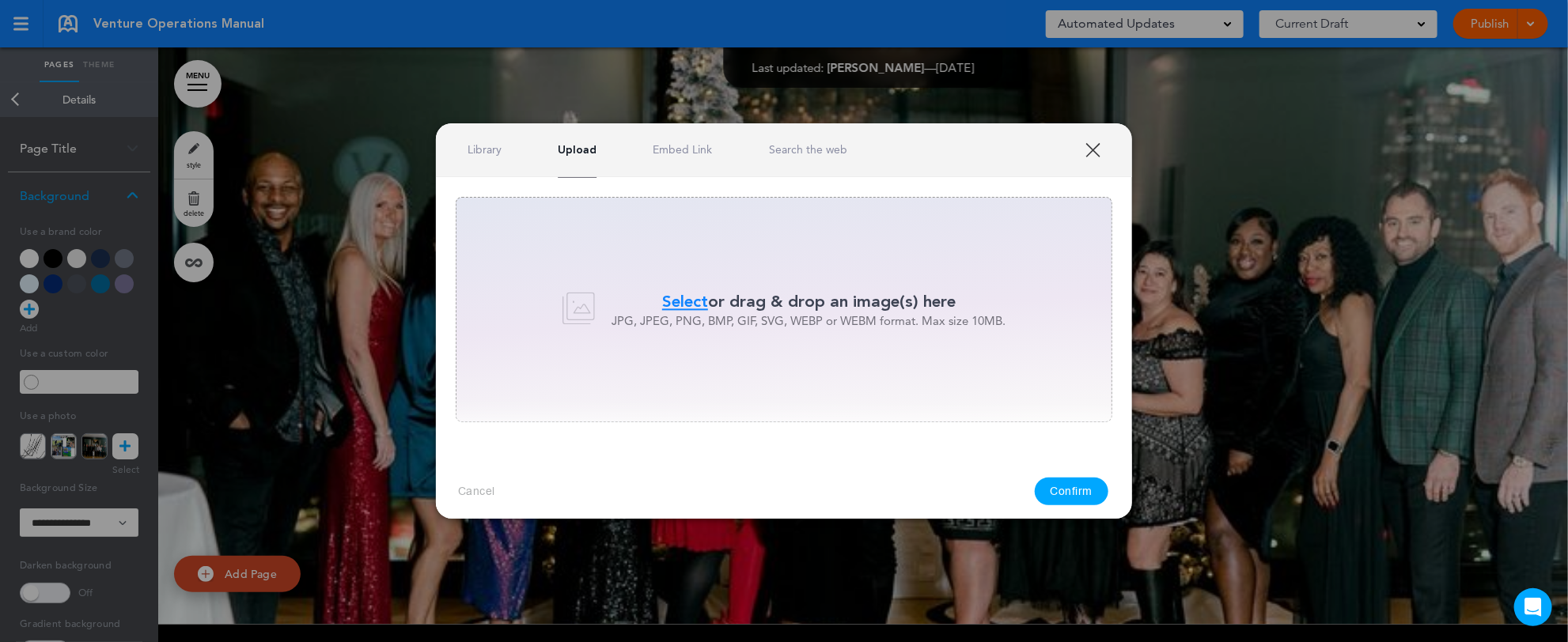
click at [677, 297] on span "Select" at bounding box center [685, 301] width 46 height 23
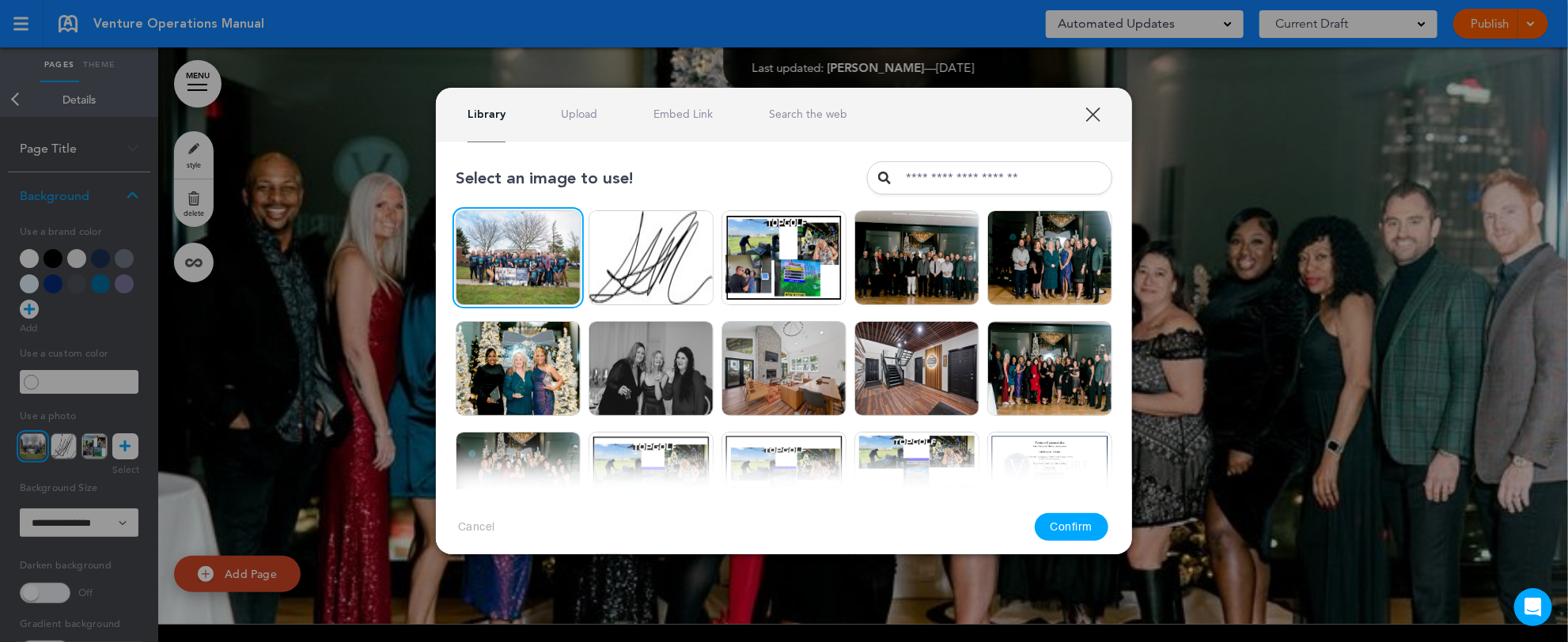
click at [1085, 517] on button "Confirm" at bounding box center [1071, 527] width 74 height 27
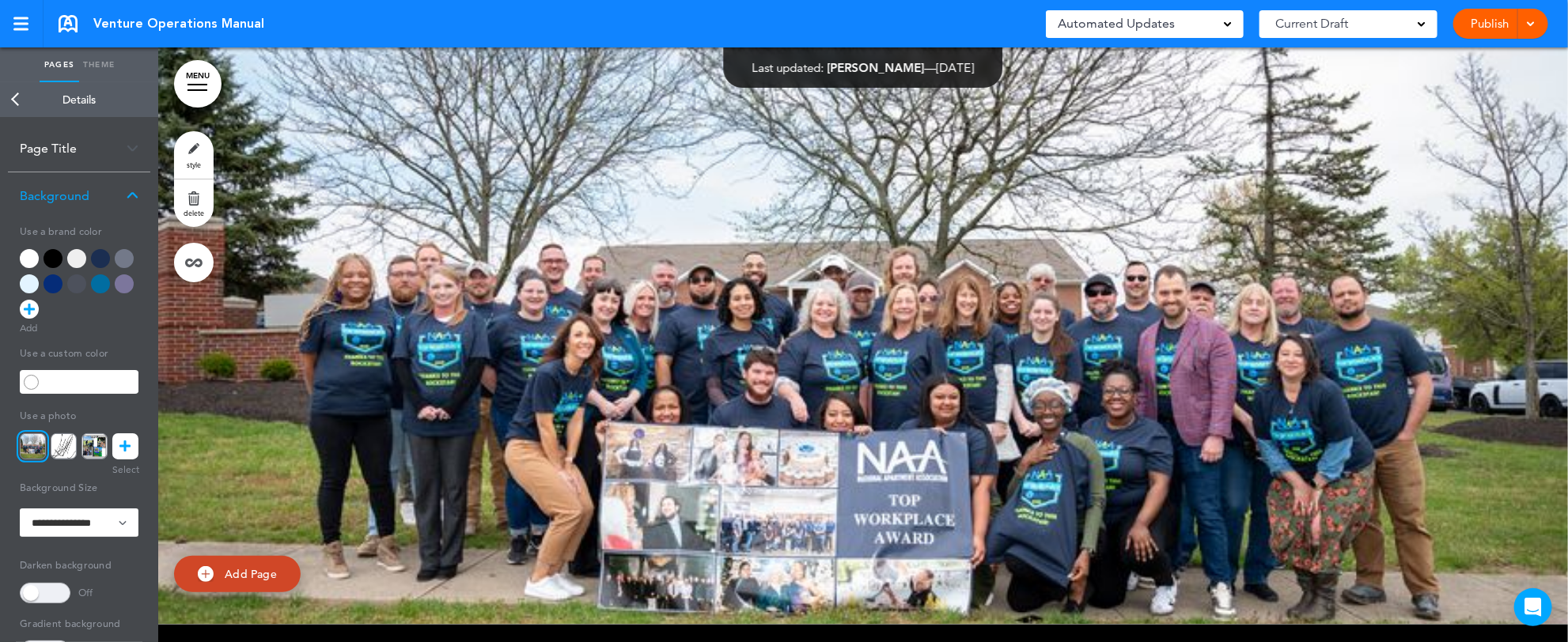
click at [18, 95] on link "Back" at bounding box center [16, 100] width 32 height 35
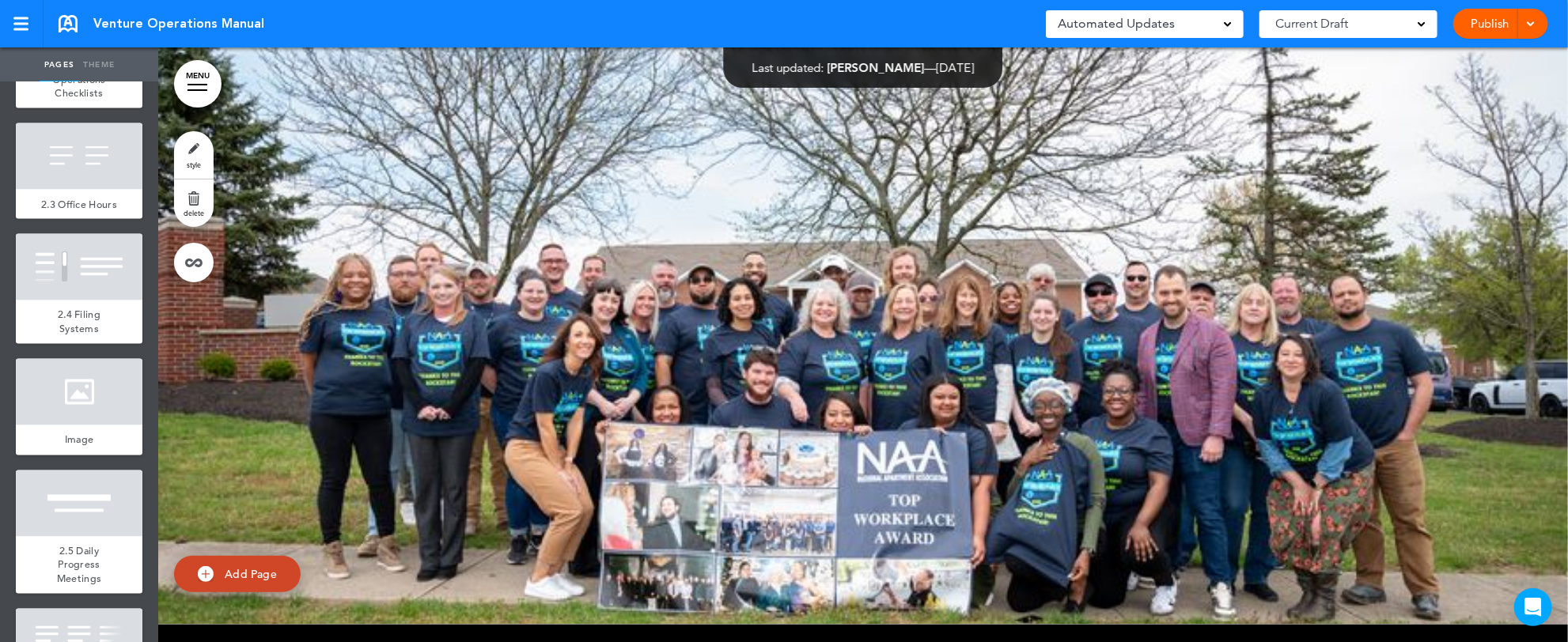
scroll to position [1634, 0]
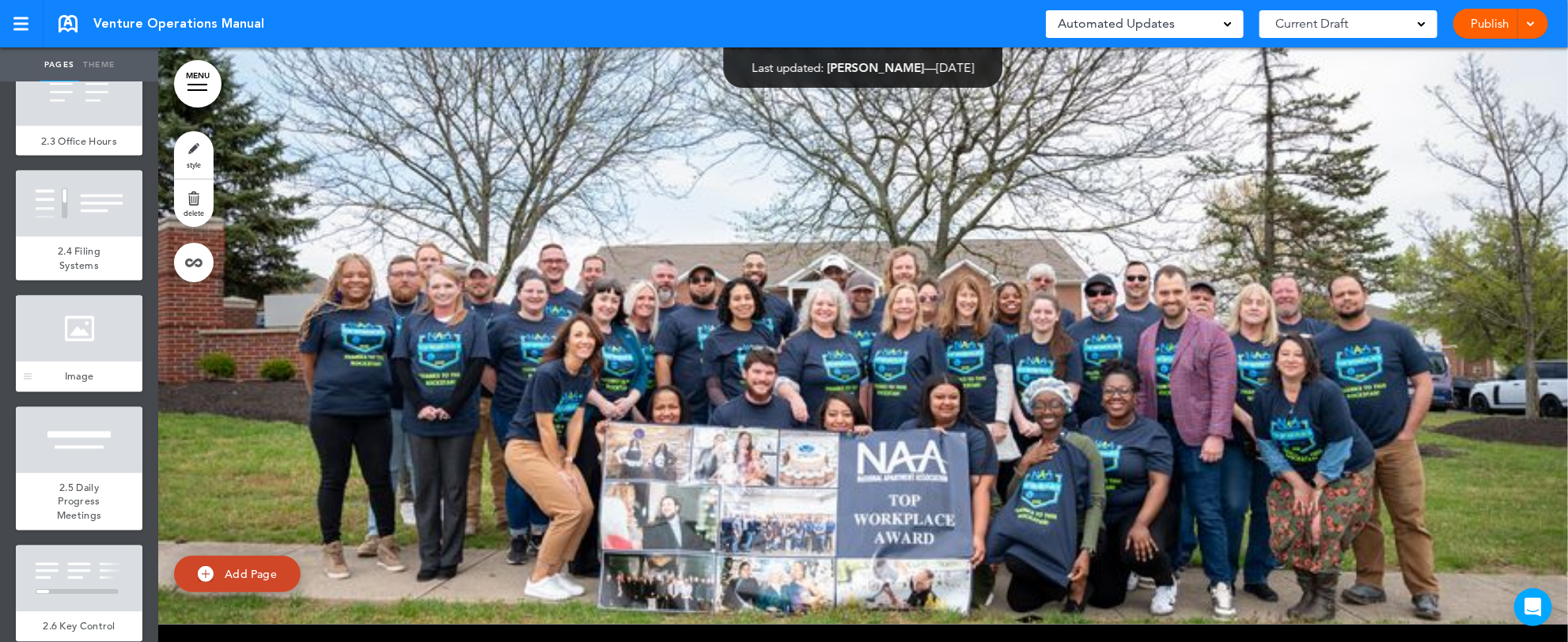
click at [61, 363] on div at bounding box center [79, 329] width 127 height 67
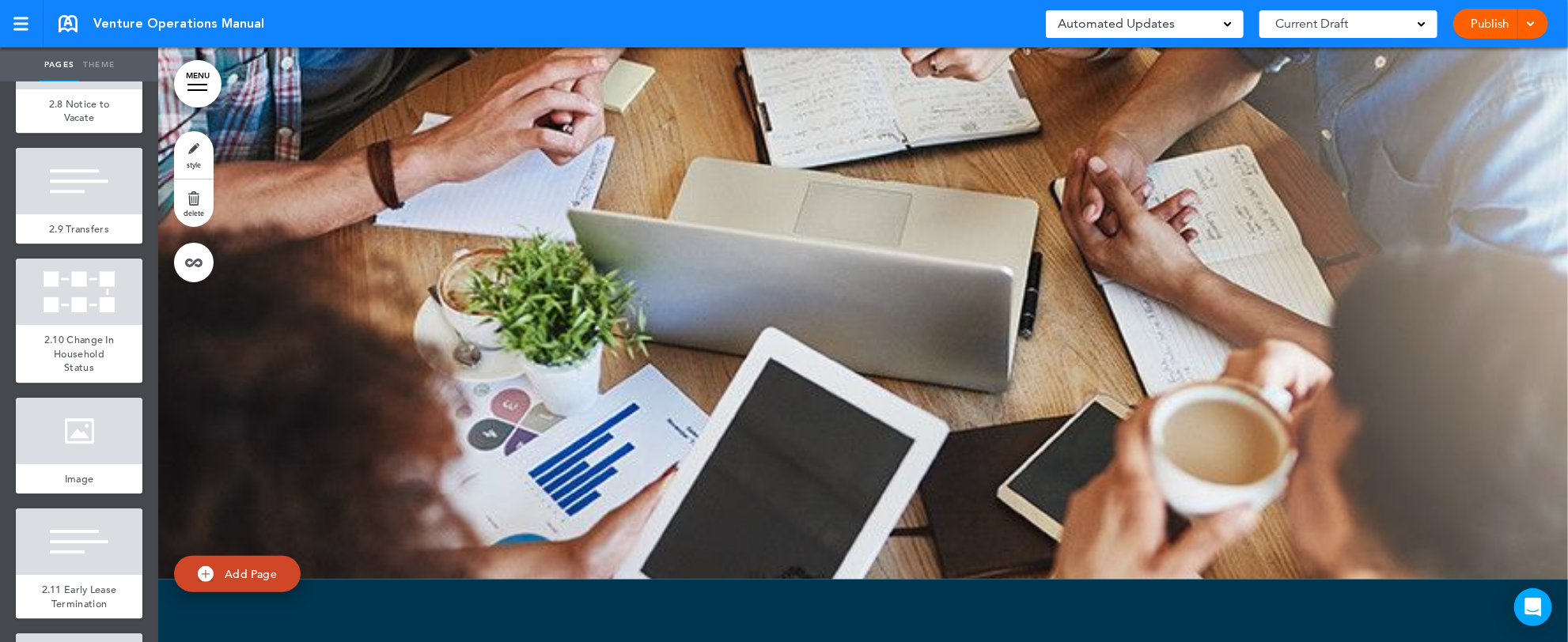
scroll to position [2456, 0]
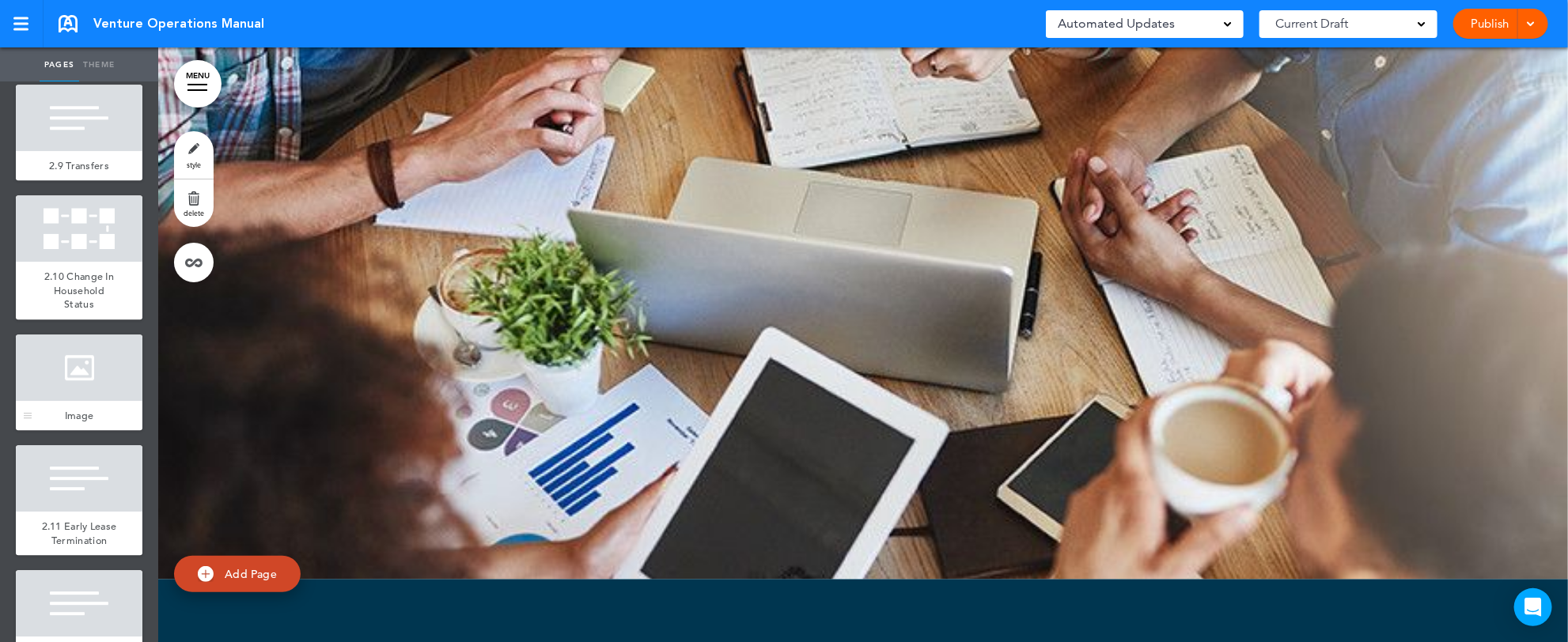
click at [86, 401] on div at bounding box center [79, 367] width 127 height 67
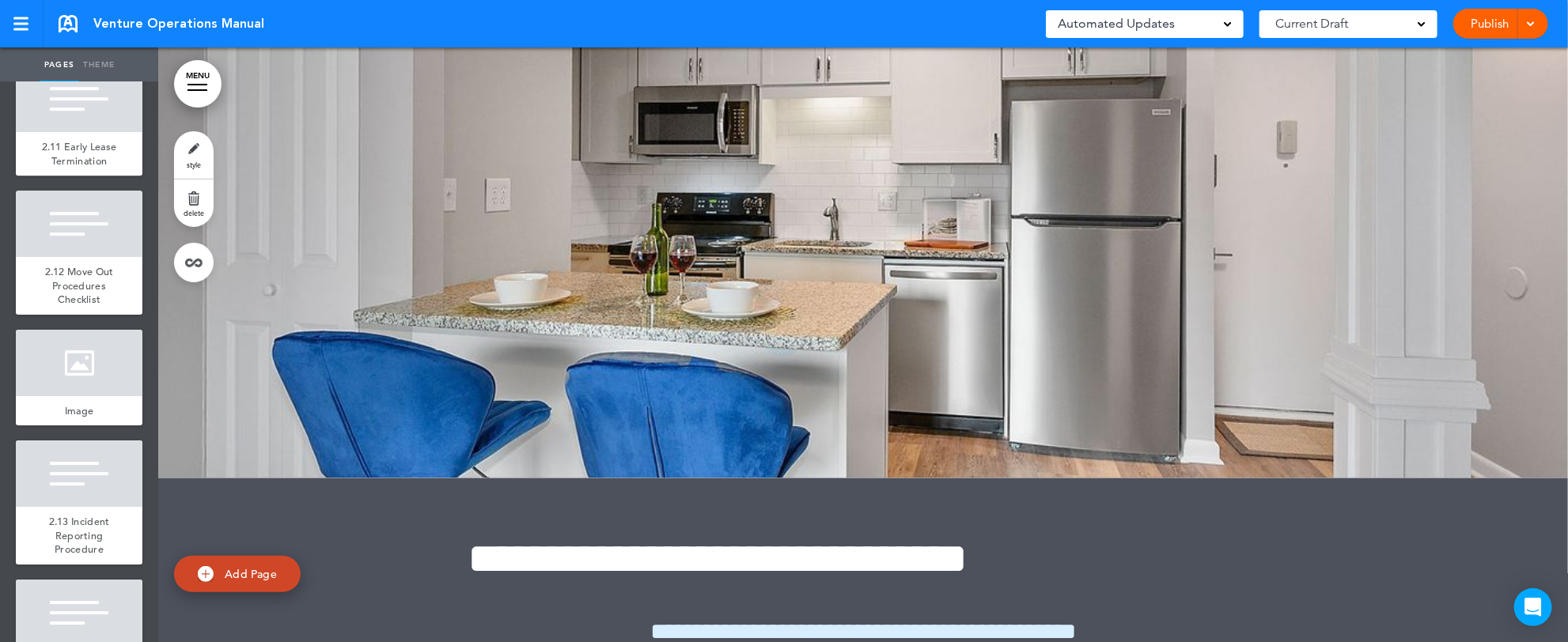
scroll to position [2900, 0]
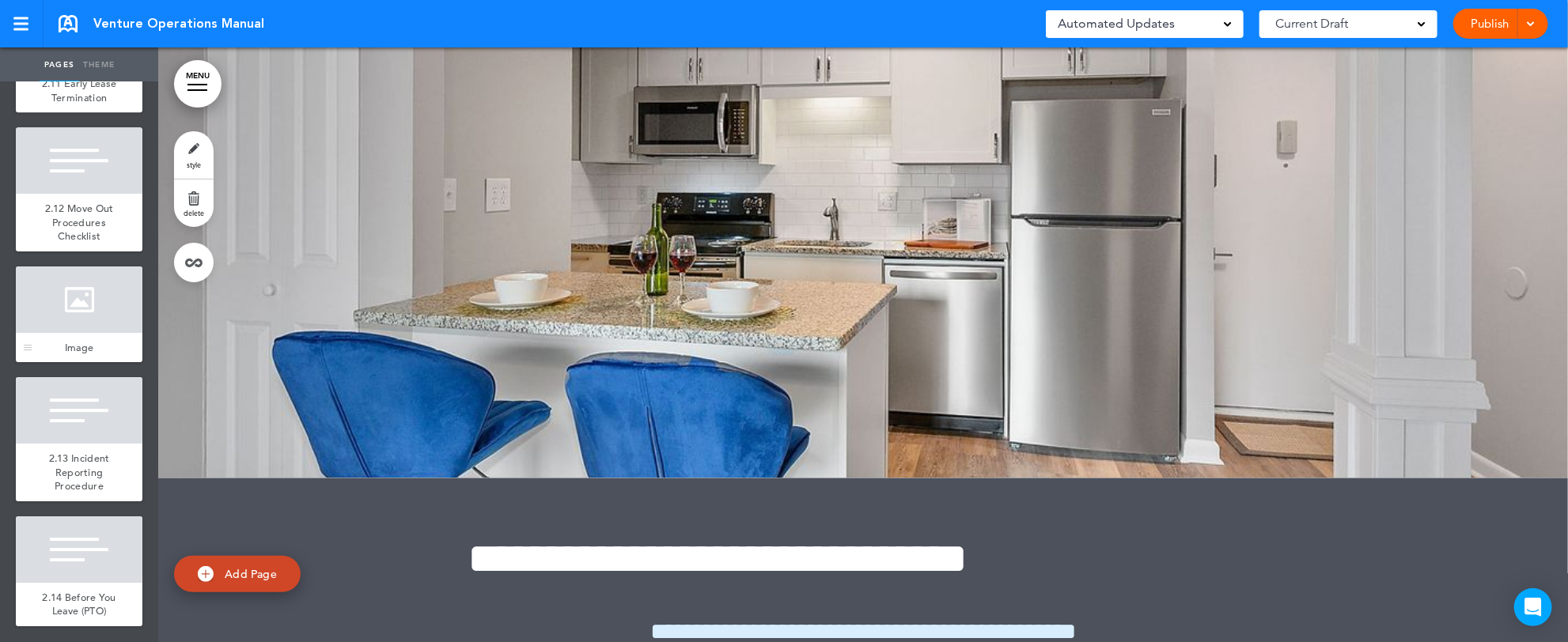
click at [53, 333] on div at bounding box center [79, 300] width 127 height 67
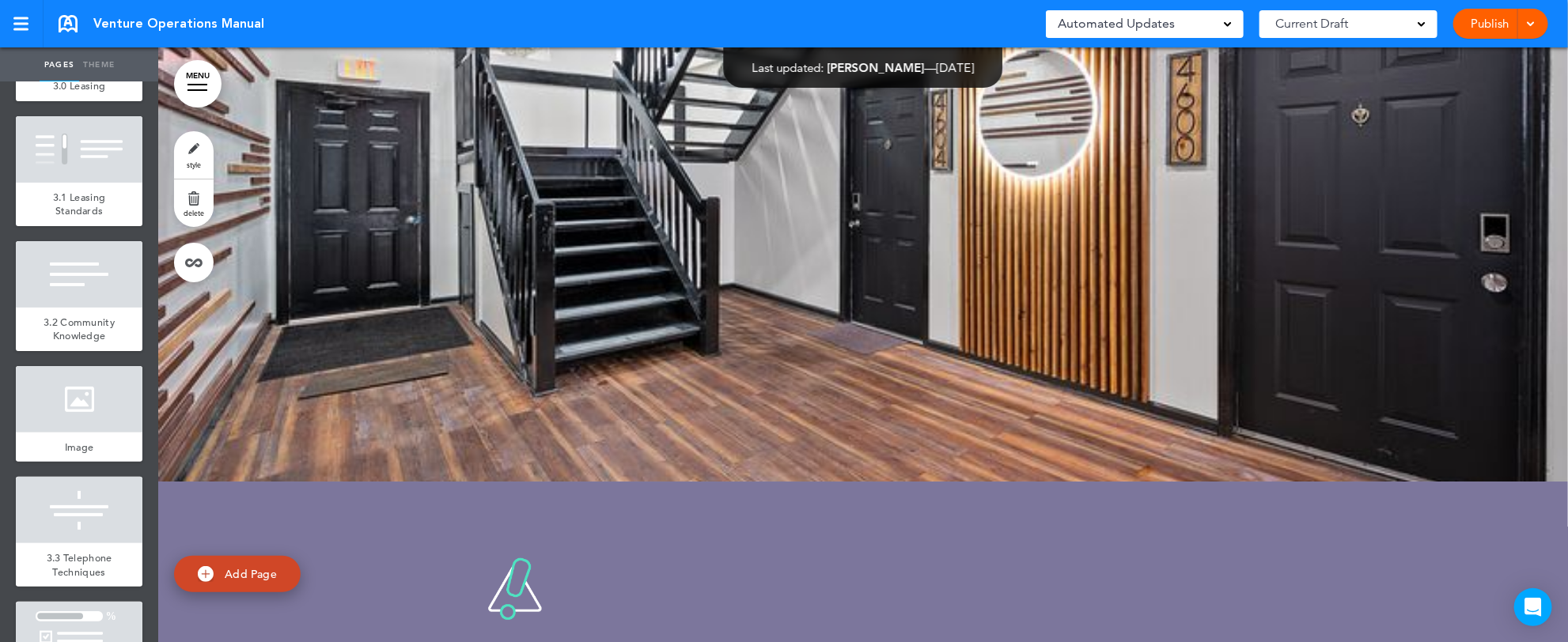
scroll to position [3658, 0]
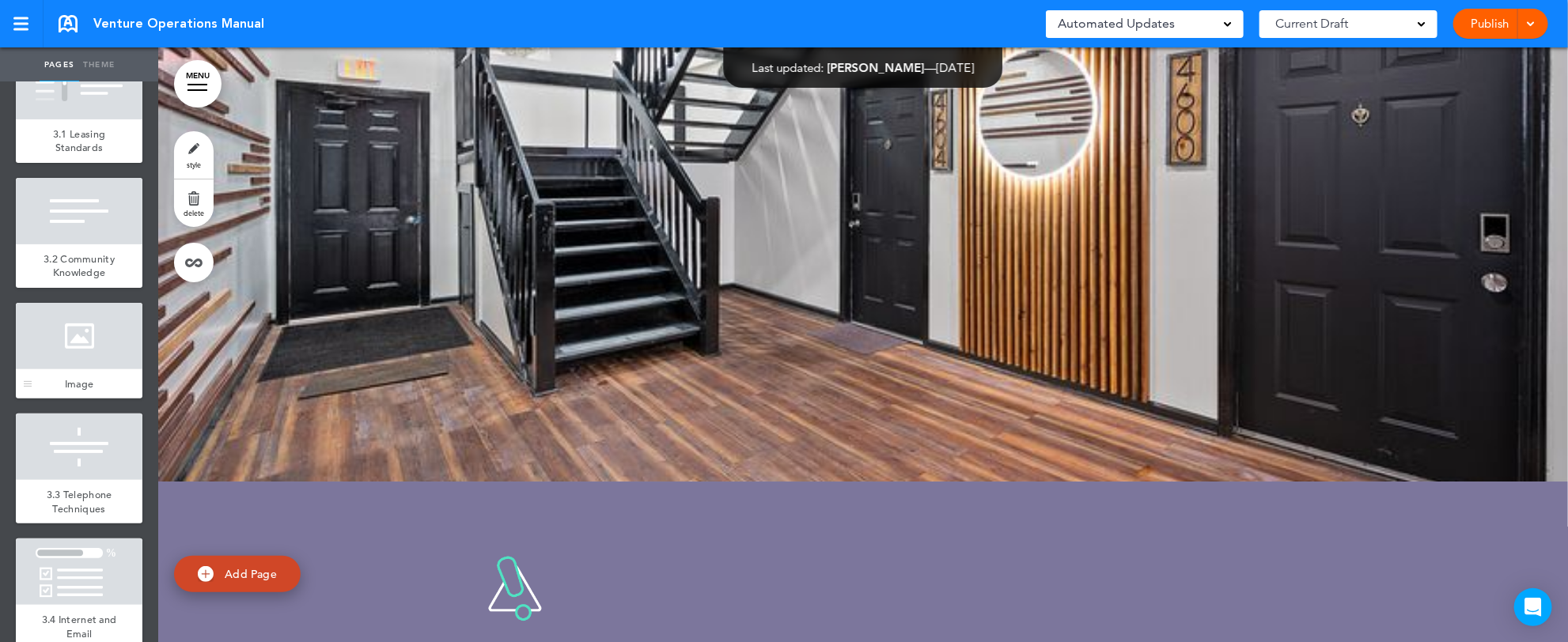
click at [80, 370] on div at bounding box center [79, 336] width 127 height 67
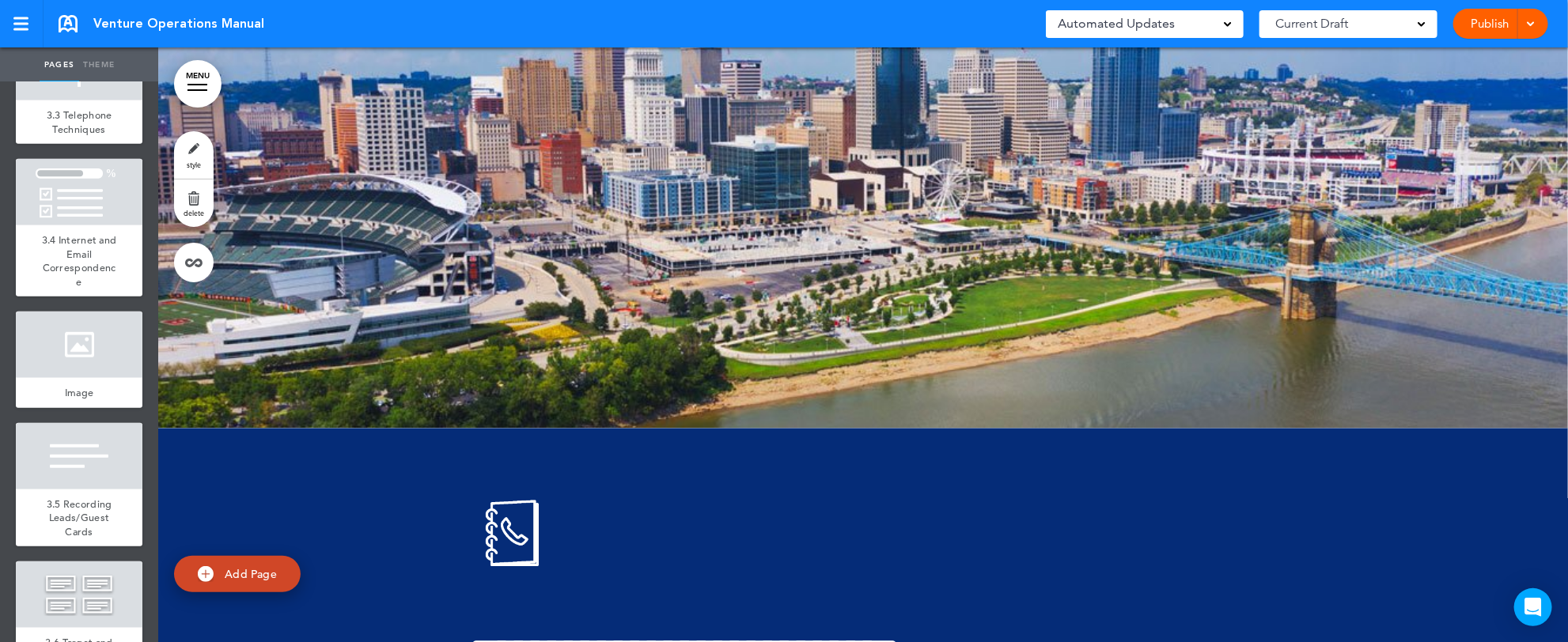
scroll to position [4101, 0]
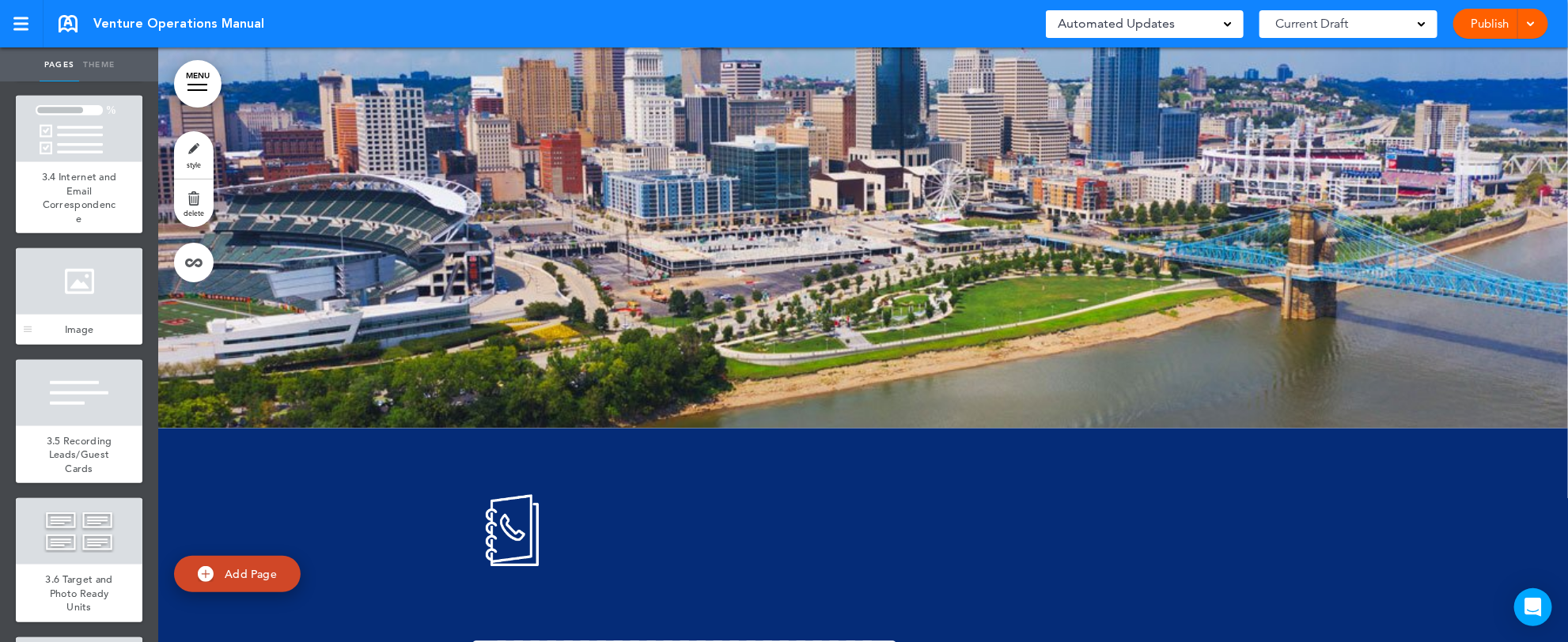
click at [74, 315] on div at bounding box center [79, 281] width 127 height 67
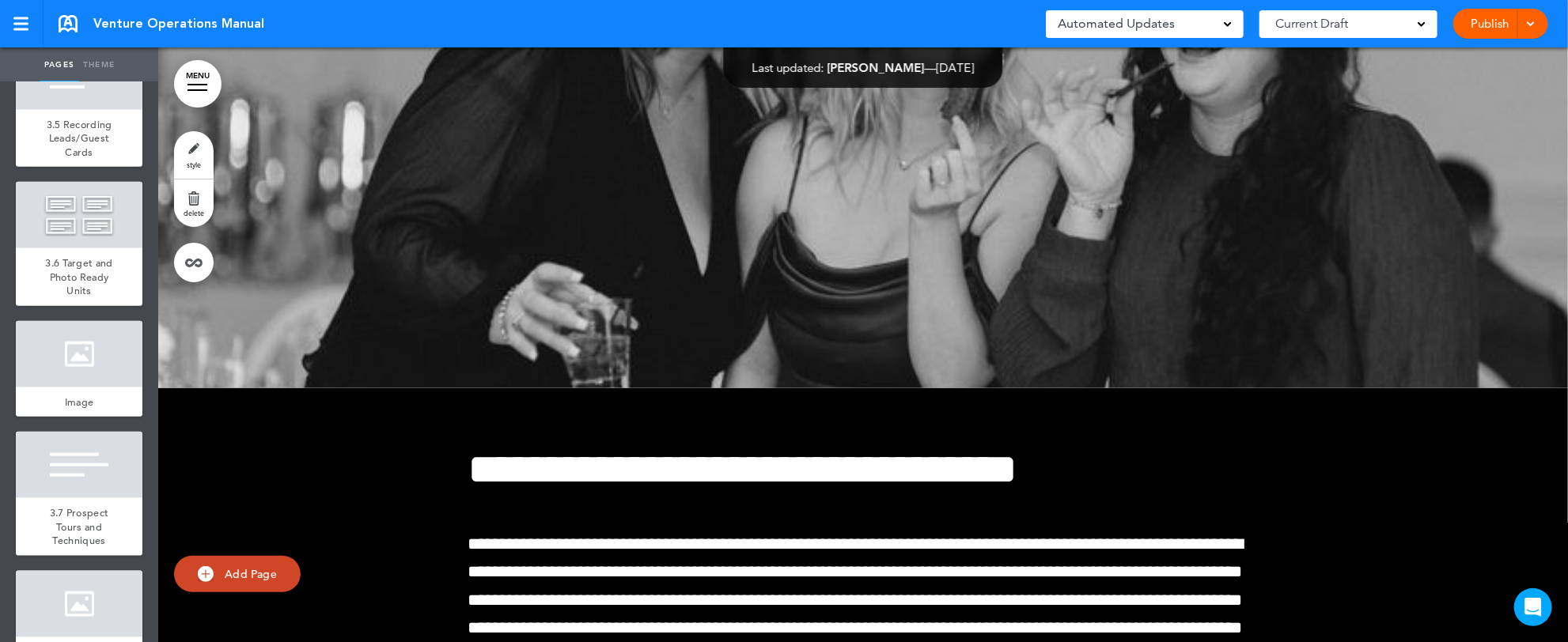
scroll to position [4481, 0]
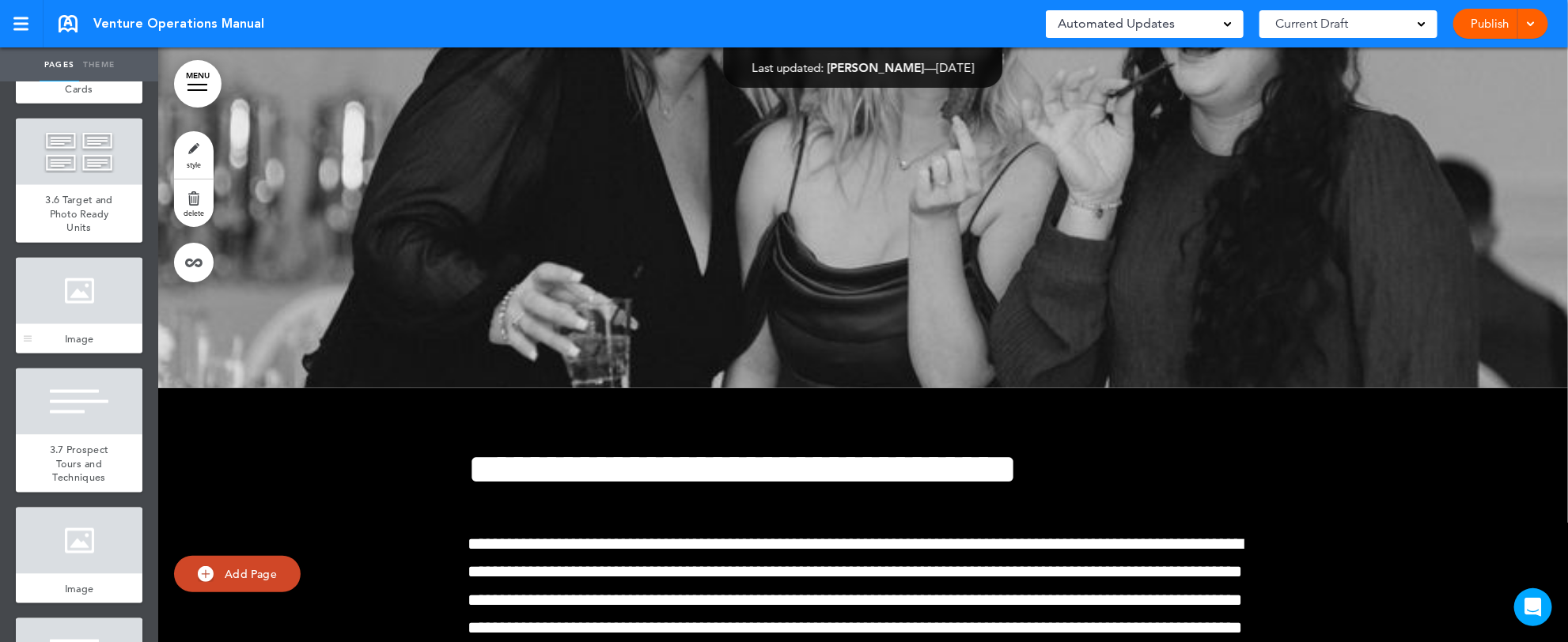
click at [86, 324] on div at bounding box center [79, 290] width 127 height 67
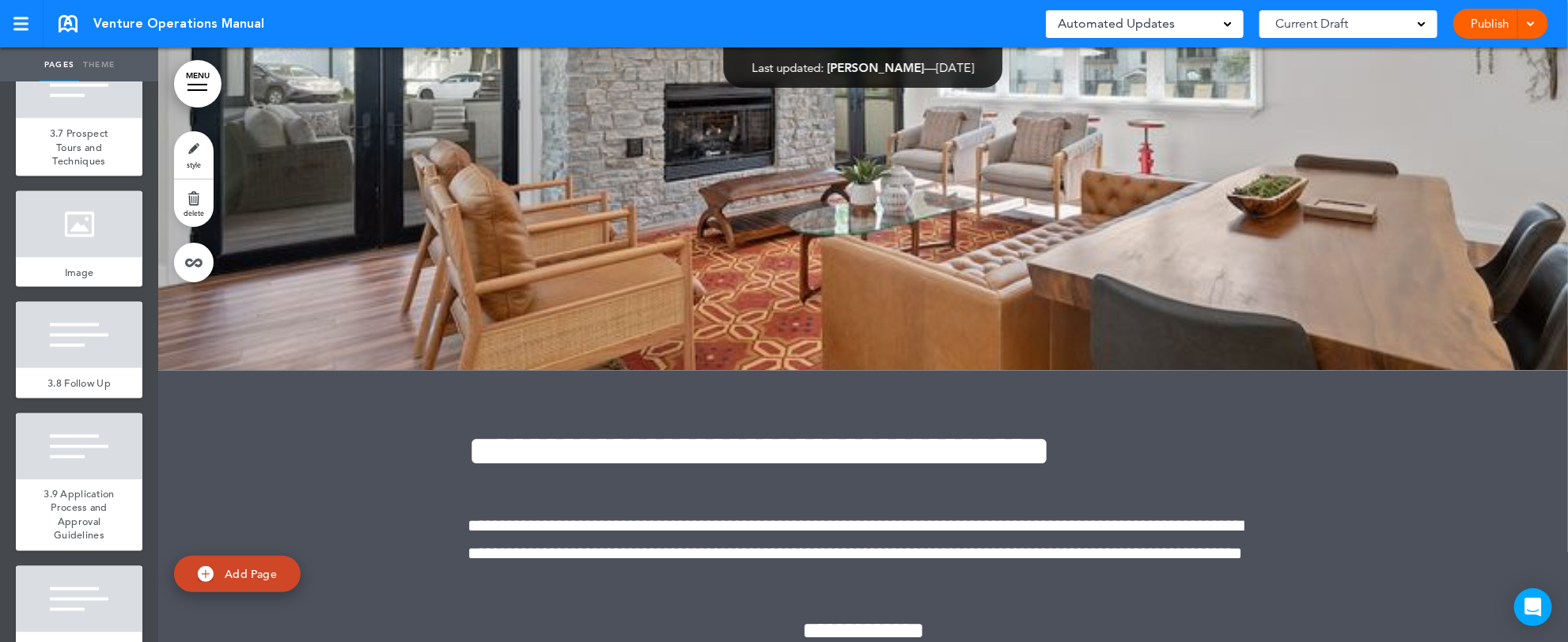
scroll to position [4861, 0]
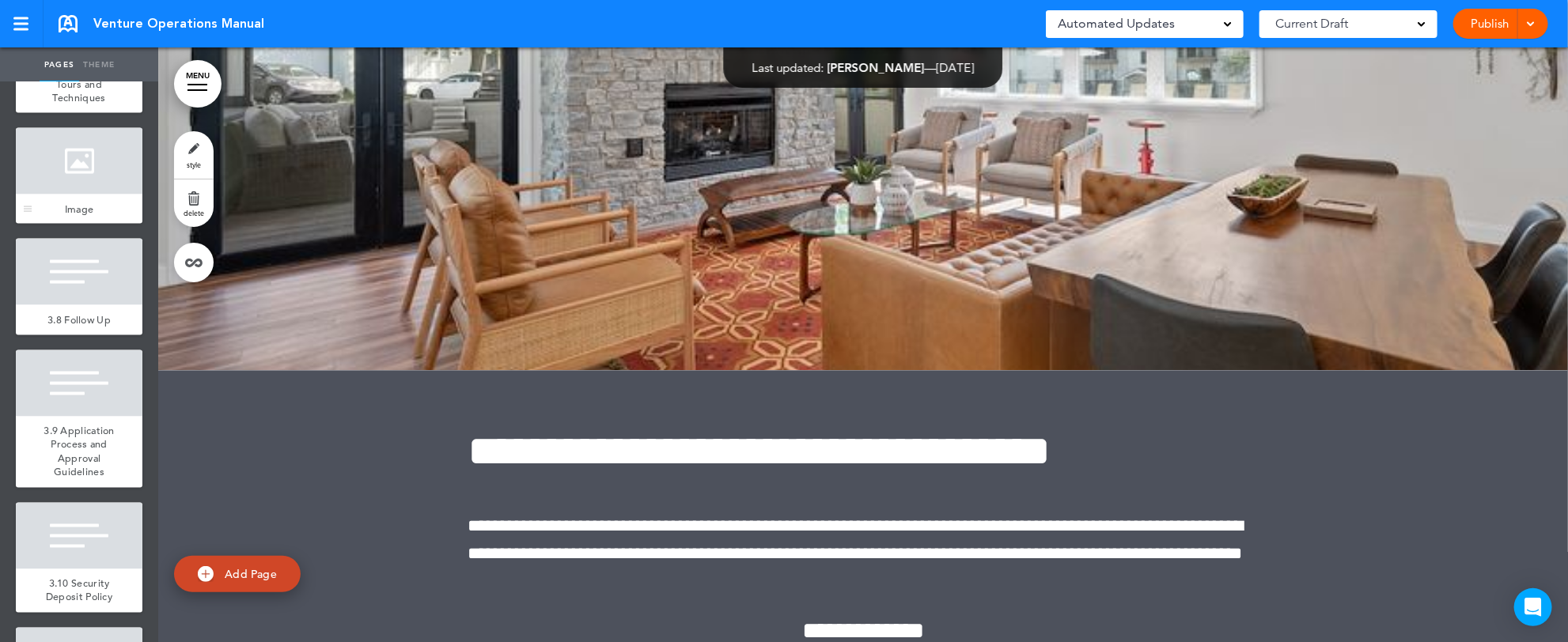
click at [55, 195] on div at bounding box center [79, 161] width 127 height 67
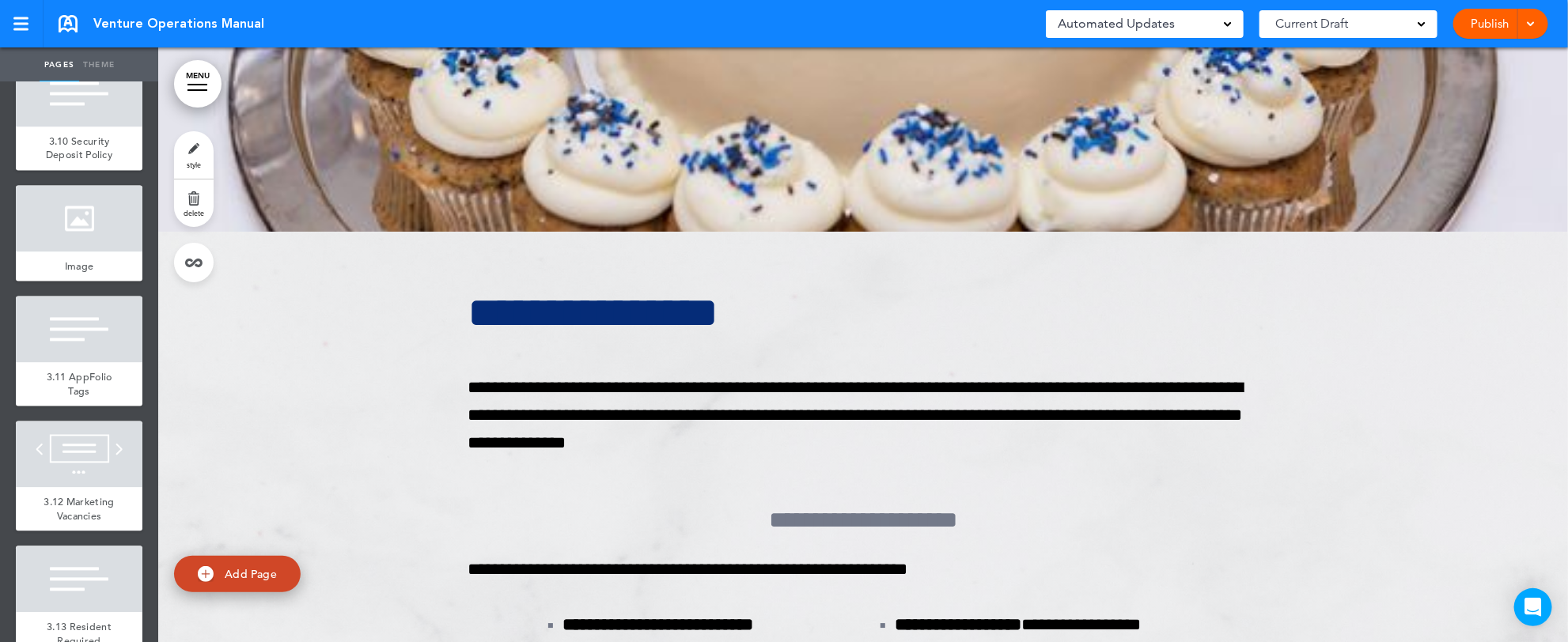
scroll to position [5367, 0]
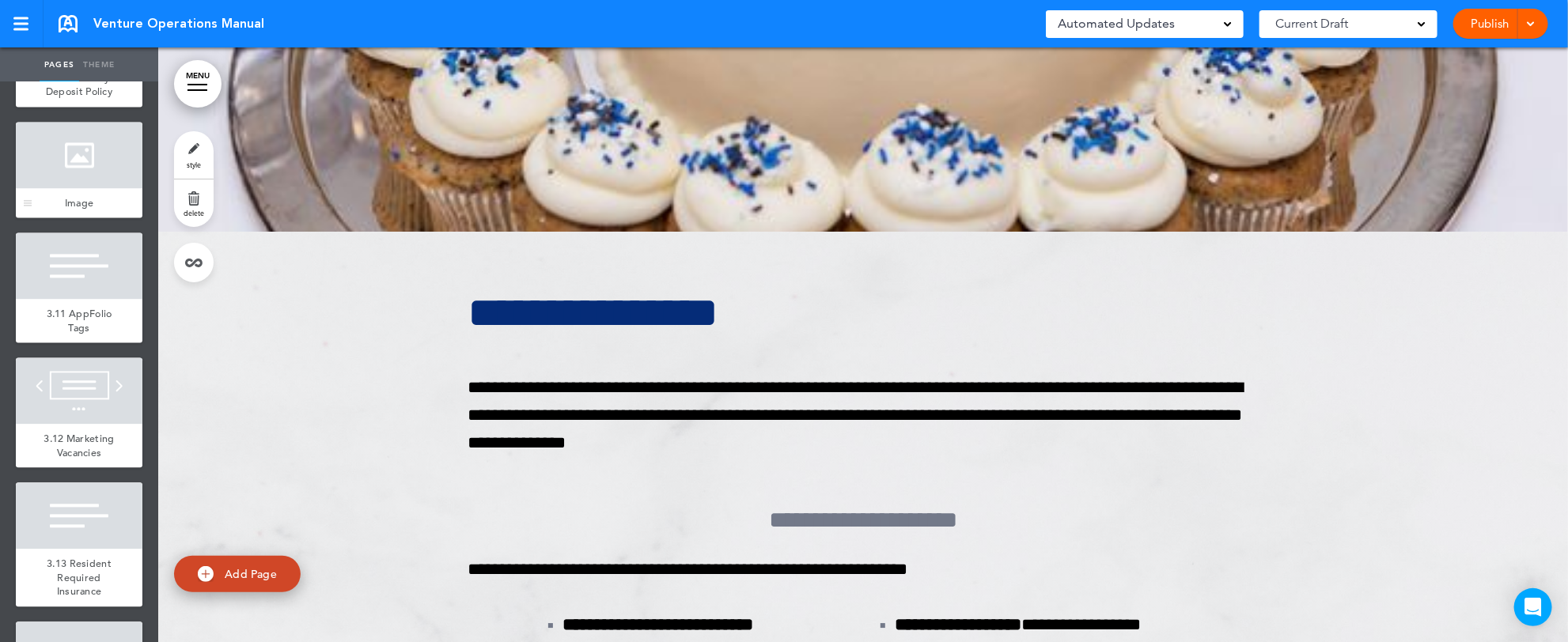
click at [86, 188] on div at bounding box center [79, 154] width 127 height 67
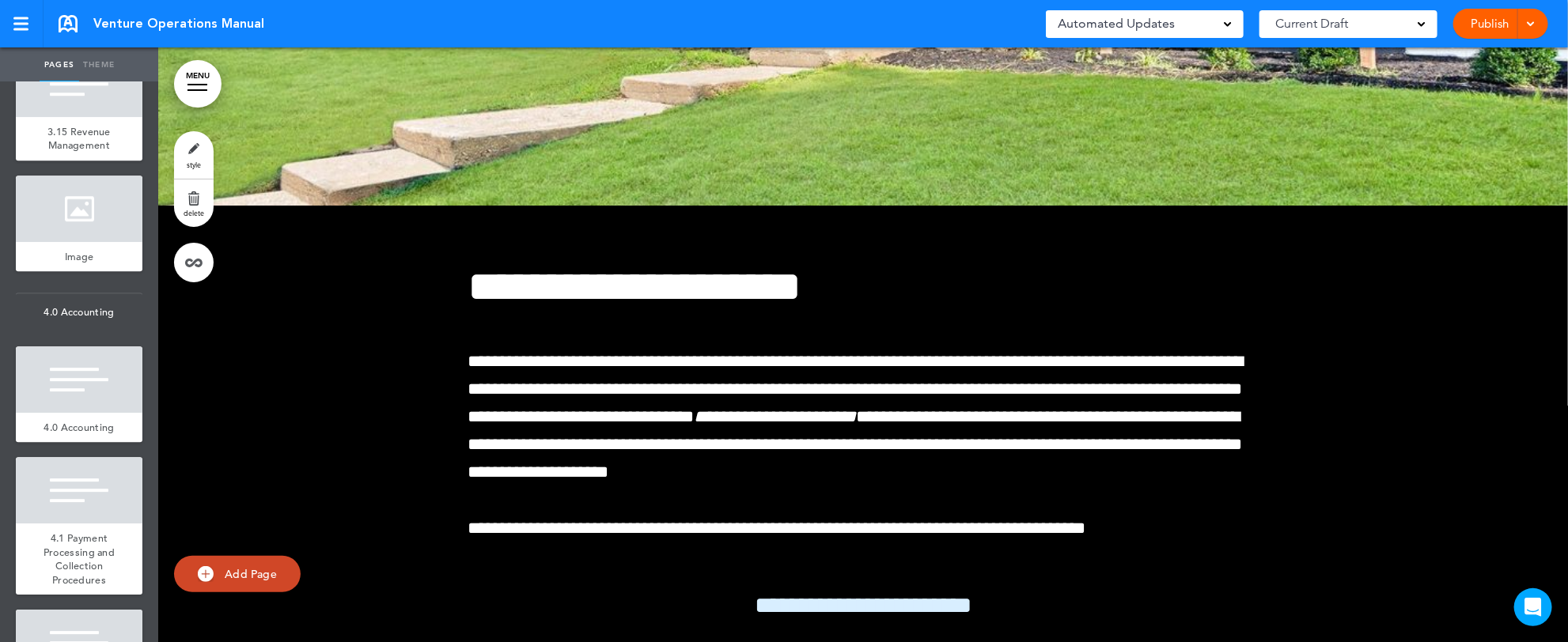
scroll to position [6127, 0]
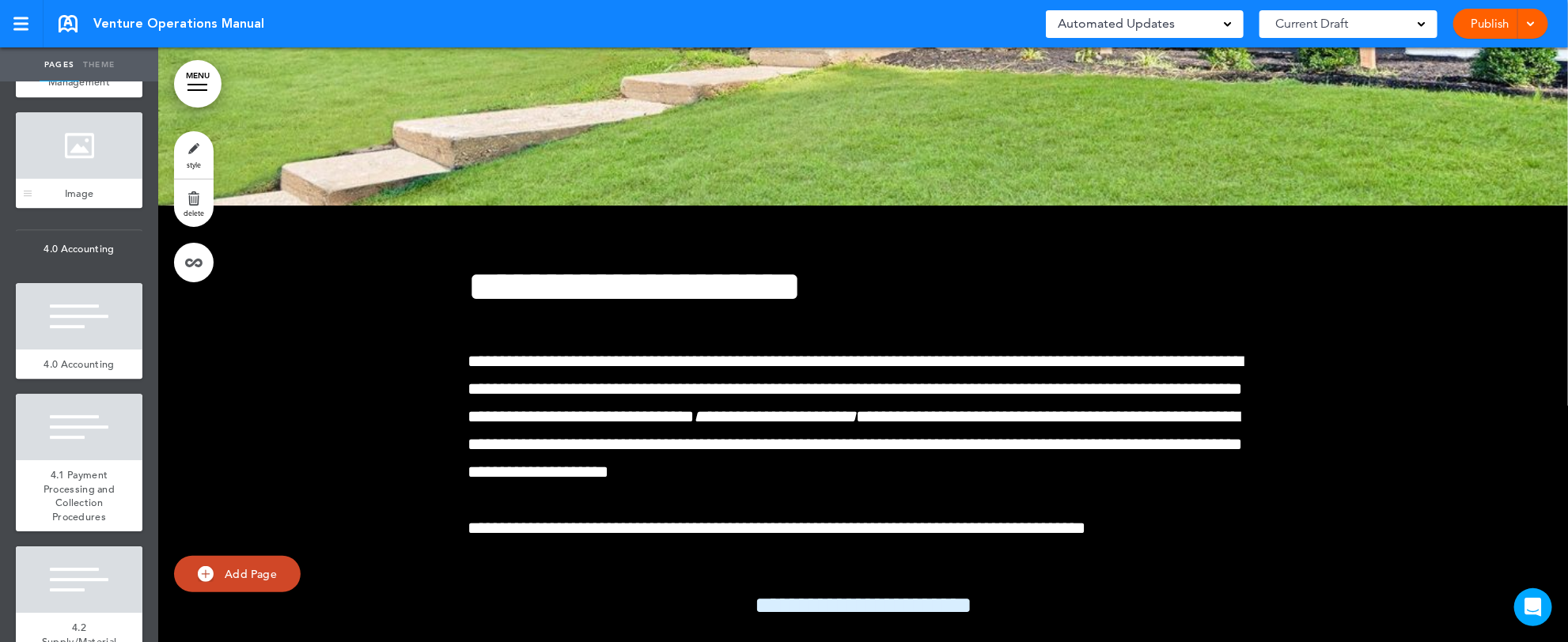
click at [97, 179] on div at bounding box center [79, 145] width 127 height 67
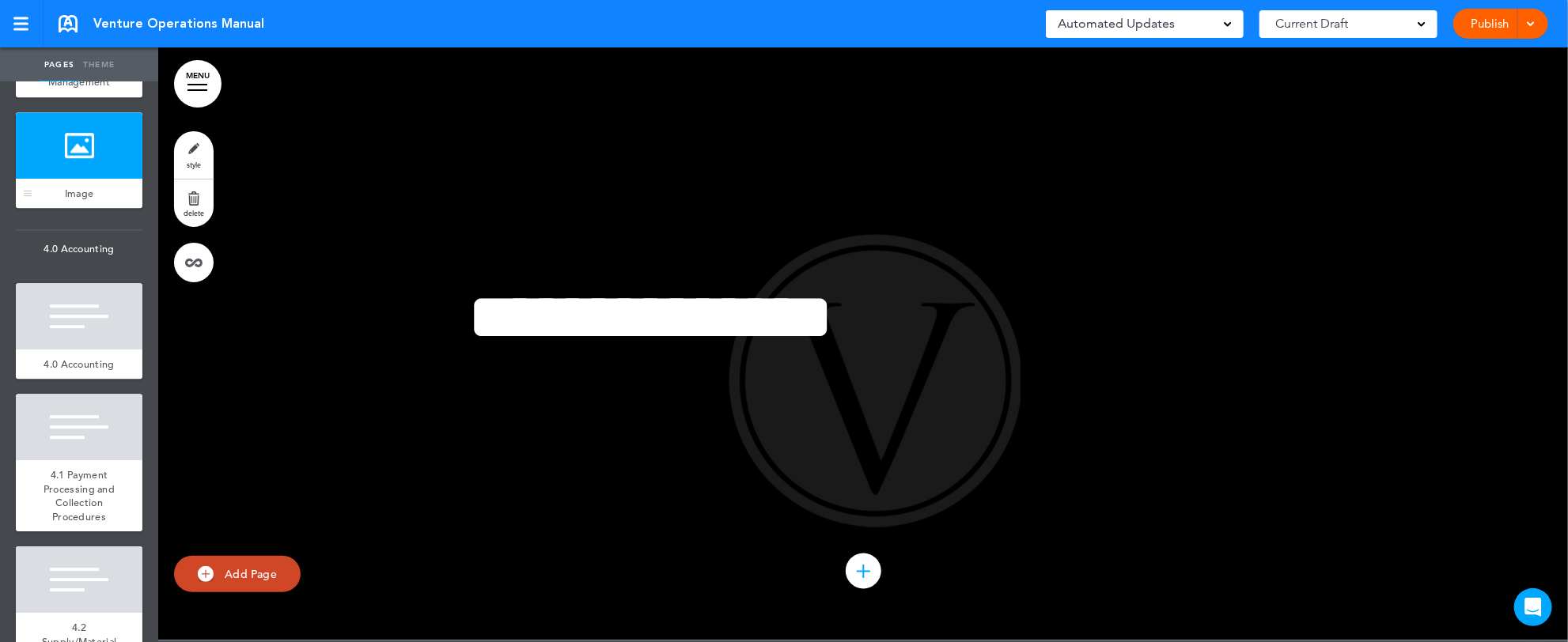
scroll to position [98728, 0]
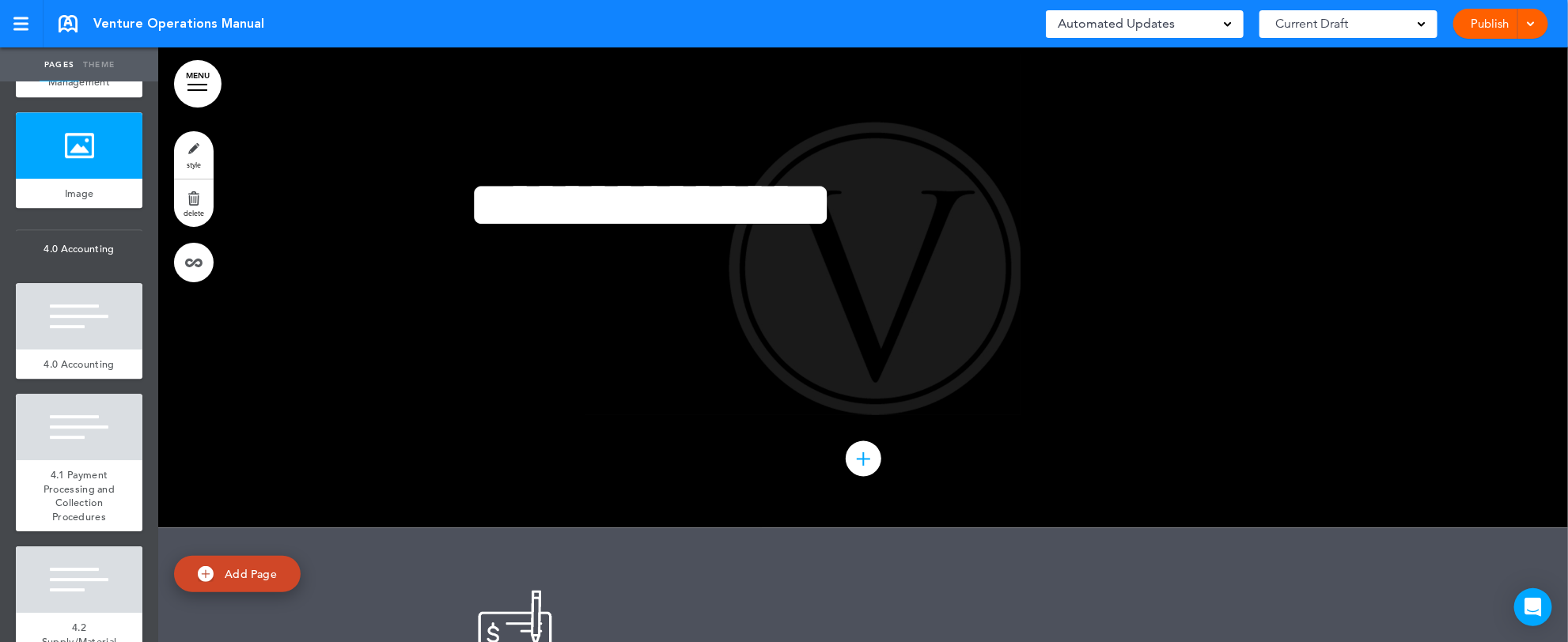
click at [187, 149] on link "style" at bounding box center [194, 155] width 39 height 47
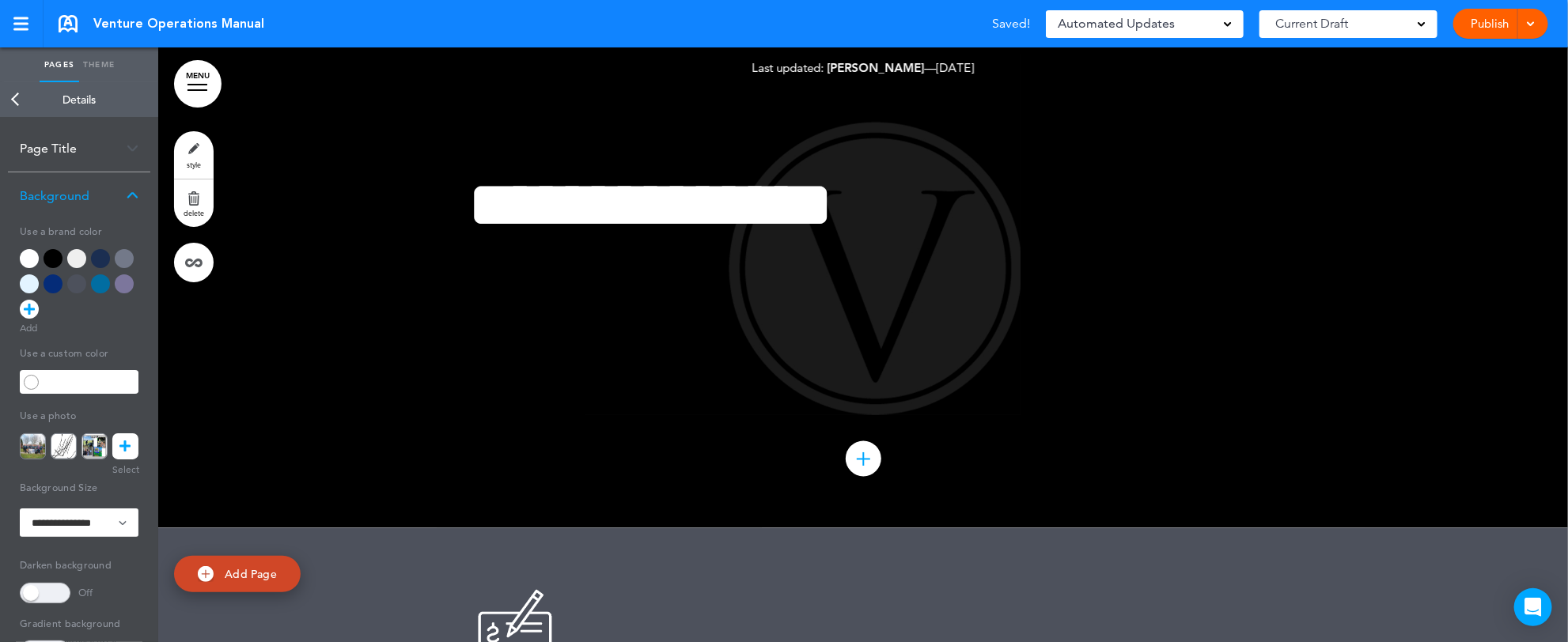
drag, startPoint x: 122, startPoint y: 449, endPoint x: 438, endPoint y: 363, distance: 327.5
click at [122, 449] on icon at bounding box center [126, 447] width 11 height 26
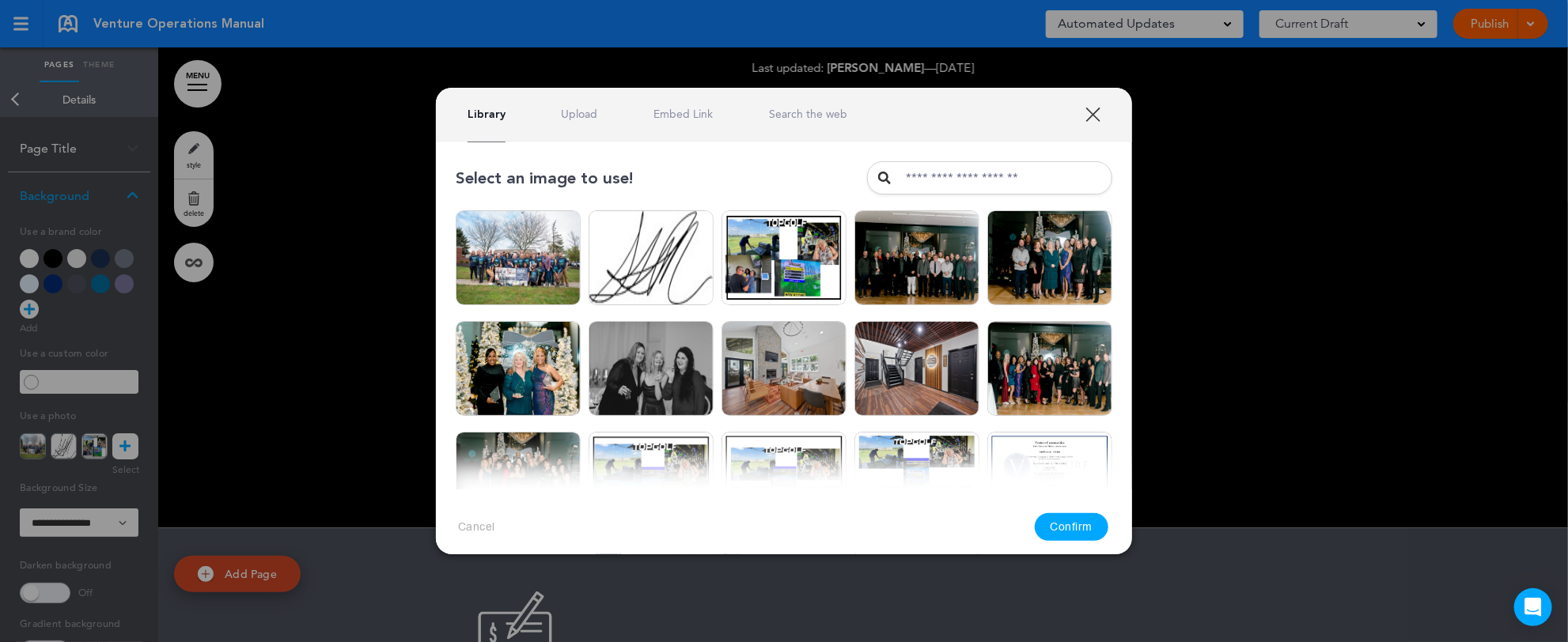
click at [584, 109] on link "Upload" at bounding box center [580, 114] width 37 height 15
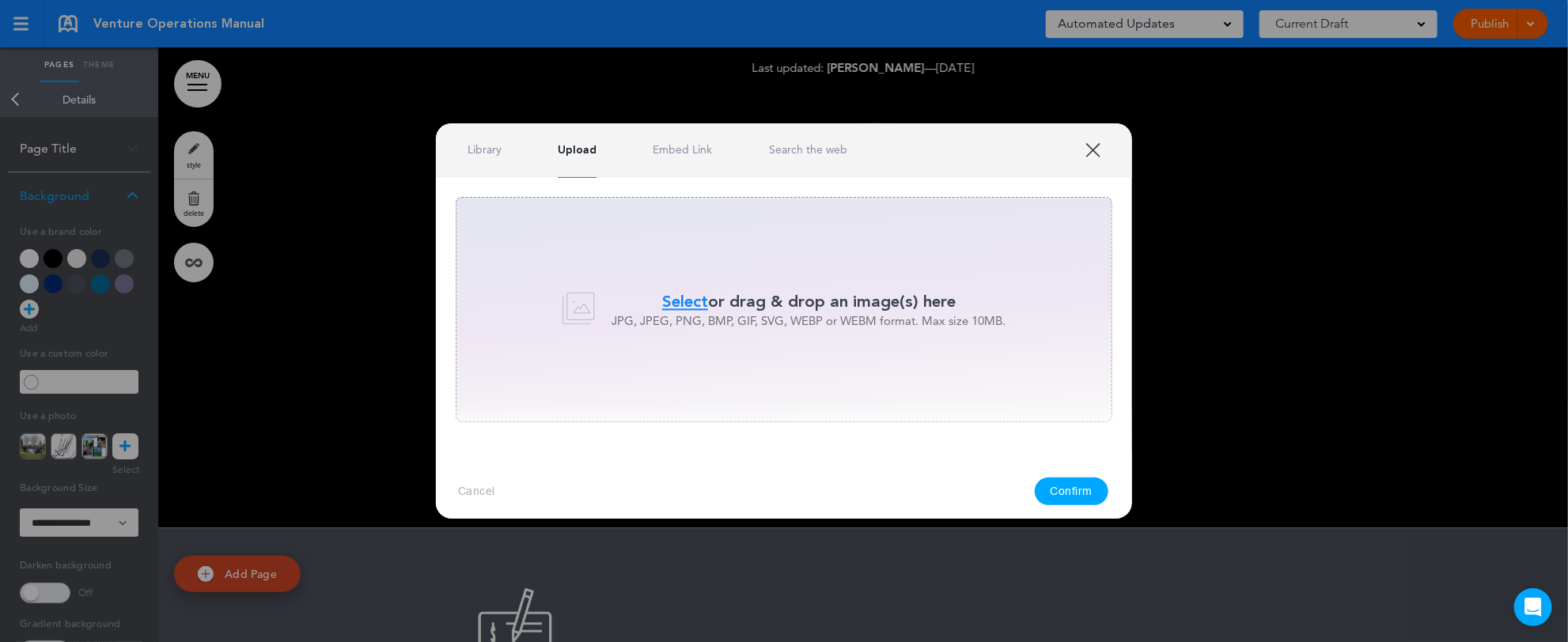
click at [681, 300] on span "Select" at bounding box center [685, 301] width 46 height 23
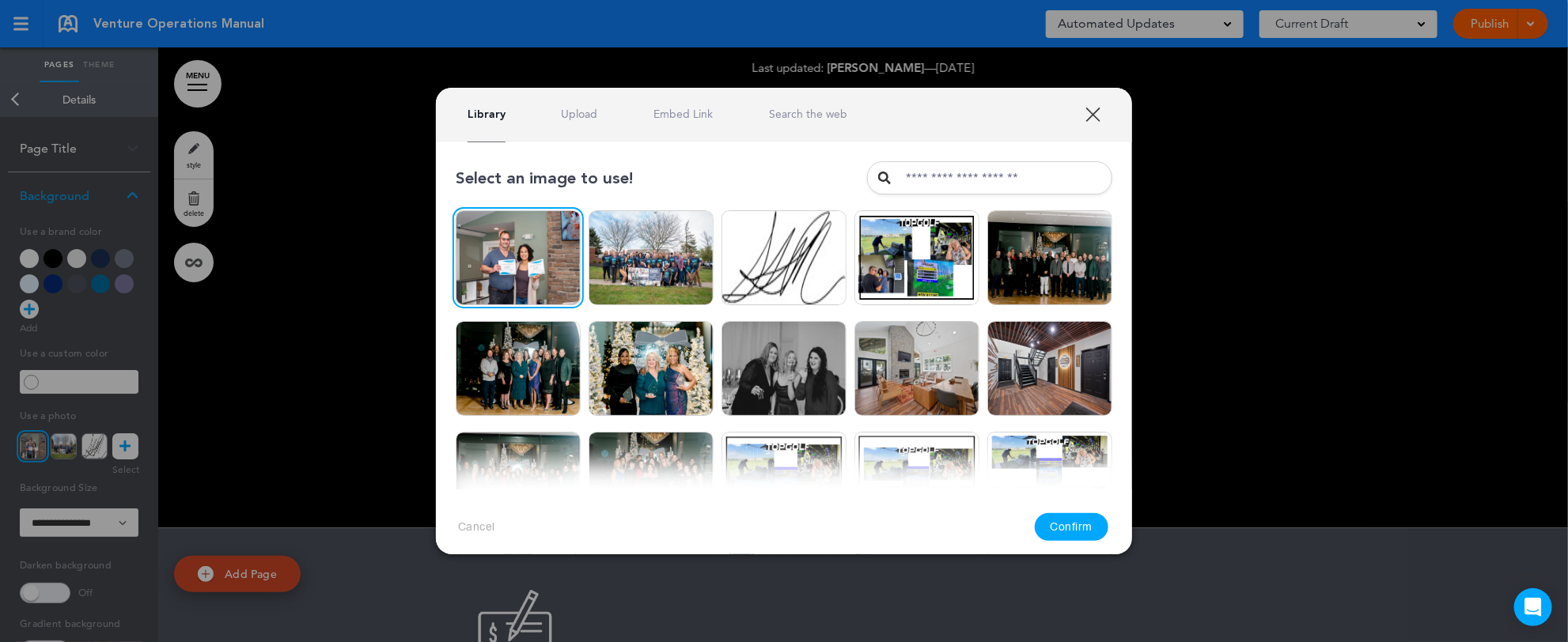
click at [1072, 530] on button "Confirm" at bounding box center [1071, 527] width 74 height 27
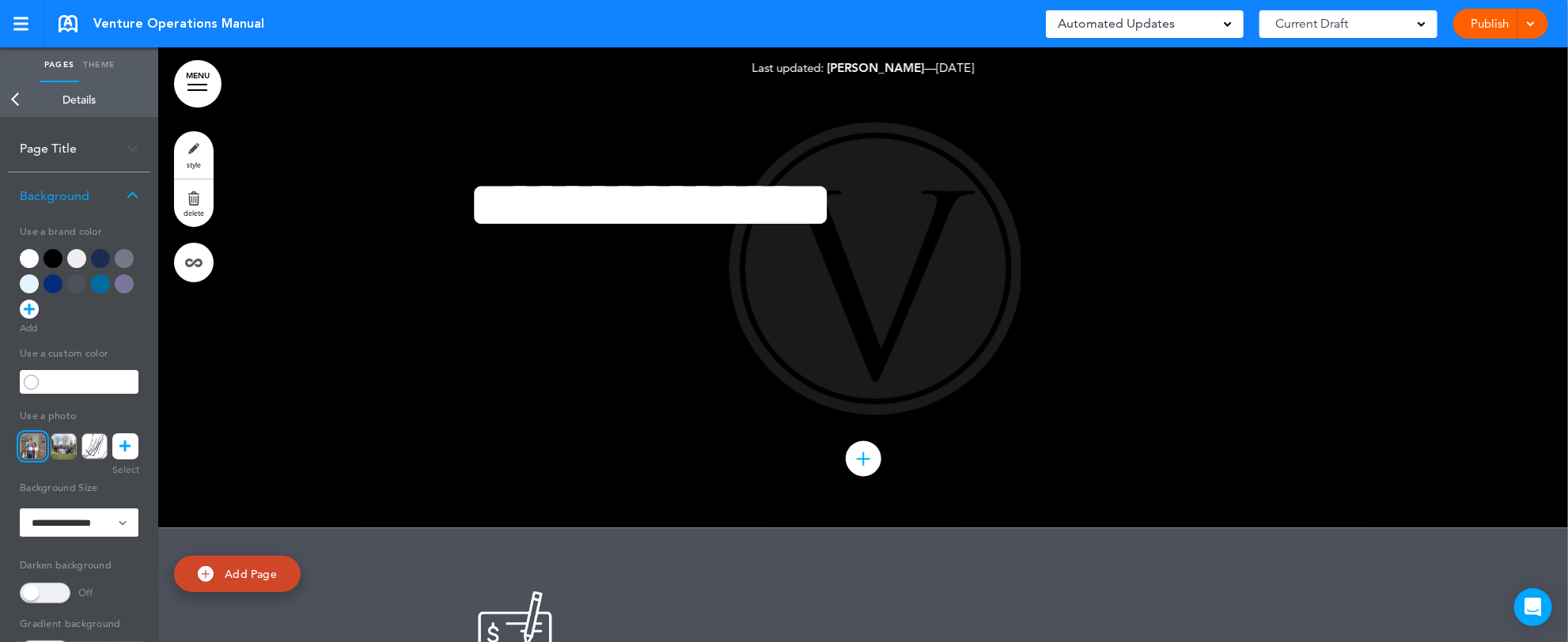
click at [16, 98] on link "Back" at bounding box center [16, 100] width 32 height 35
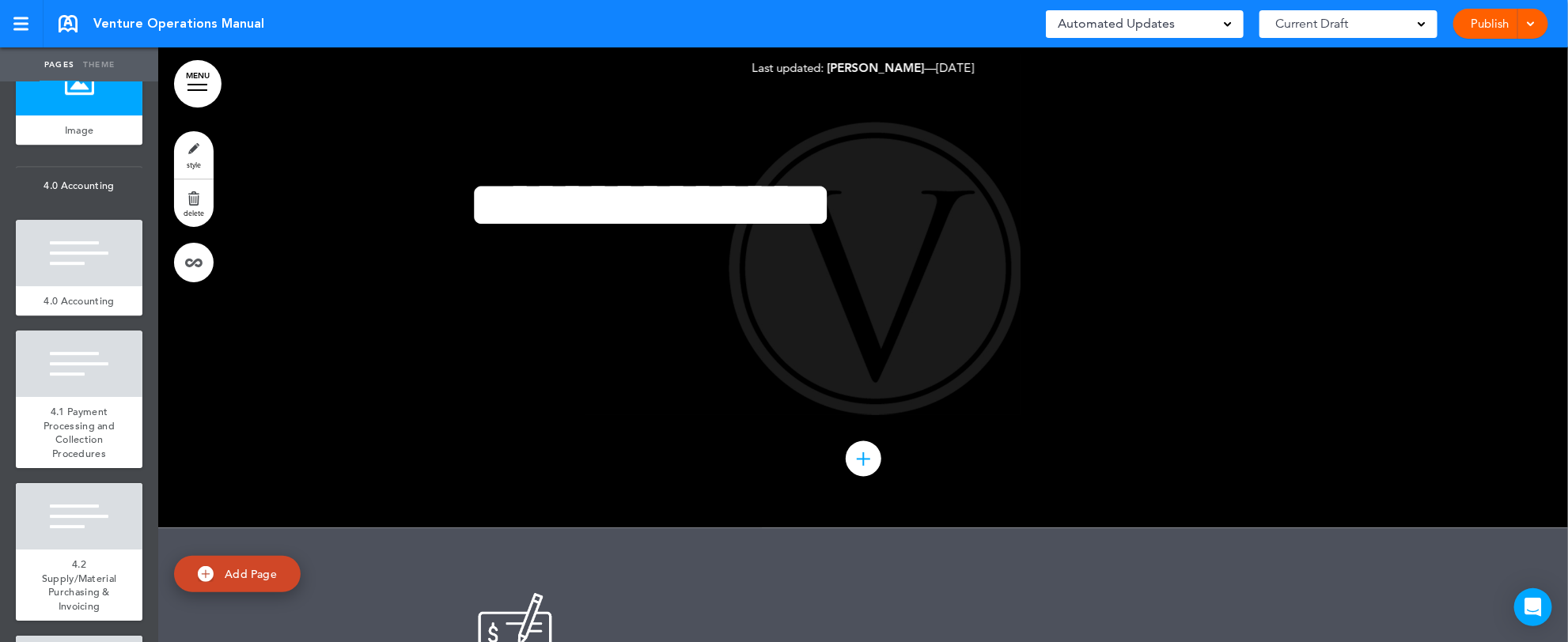
scroll to position [6253, 0]
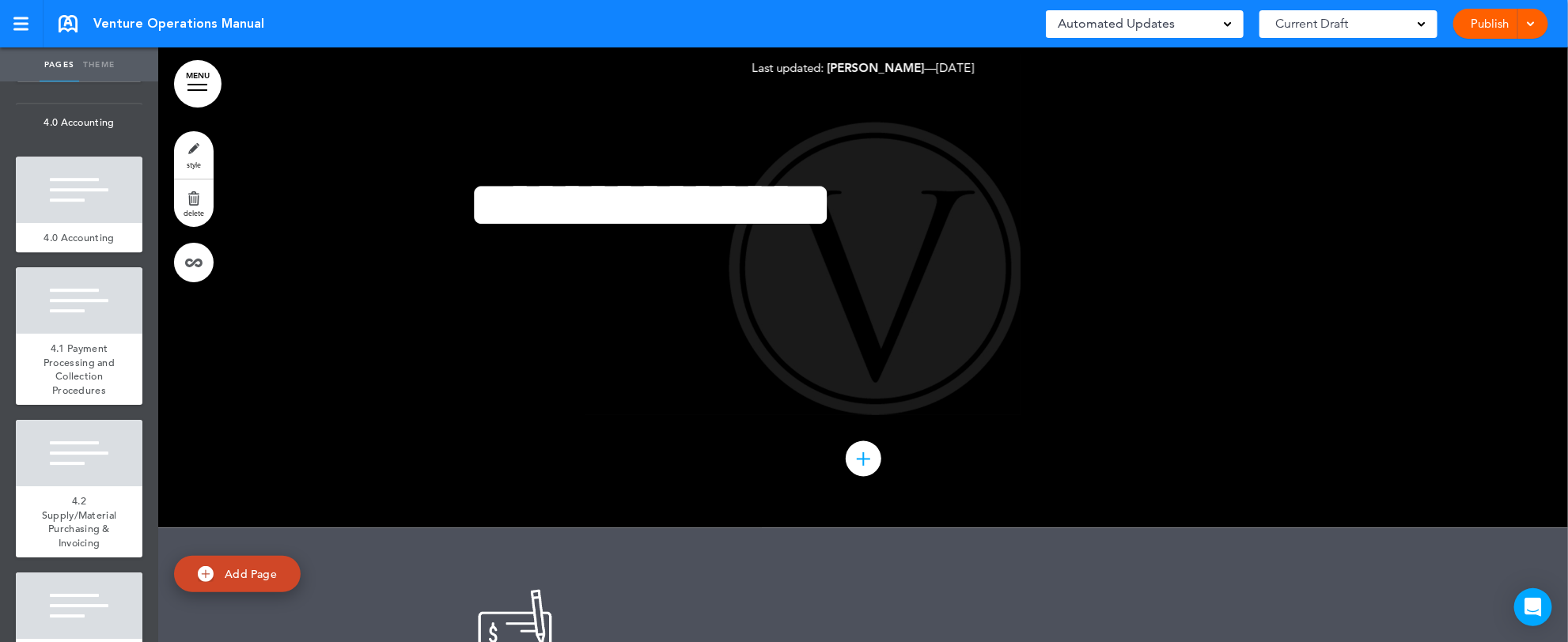
click at [57, 52] on div at bounding box center [79, 18] width 127 height 67
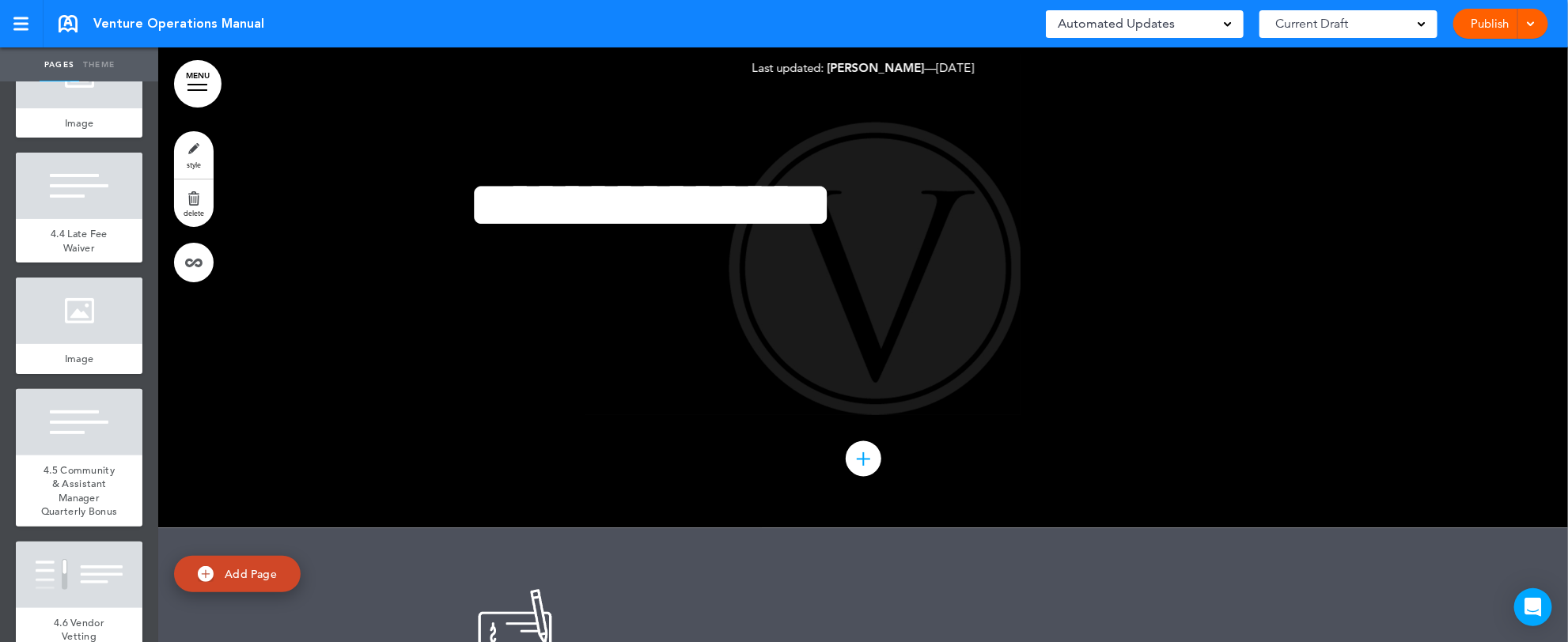
scroll to position [7139, 0]
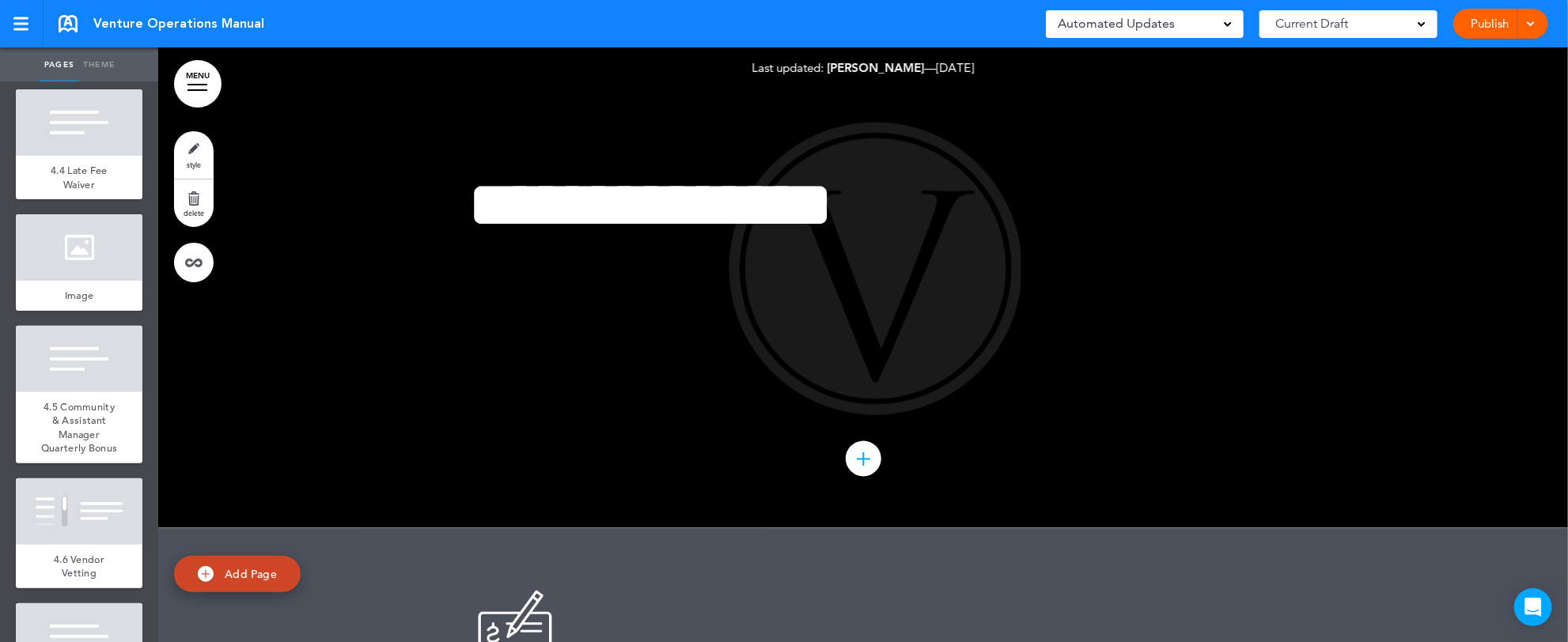
click at [85, 45] on div at bounding box center [79, 12] width 127 height 67
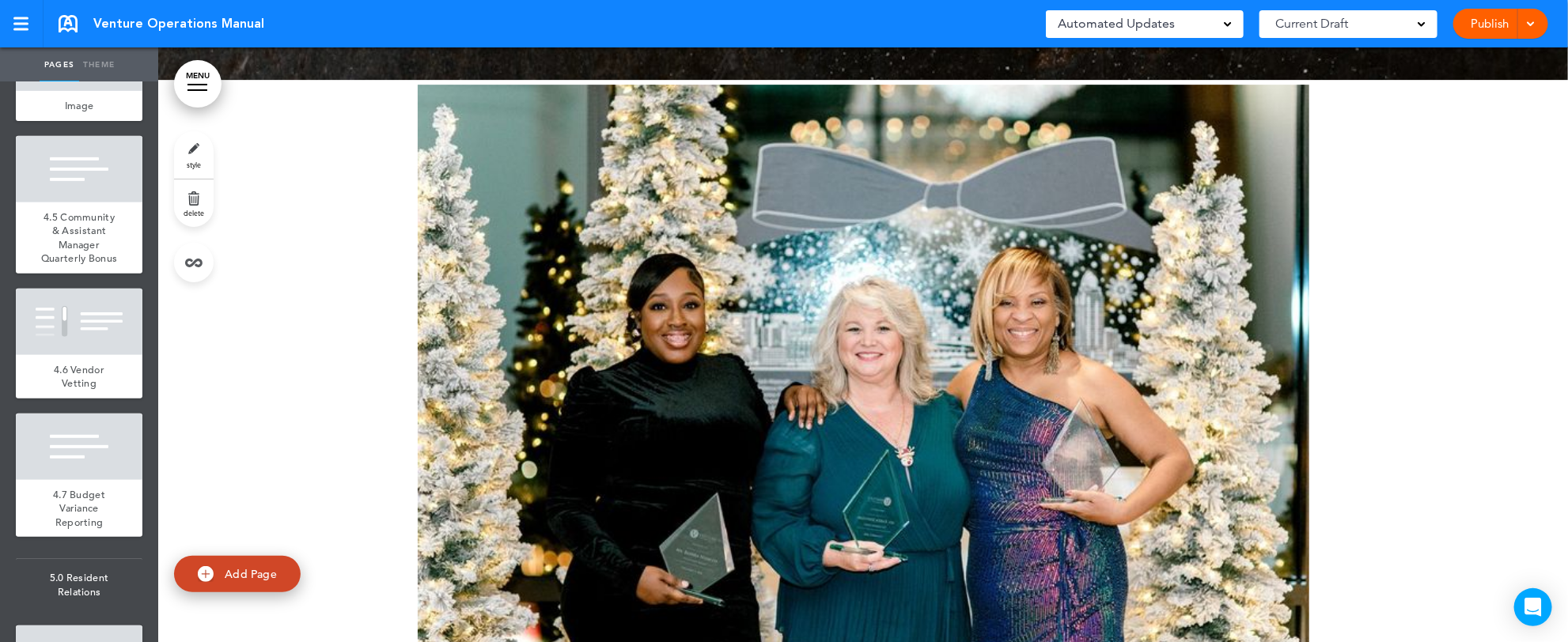
scroll to position [7392, 0]
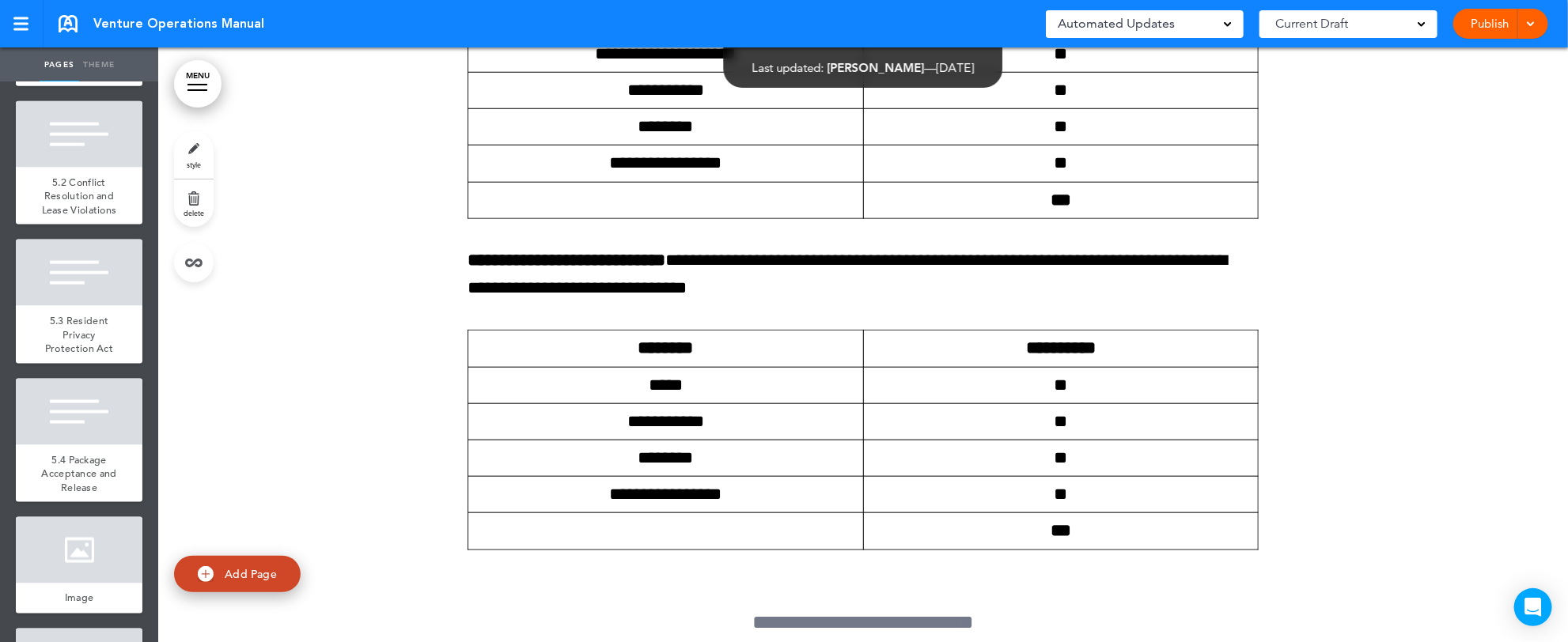
scroll to position [8278, 0]
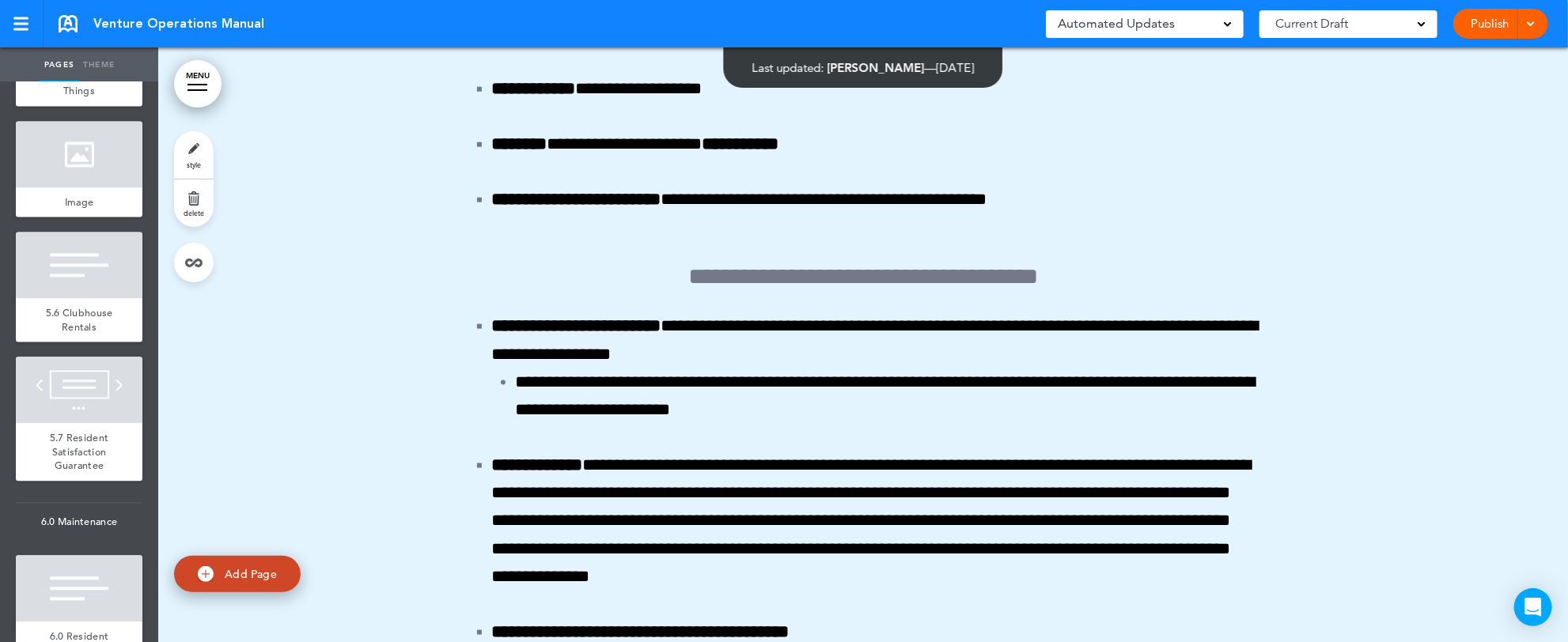
scroll to position [8910, 0]
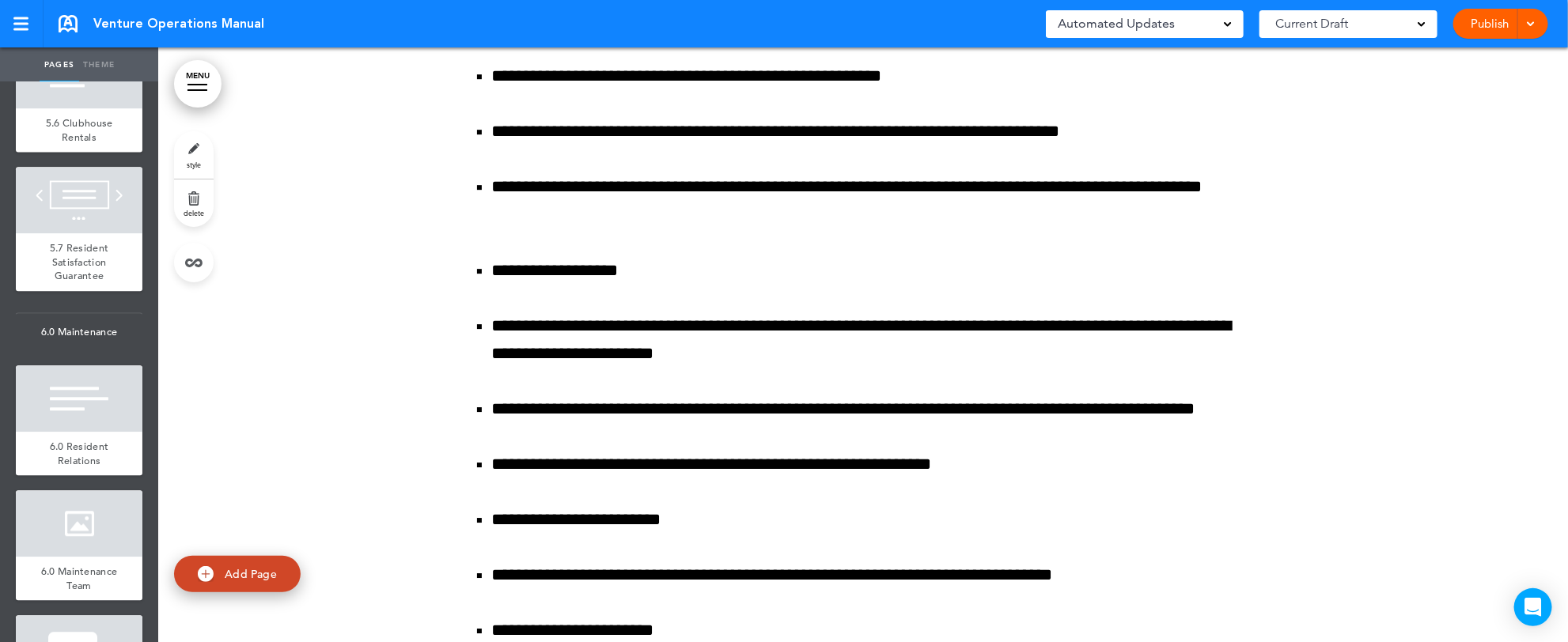
scroll to position [9100, 0]
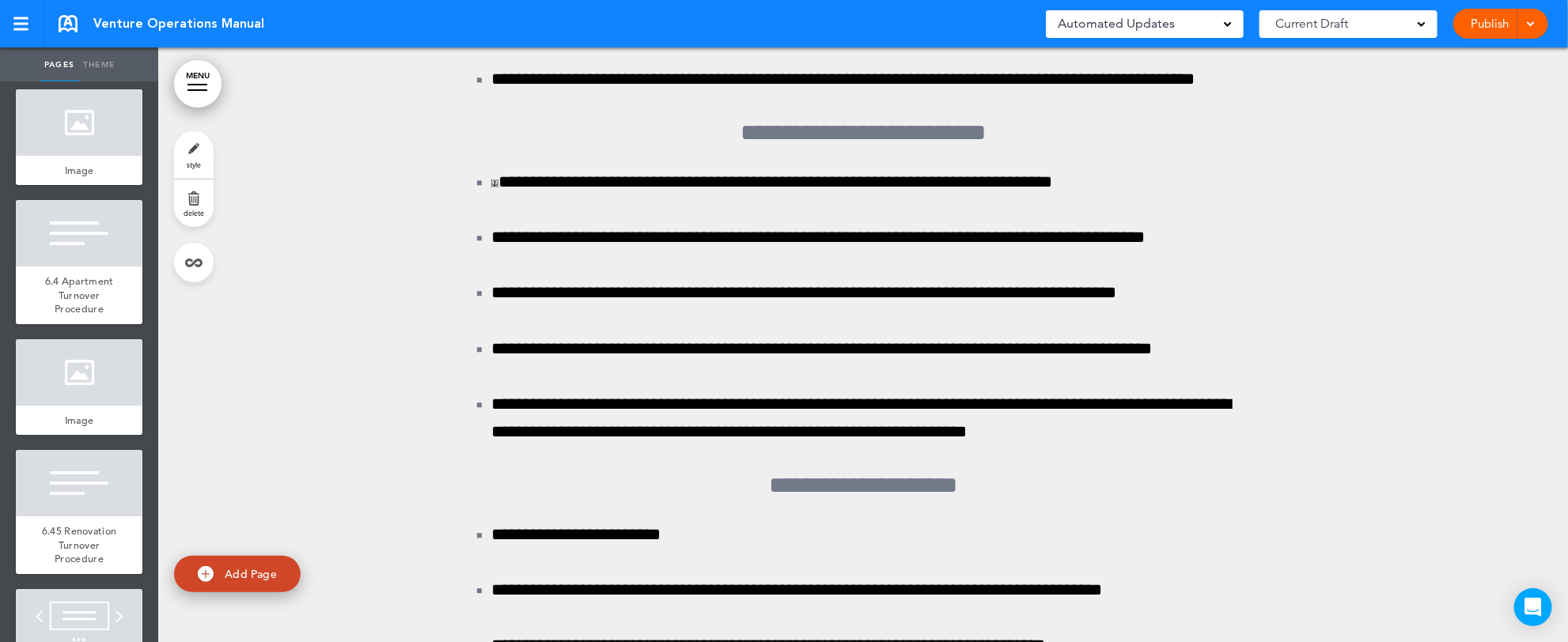
scroll to position [10113, 0]
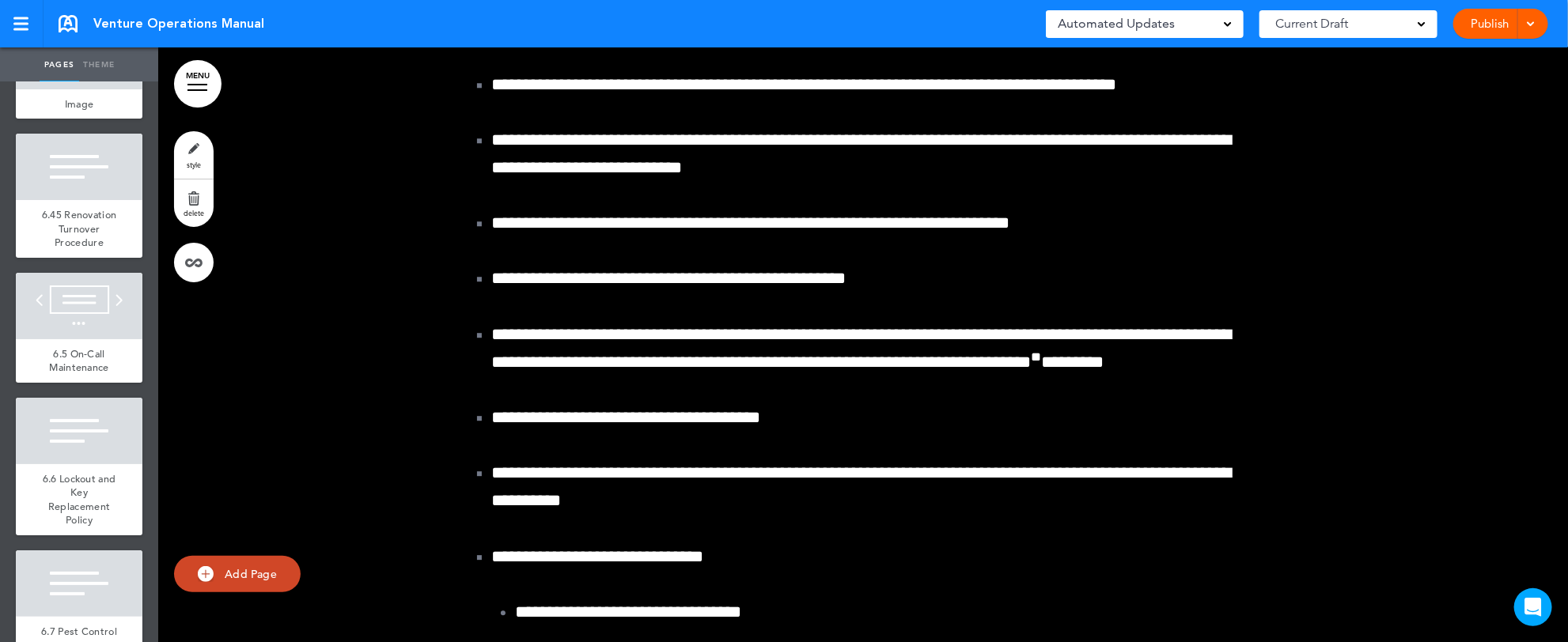
scroll to position [10429, 0]
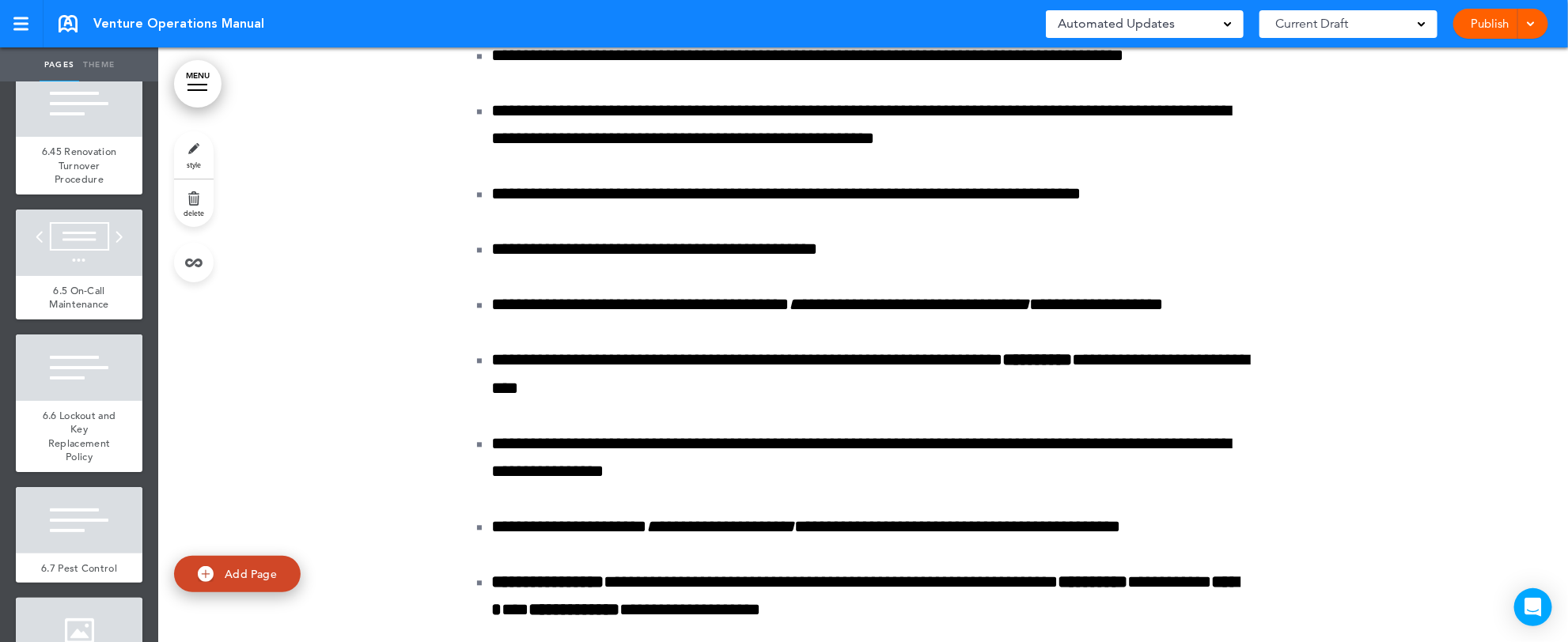
scroll to position [172166, 0]
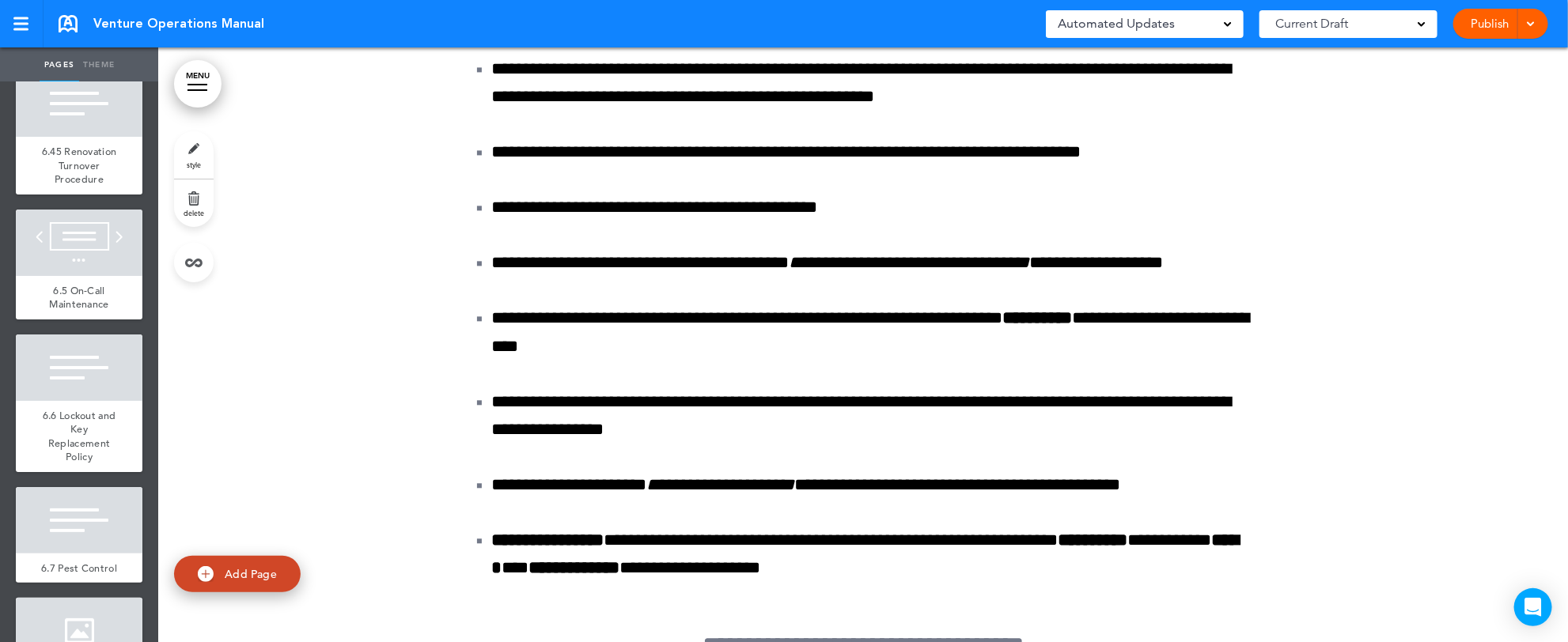
click at [194, 153] on link "style" at bounding box center [194, 155] width 39 height 47
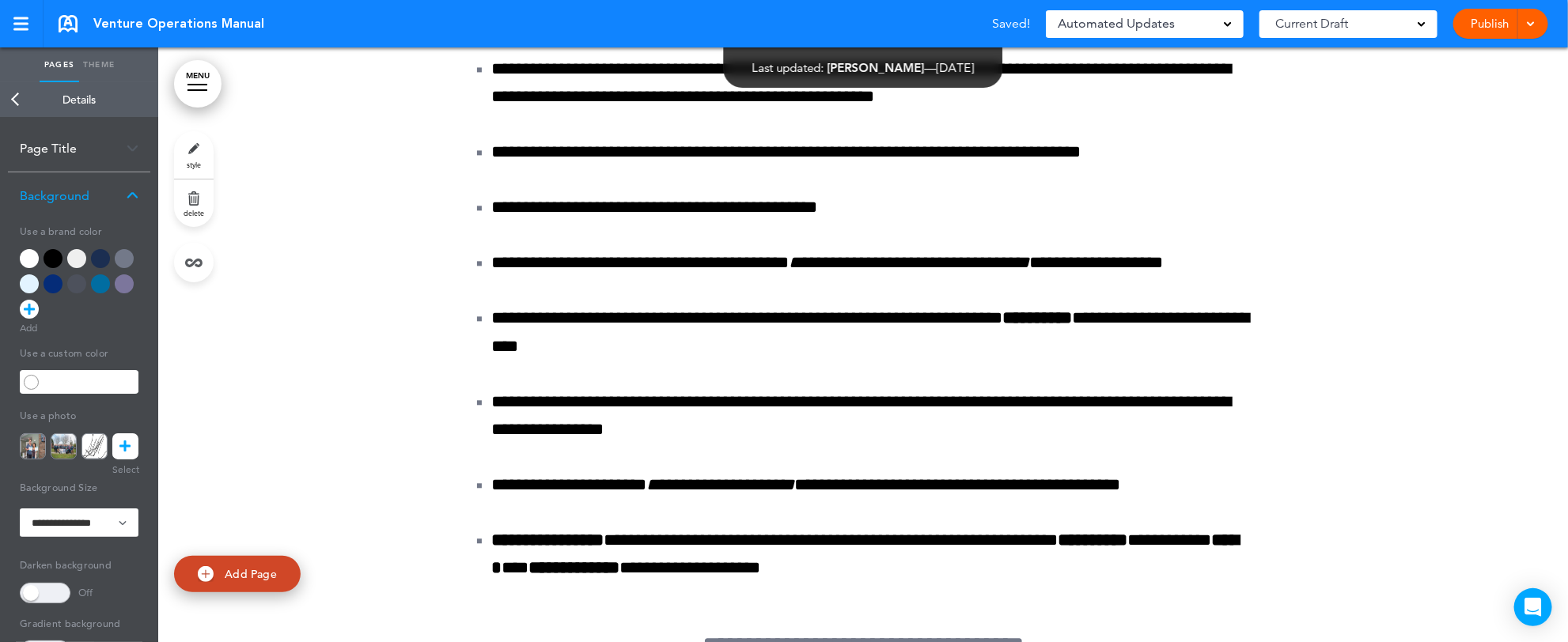
click at [119, 442] on link at bounding box center [125, 447] width 26 height 26
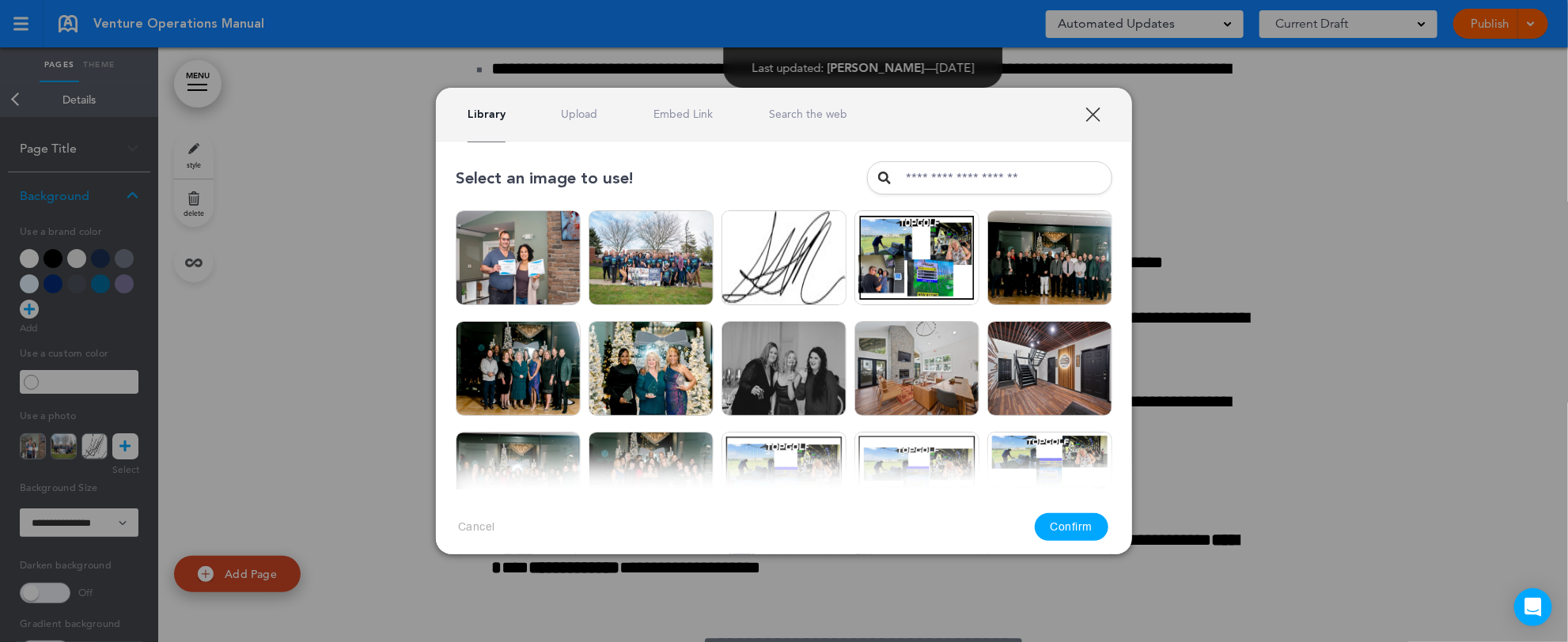
click at [574, 114] on link "Upload" at bounding box center [580, 114] width 37 height 15
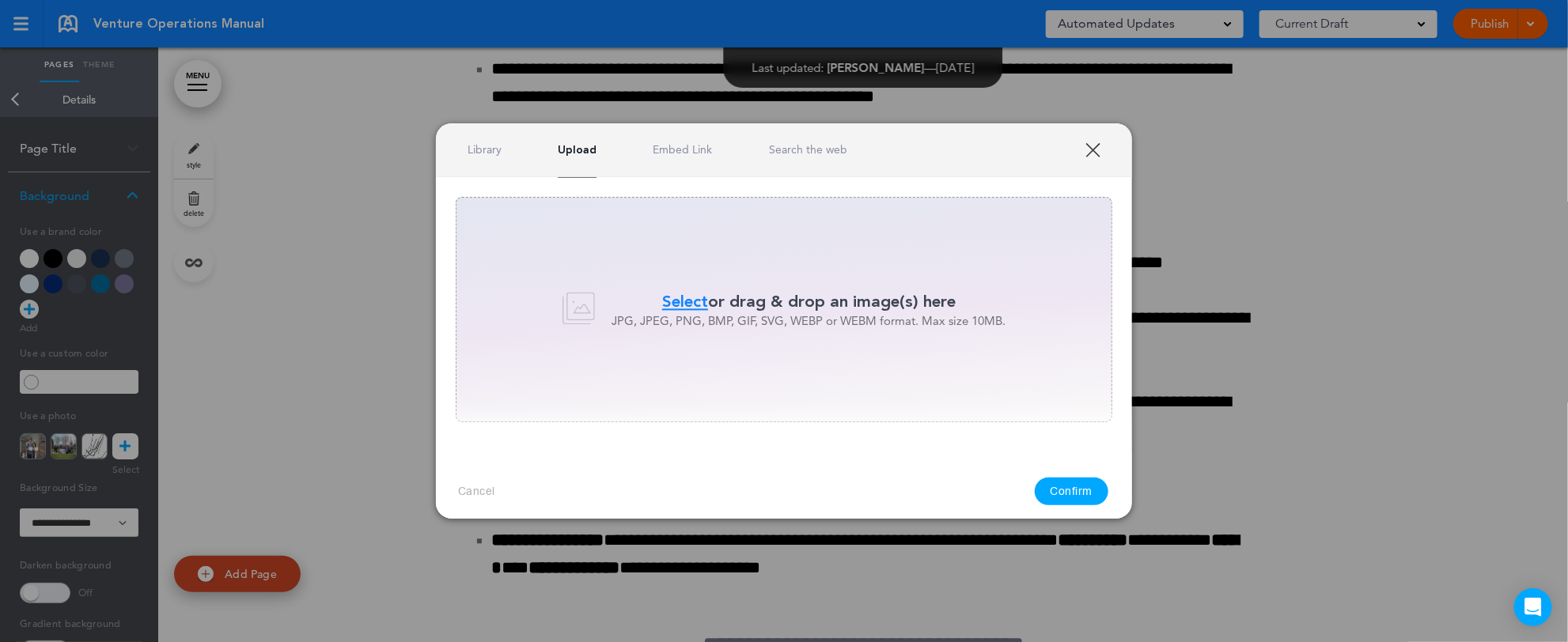
click at [688, 298] on span "Select" at bounding box center [685, 301] width 46 height 23
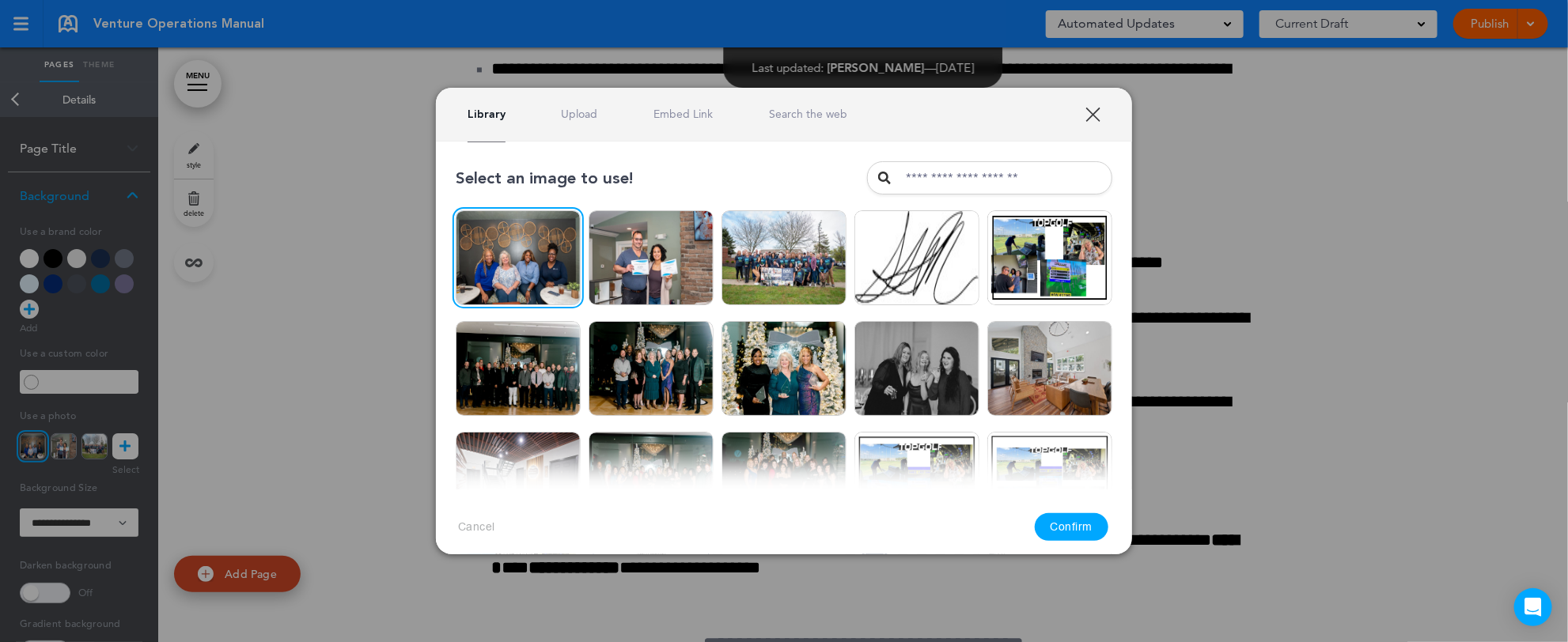
click at [1084, 515] on button "Confirm" at bounding box center [1071, 527] width 74 height 27
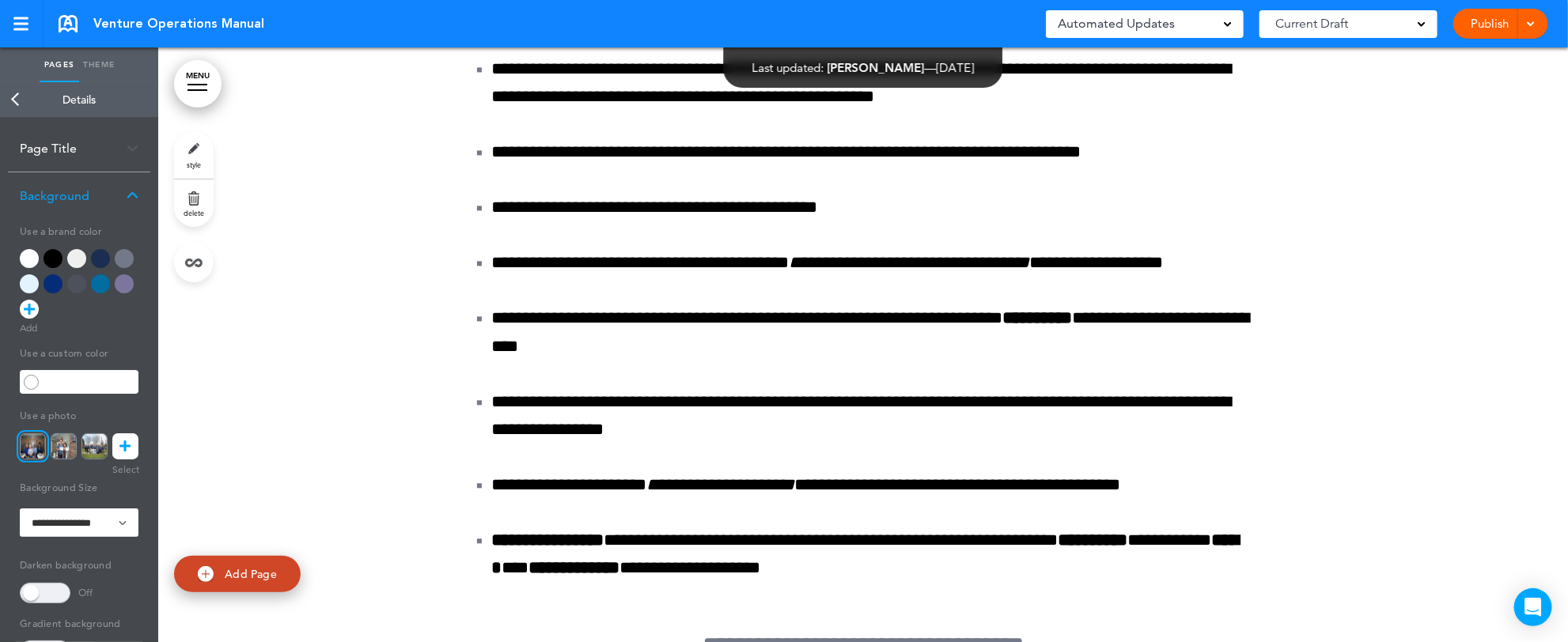
click at [16, 95] on link "Back" at bounding box center [16, 100] width 32 height 35
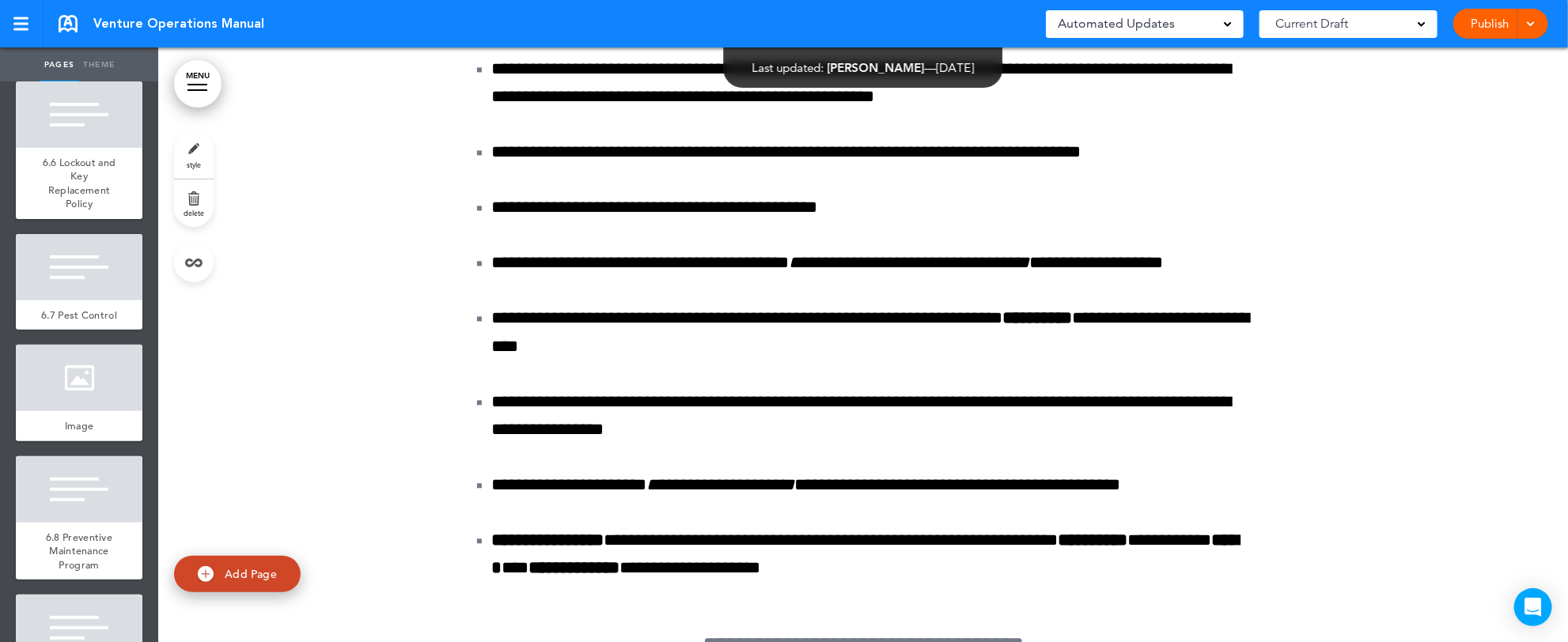
scroll to position [10746, 0]
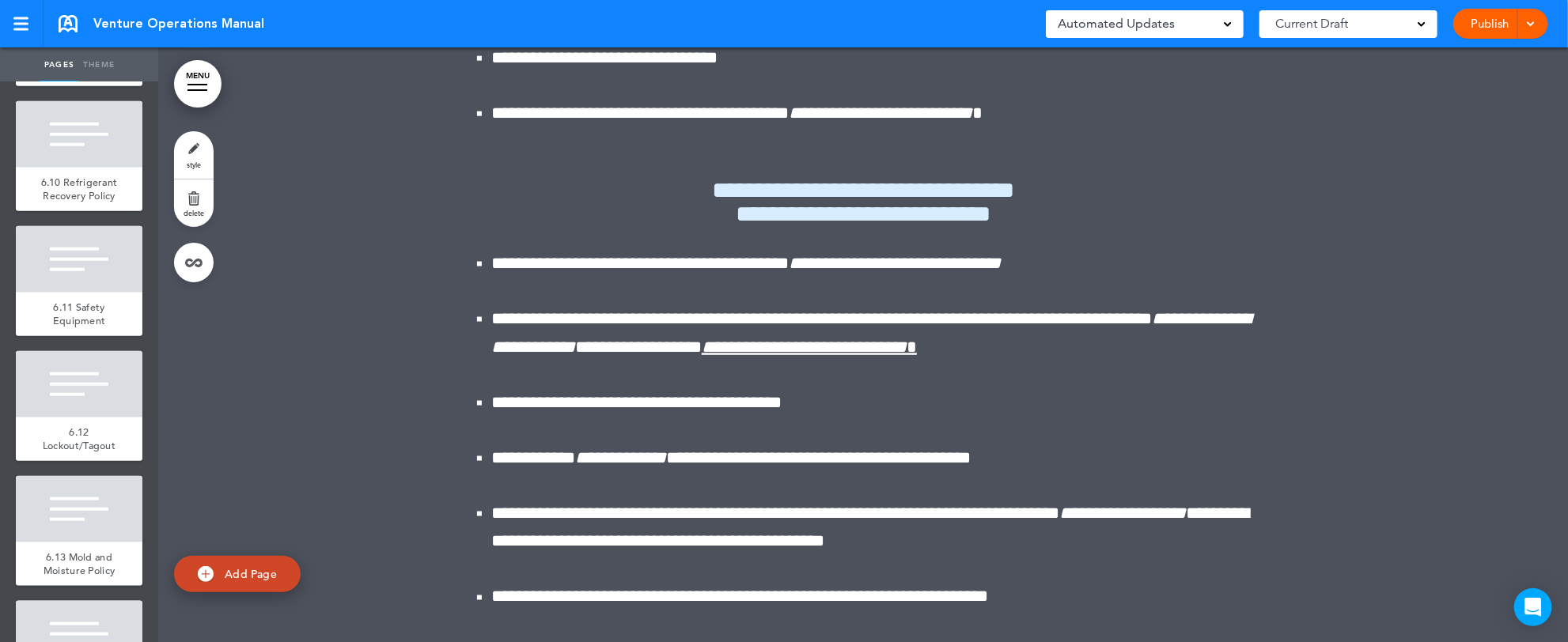
scroll to position [11379, 0]
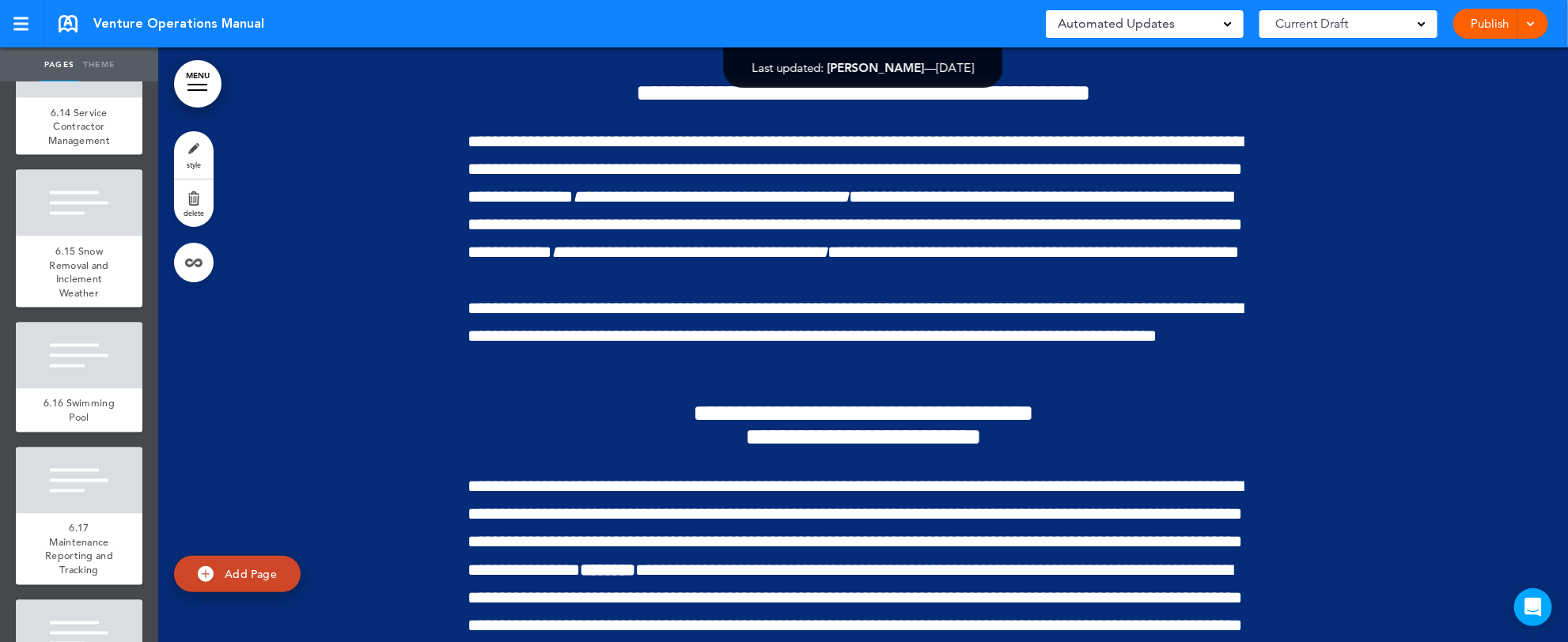
scroll to position [11949, 0]
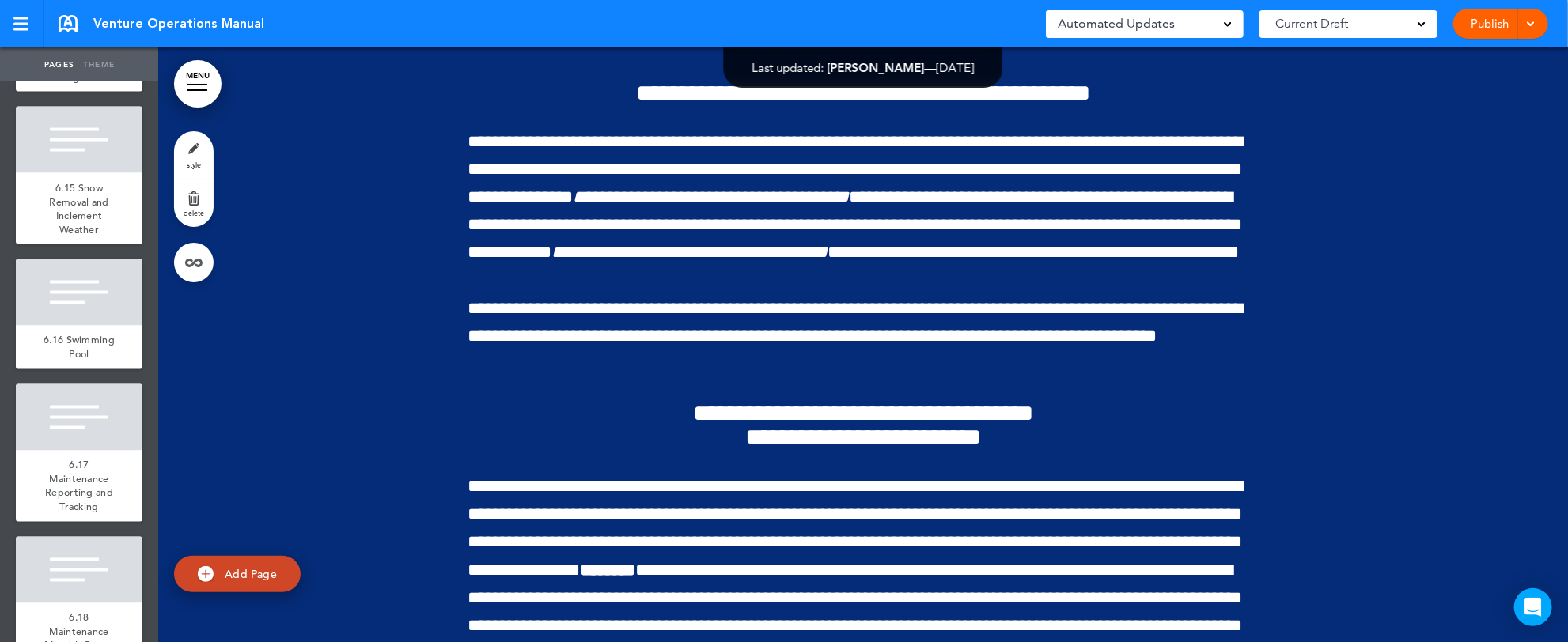
click at [1534, 22] on span at bounding box center [1530, 22] width 10 height 10
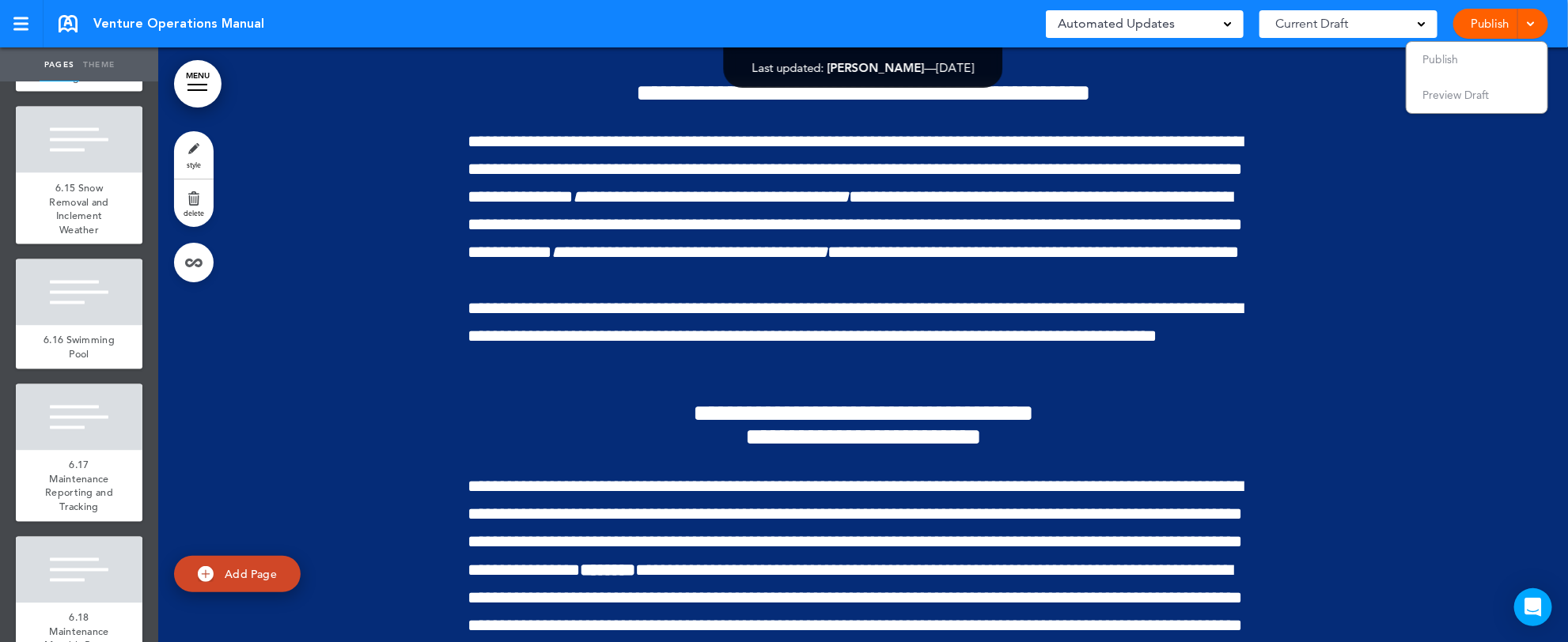
click at [1474, 90] on span "Preview Draft" at bounding box center [1455, 95] width 67 height 15
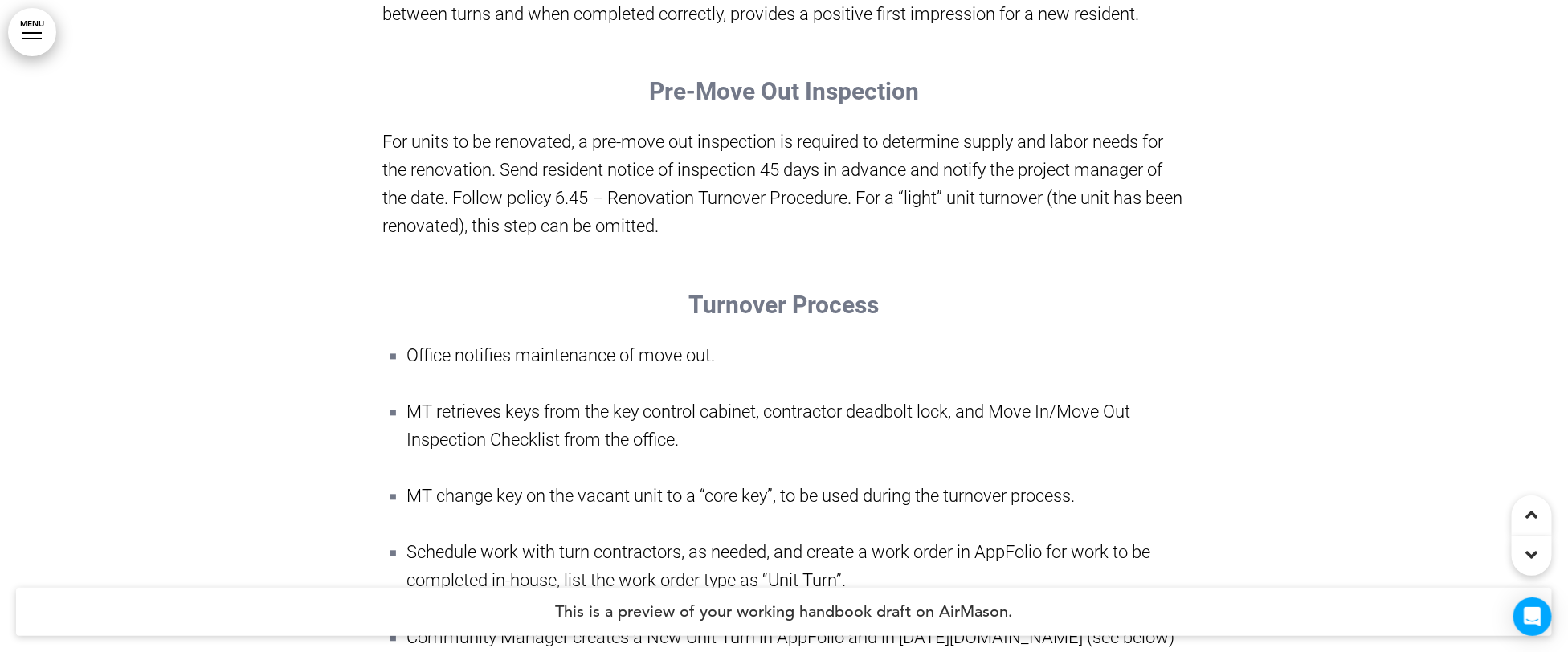
scroll to position [174806, 0]
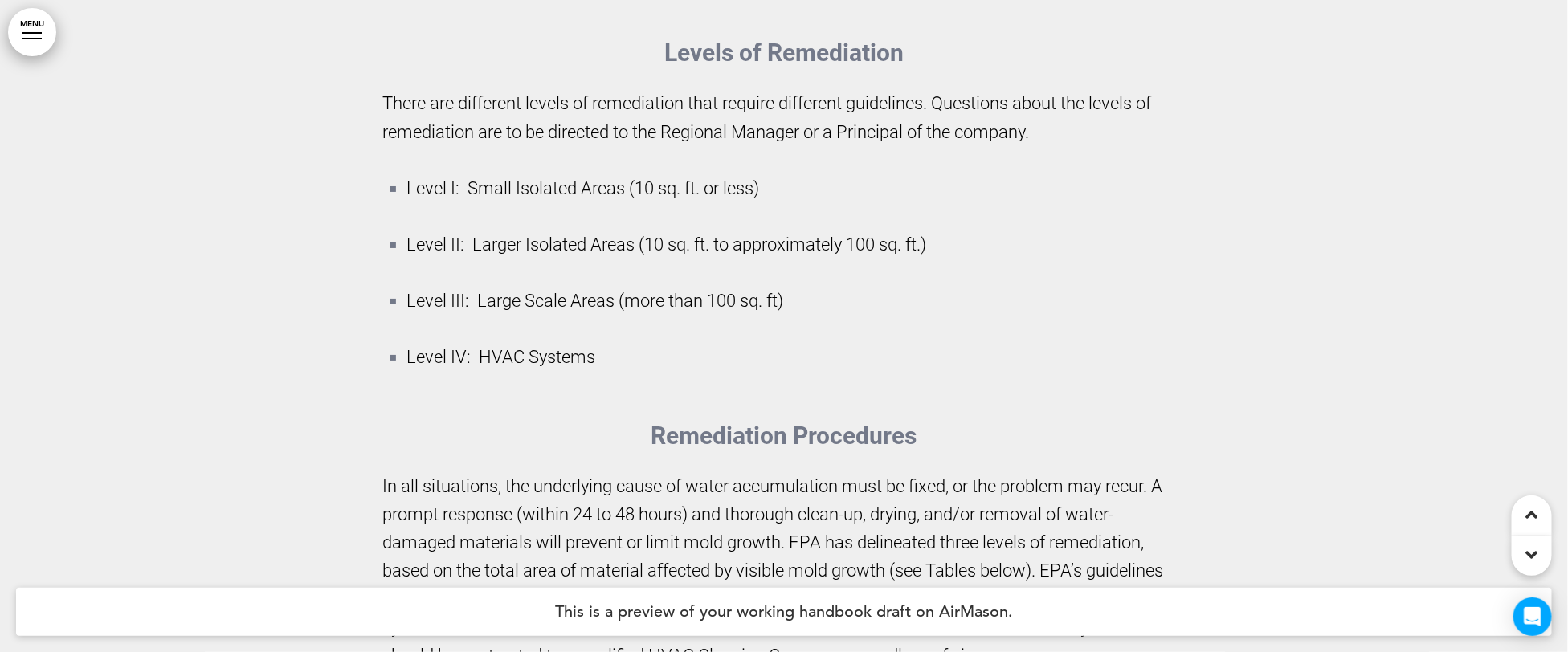
scroll to position [214587, 0]
